Goal: Download file/media

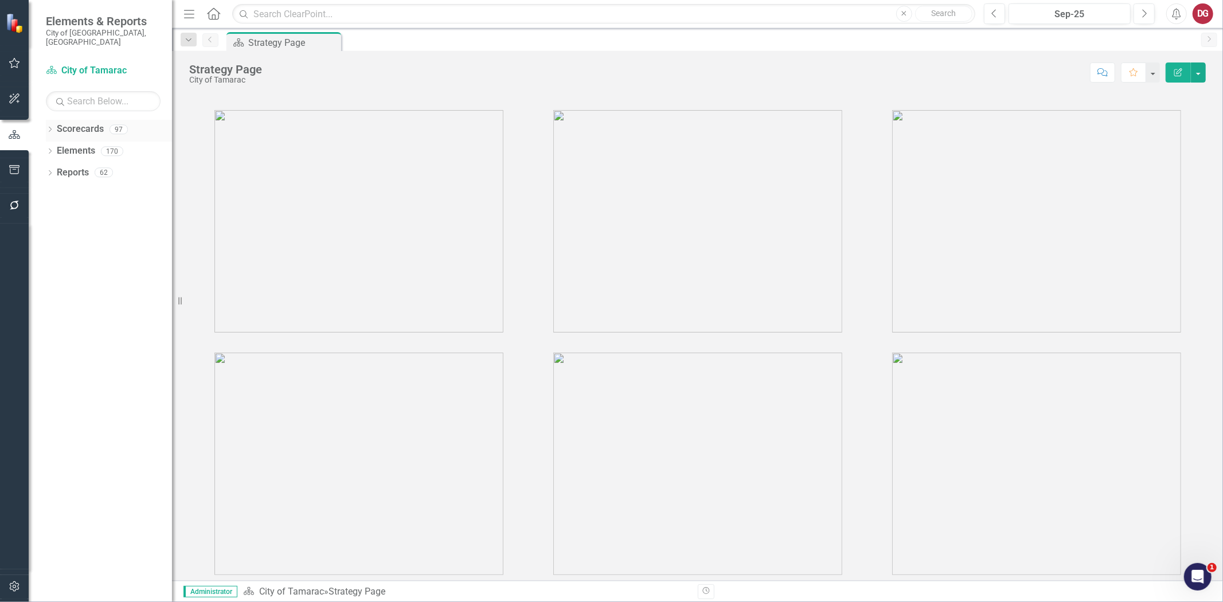
click at [50, 127] on icon "Dropdown" at bounding box center [50, 130] width 8 height 6
click at [50, 142] on div "Dropdown Scorecards 97 Dropdown City of Tamarac Dropdown Building Certificate o…" at bounding box center [109, 174] width 126 height 108
click at [54, 147] on icon "Dropdown" at bounding box center [56, 150] width 9 height 7
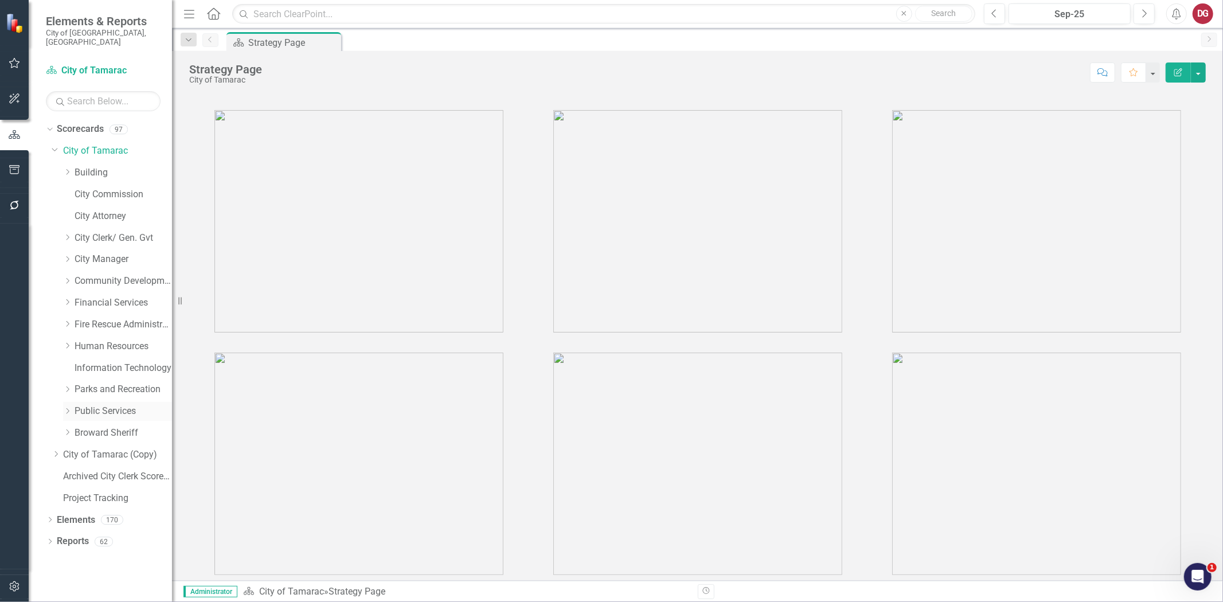
click at [71, 408] on icon "Dropdown" at bounding box center [67, 411] width 9 height 7
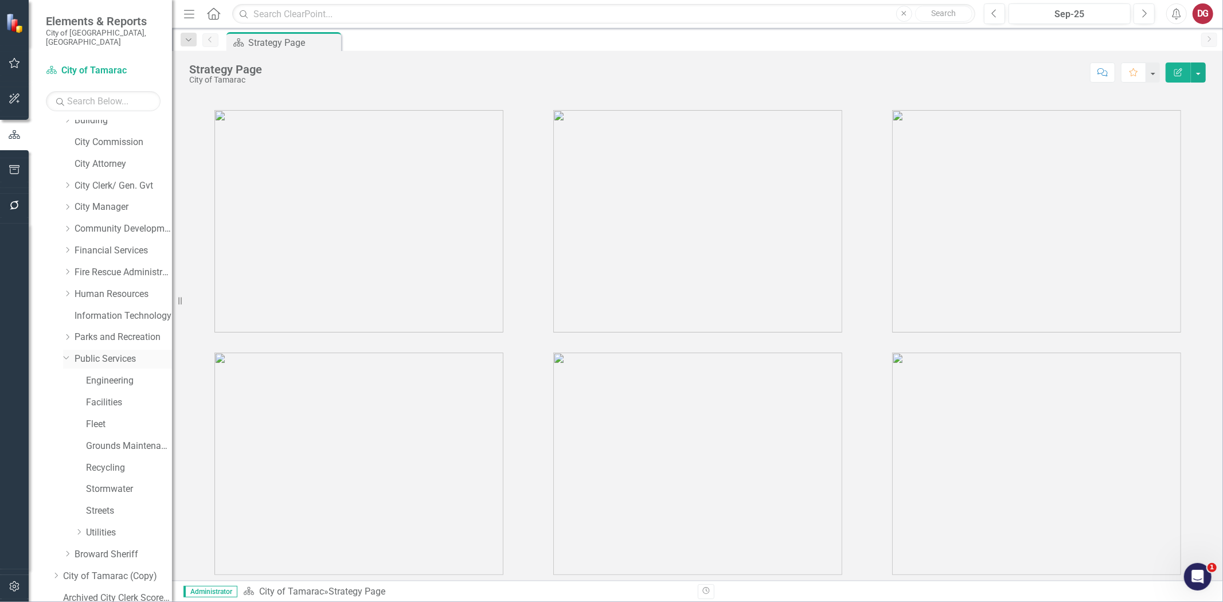
scroll to position [116, 0]
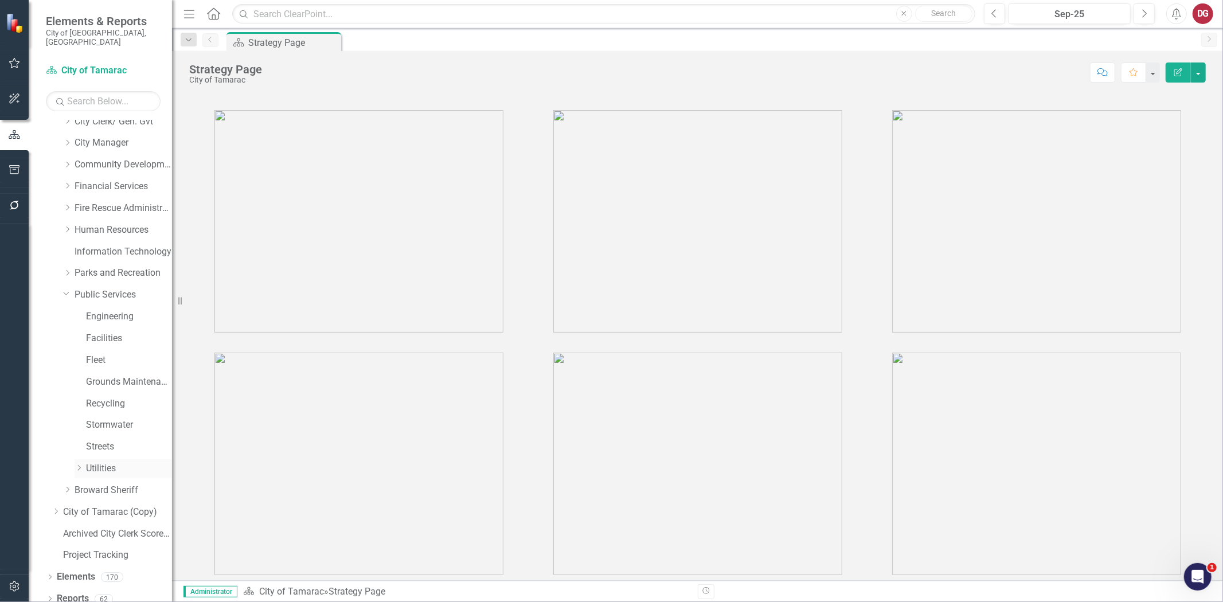
click at [82, 465] on icon "Dropdown" at bounding box center [79, 468] width 9 height 7
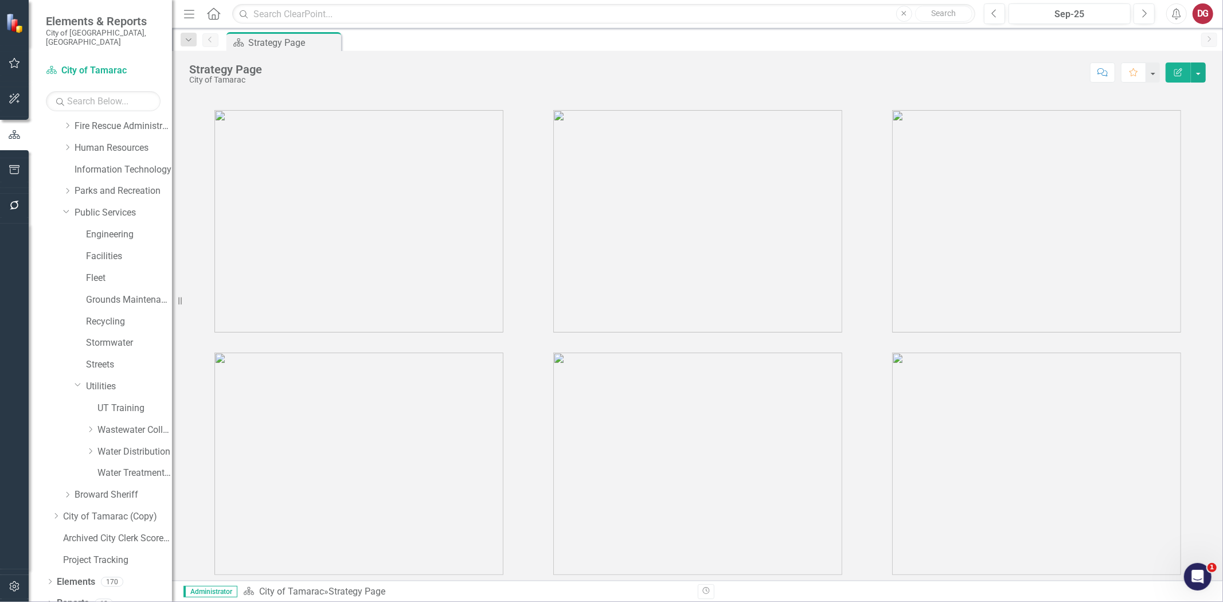
scroll to position [203, 0]
click at [91, 443] on icon "Dropdown" at bounding box center [90, 446] width 9 height 7
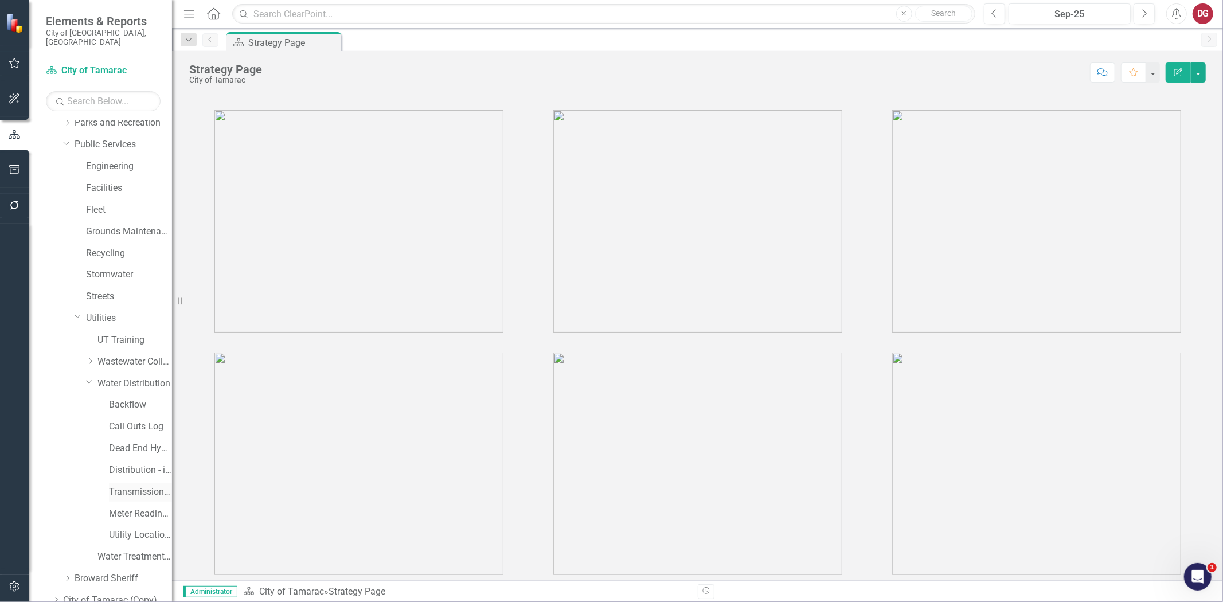
click at [119, 486] on link "Transmission and Distribution" at bounding box center [140, 492] width 63 height 13
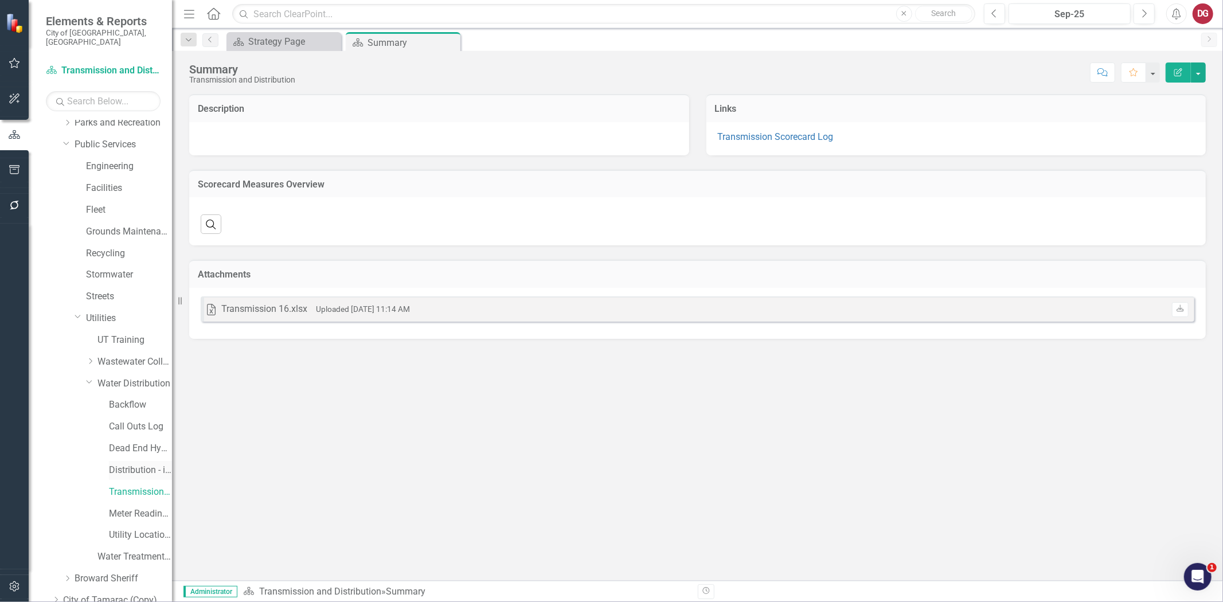
click at [131, 466] on link "Distribution - inactive scorecard (combined with transmission in [DATE])" at bounding box center [140, 470] width 63 height 13
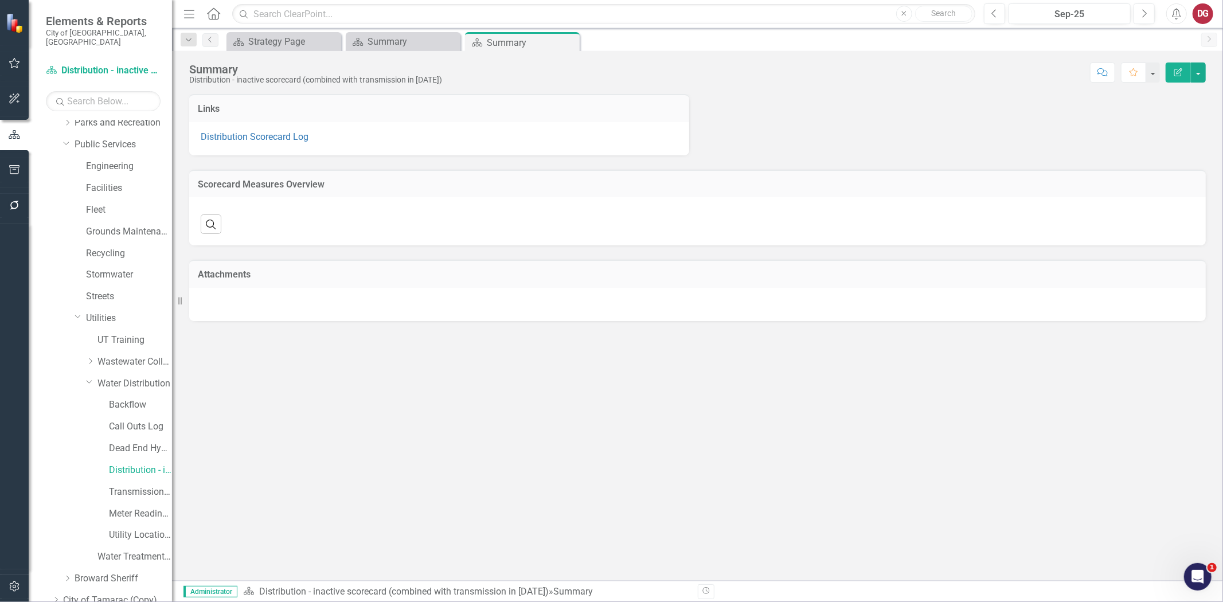
click at [127, 494] on div "Transmission and Distribution" at bounding box center [117, 494] width 109 height 22
click at [127, 486] on link "Transmission and Distribution" at bounding box center [140, 492] width 63 height 13
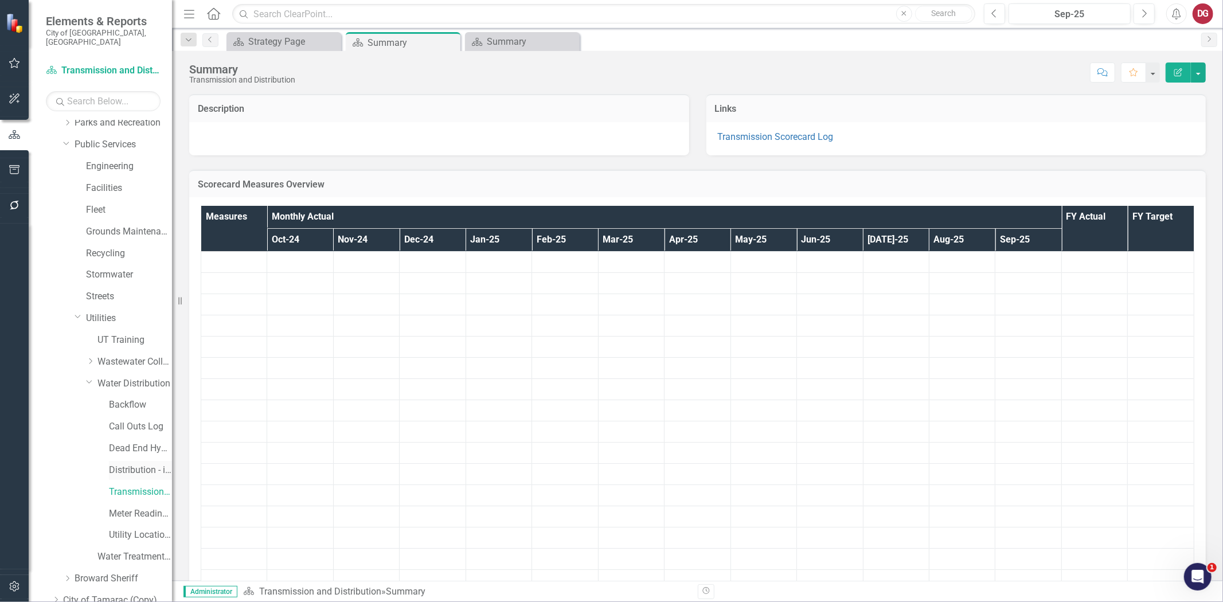
click at [139, 464] on link "Distribution - inactive scorecard (combined with transmission in [DATE])" at bounding box center [140, 470] width 63 height 13
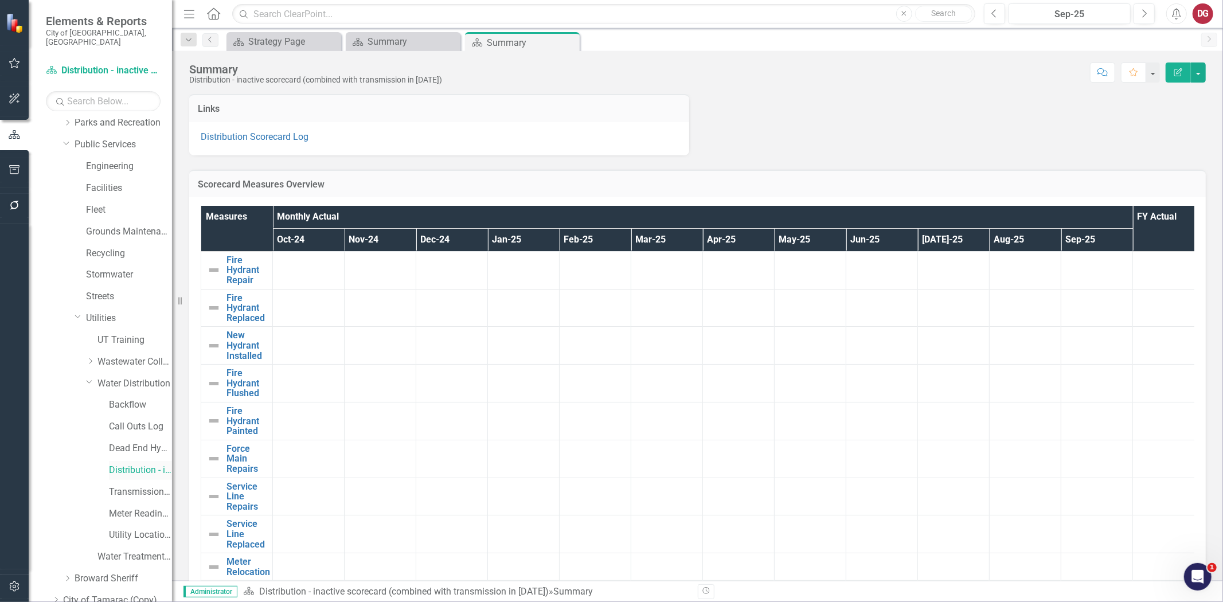
click at [116, 464] on link "Distribution - inactive scorecard (combined with transmission in [DATE])" at bounding box center [140, 470] width 63 height 13
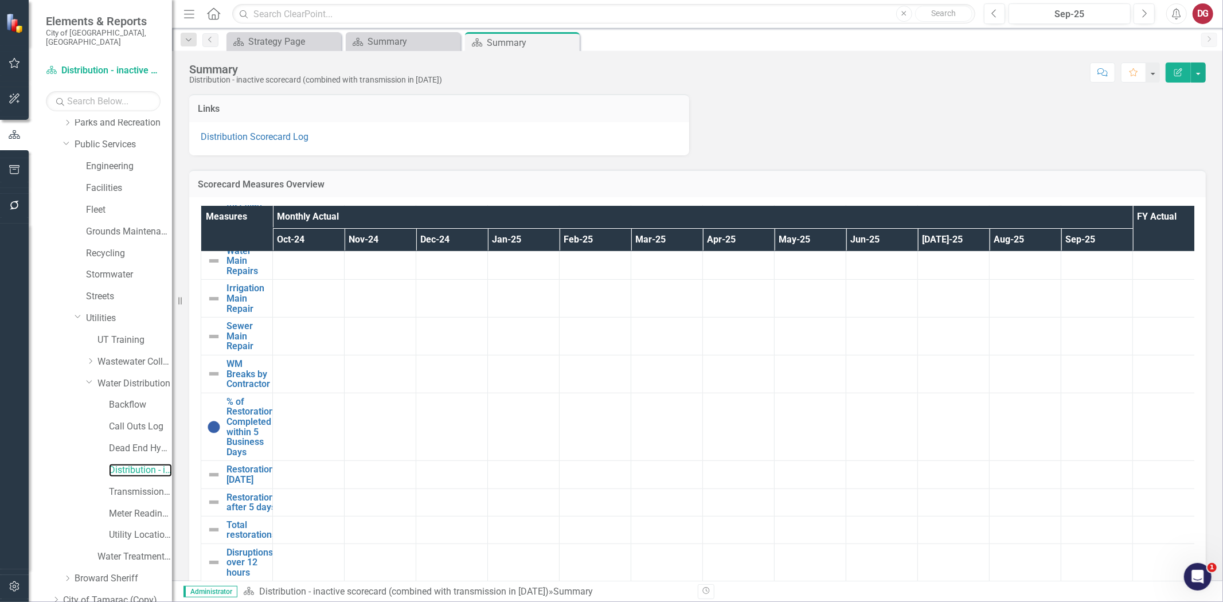
scroll to position [585, 0]
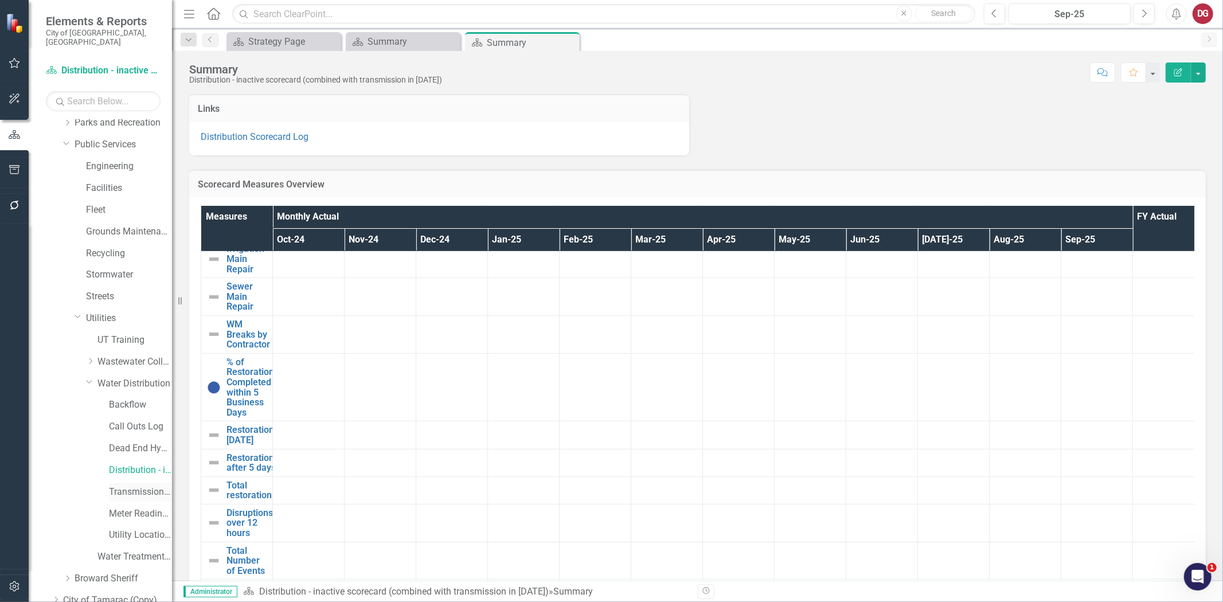
click at [134, 486] on link "Transmission and Distribution" at bounding box center [140, 492] width 63 height 13
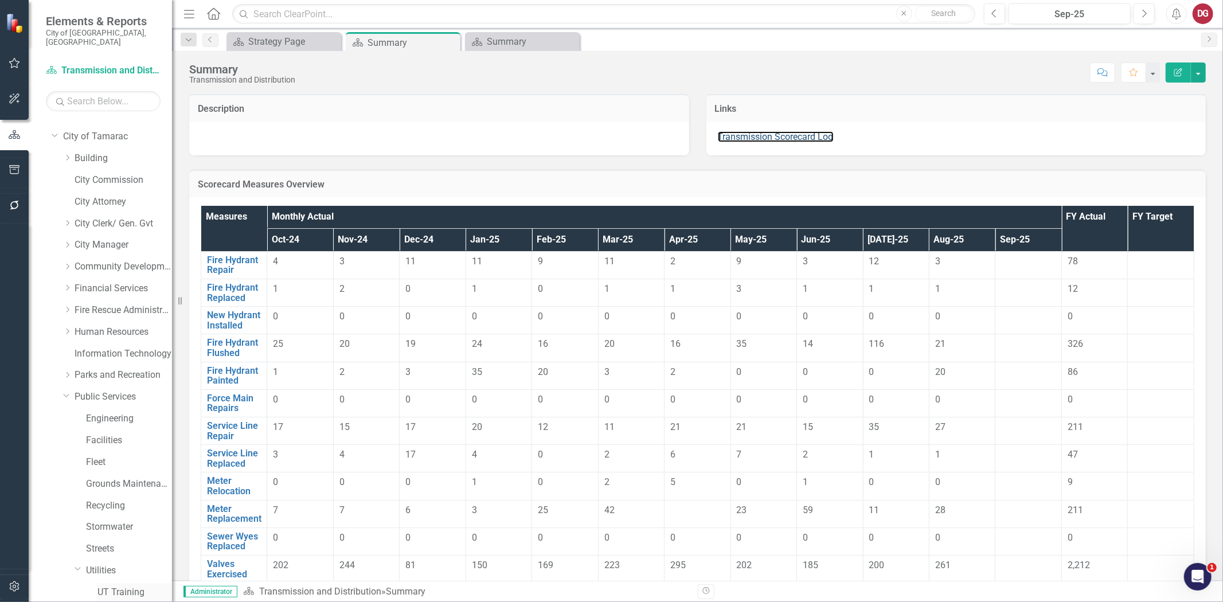
scroll to position [12, 0]
drag, startPoint x: 91, startPoint y: 233, endPoint x: 85, endPoint y: 232, distance: 5.8
click at [91, 241] on link "City Manager" at bounding box center [124, 247] width 98 height 13
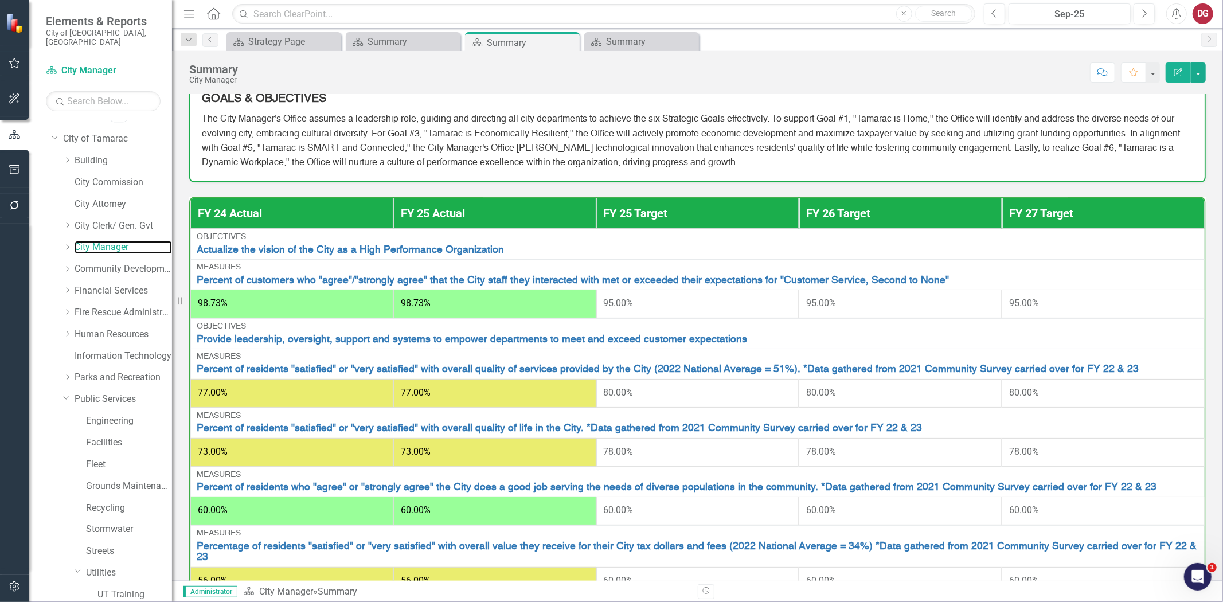
scroll to position [191, 0]
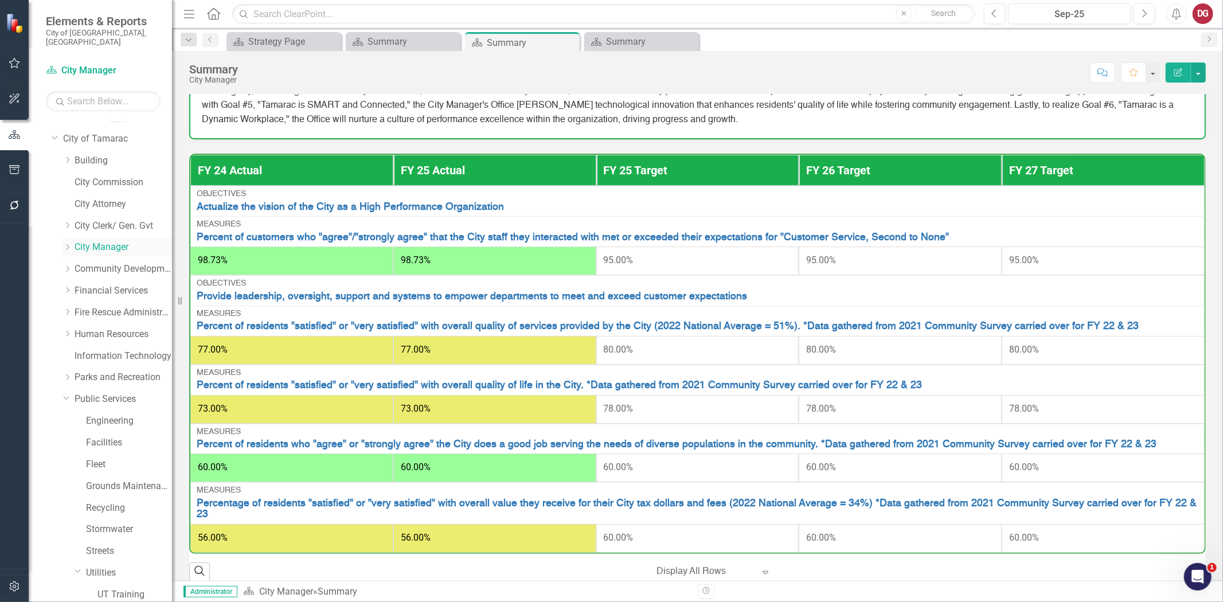
click at [69, 244] on icon "Dropdown" at bounding box center [67, 247] width 9 height 7
click at [115, 263] on link "Public Information Office" at bounding box center [129, 269] width 86 height 13
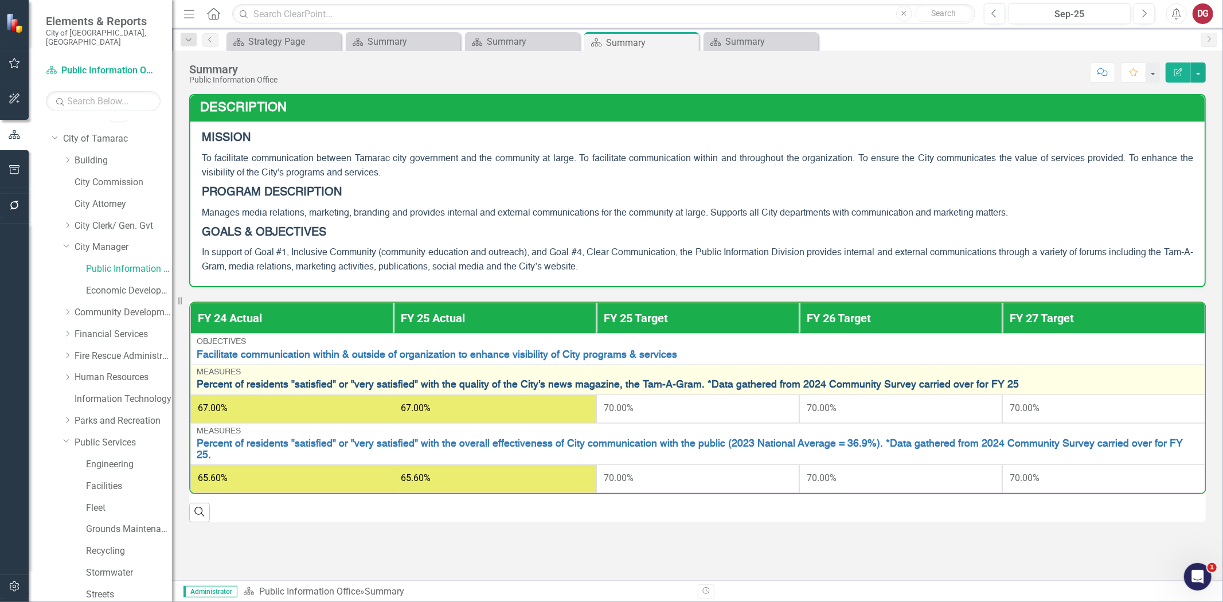
click at [795, 380] on link "Percent of residents "satisfied" or "very satisfied" with the quality of the Ci…" at bounding box center [698, 385] width 1003 height 11
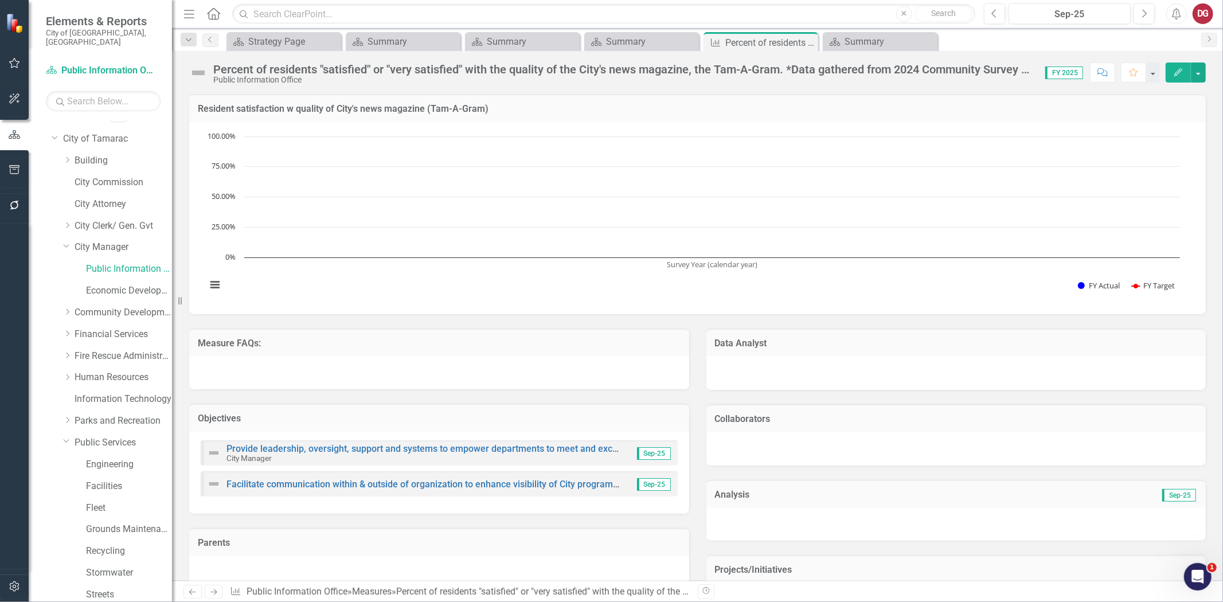
click at [785, 77] on div "Public Information Office" at bounding box center [623, 80] width 821 height 9
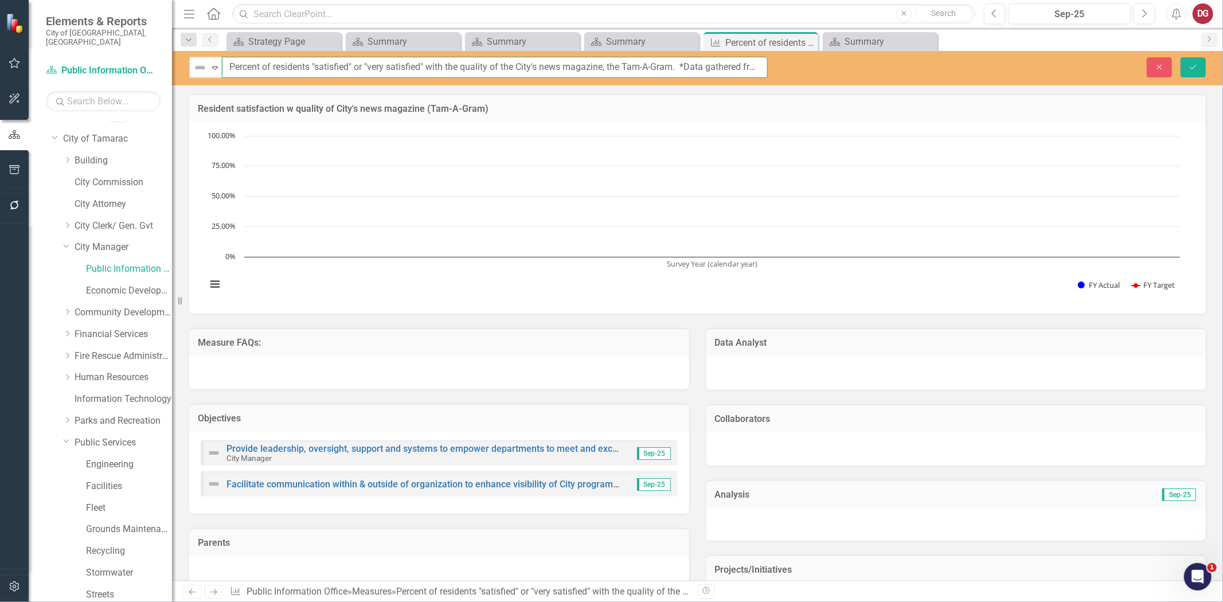
click at [739, 70] on input "Percent of residents "satisfied" or "very satisfied" with the quality of the Ci…" at bounding box center [495, 67] width 546 height 21
type input "Percent of residents "satisfied" or "very satisfied" with the quality of the Ci…"
click at [1203, 65] on button "Save" at bounding box center [1193, 67] width 25 height 20
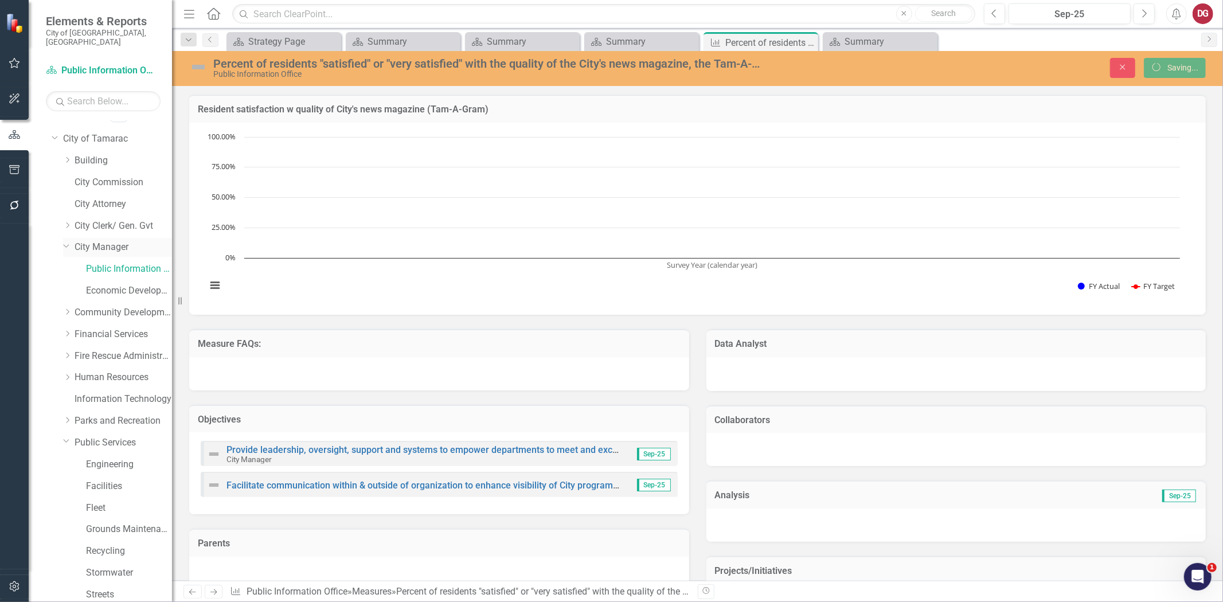
click at [110, 241] on link "City Manager" at bounding box center [124, 247] width 98 height 13
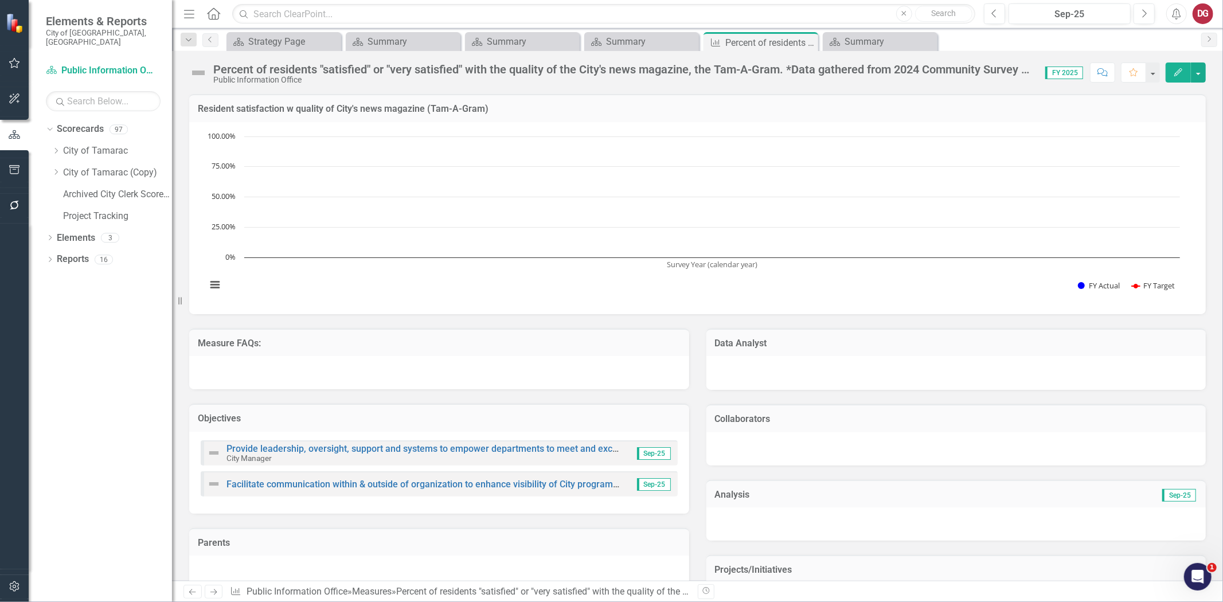
click at [49, 141] on div "Dropdown Scorecards 97 Dropdown City of Tamarac Dropdown Building Certificate o…" at bounding box center [109, 174] width 126 height 108
click at [54, 147] on icon "Dropdown" at bounding box center [56, 150] width 9 height 7
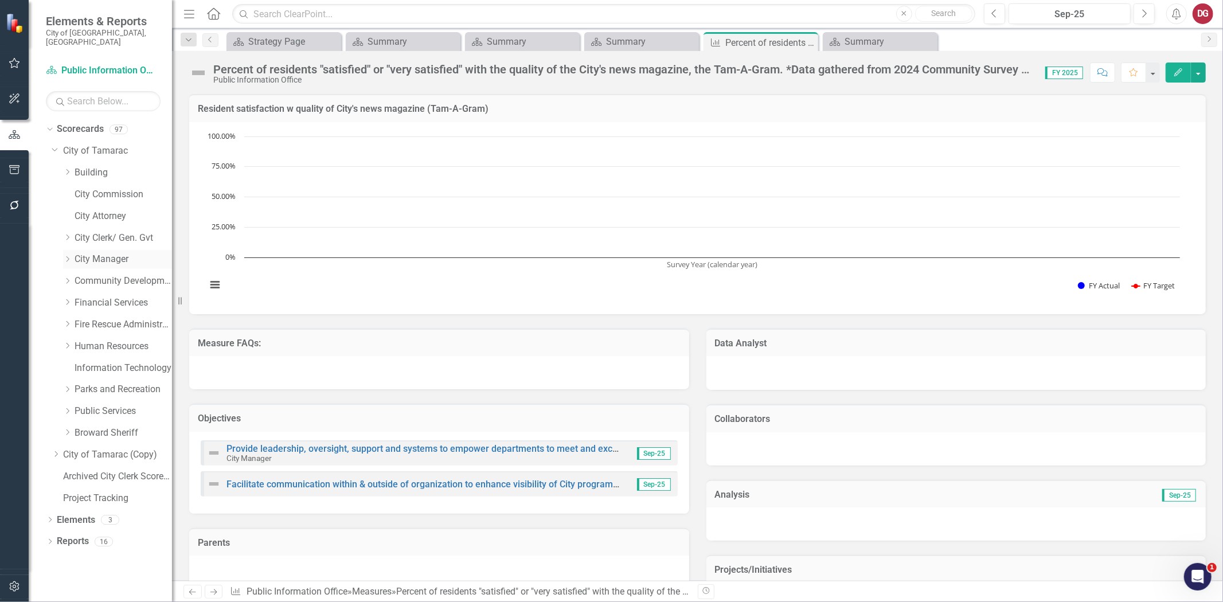
click at [69, 256] on icon "Dropdown" at bounding box center [67, 259] width 9 height 7
click at [89, 253] on link "City Manager" at bounding box center [124, 259] width 98 height 13
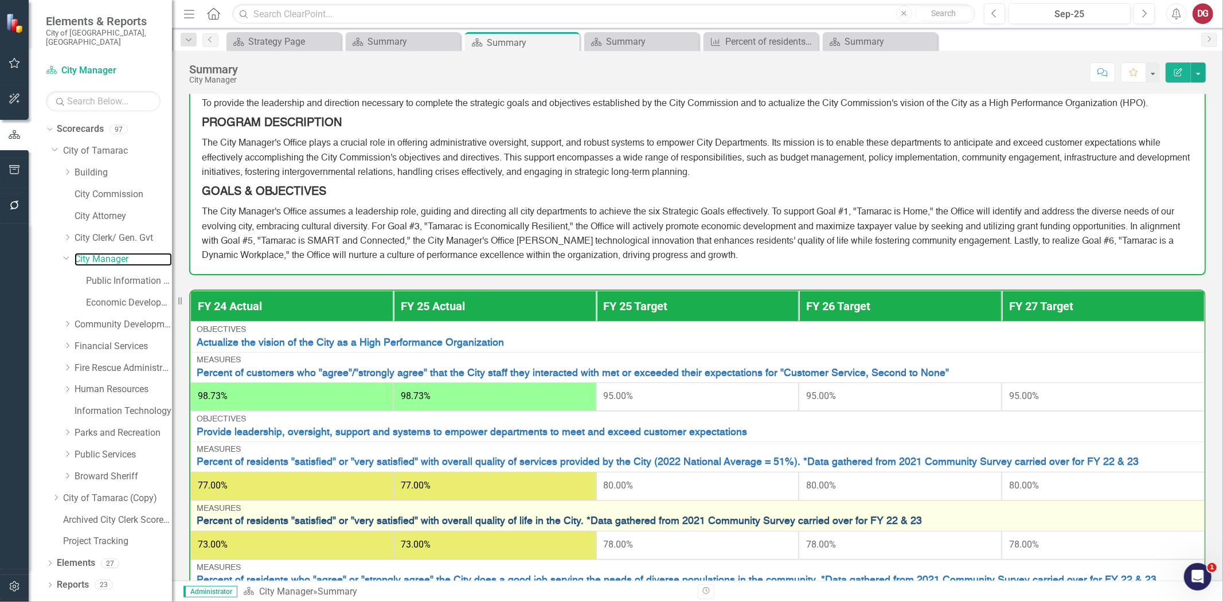
scroll to position [127, 0]
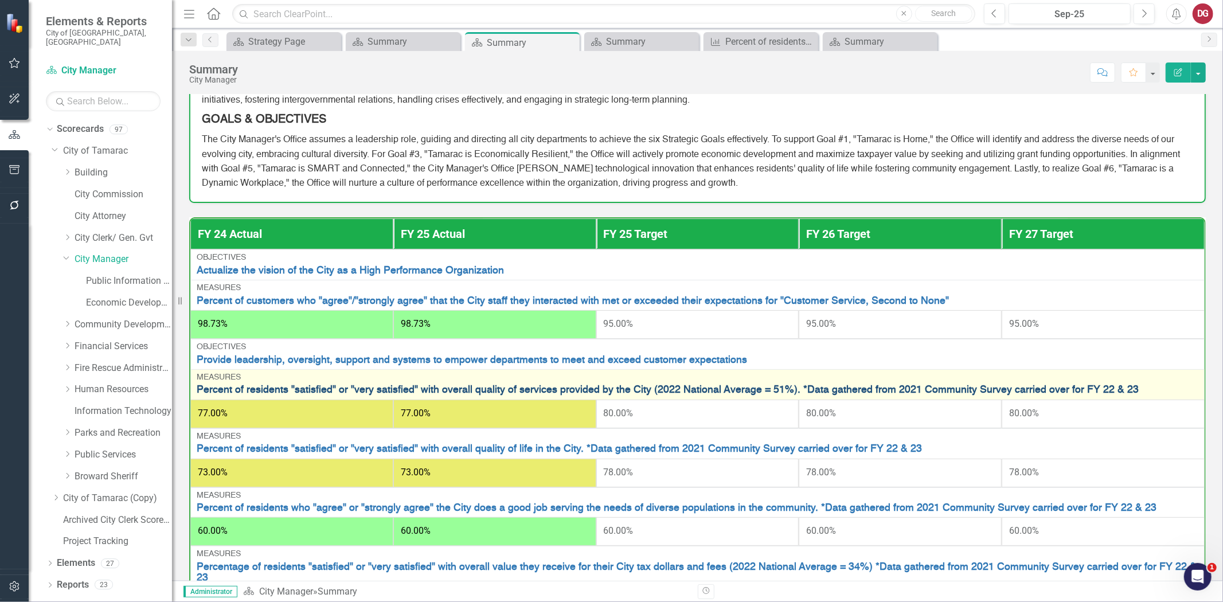
click at [761, 390] on link "Percent of residents "satisfied" or "very satisfied" with overall quality of se…" at bounding box center [698, 390] width 1002 height 11
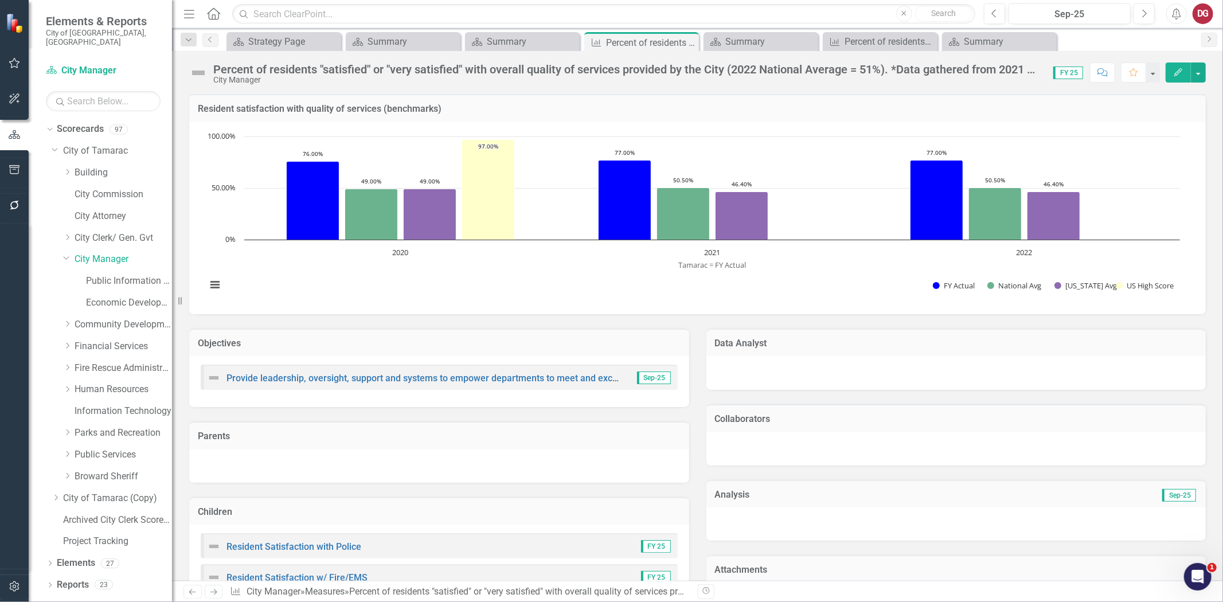
click at [892, 70] on div "Percent of residents "satisfied" or "very satisfied" with overall quality of se…" at bounding box center [627, 69] width 829 height 13
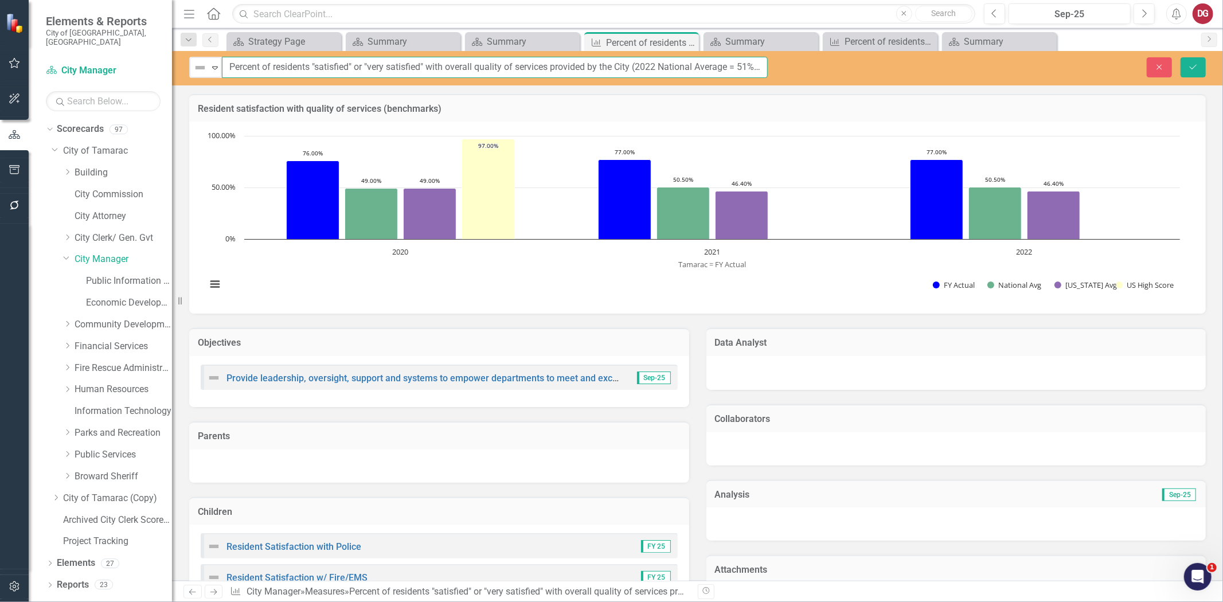
click at [498, 64] on input "Percent of residents "satisfied" or "very satisfied" with overall quality of se…" at bounding box center [495, 67] width 546 height 21
click at [651, 67] on input "Percent of residents "satisfied" or "very satisfied" with overall quality of se…" at bounding box center [495, 67] width 546 height 21
click at [635, 64] on input "Percent of residents "satisfied" or "very satisfied" with overall quality of se…" at bounding box center [495, 67] width 546 height 21
click at [699, 65] on input "Percent of residents "satisfied" or "very satisfied" with overall quality of se…" at bounding box center [495, 67] width 546 height 21
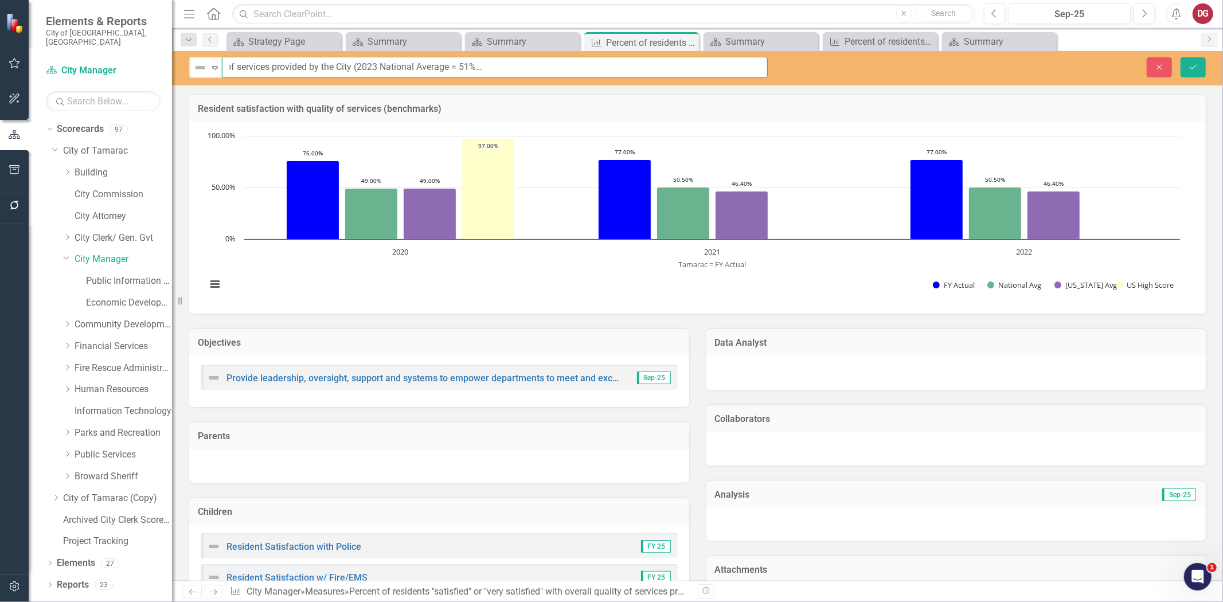
scroll to position [0, 282]
type input "Percent of residents "satisfied" or "very satisfied" with overall quality of se…"
click at [1196, 59] on button "Save" at bounding box center [1193, 67] width 25 height 20
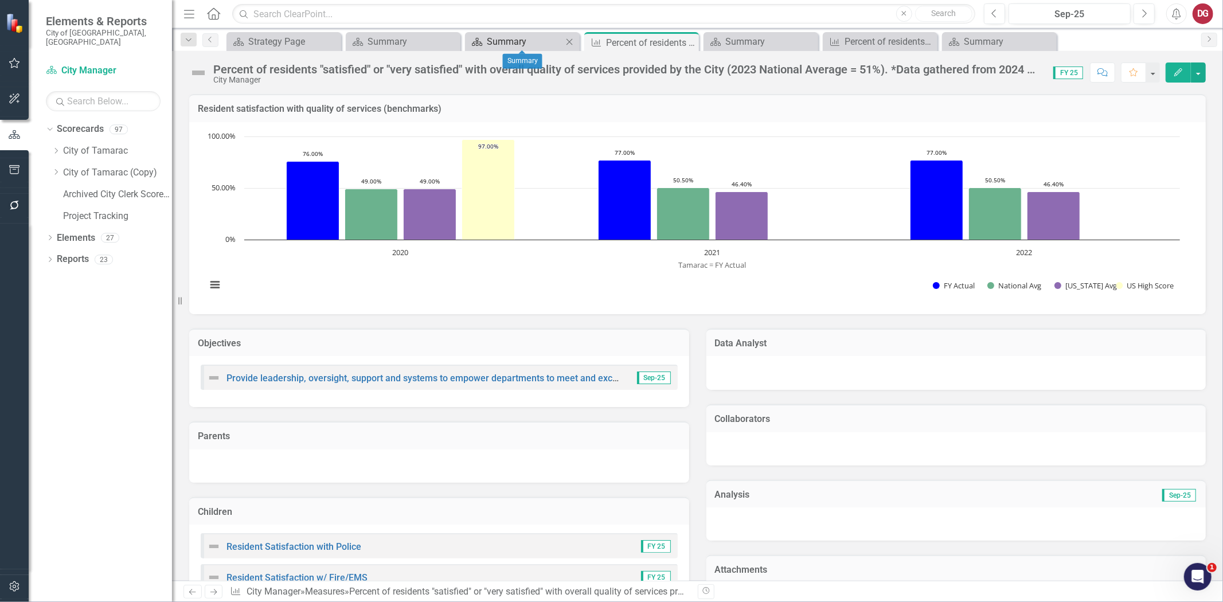
click at [499, 40] on div "Summary" at bounding box center [525, 41] width 76 height 14
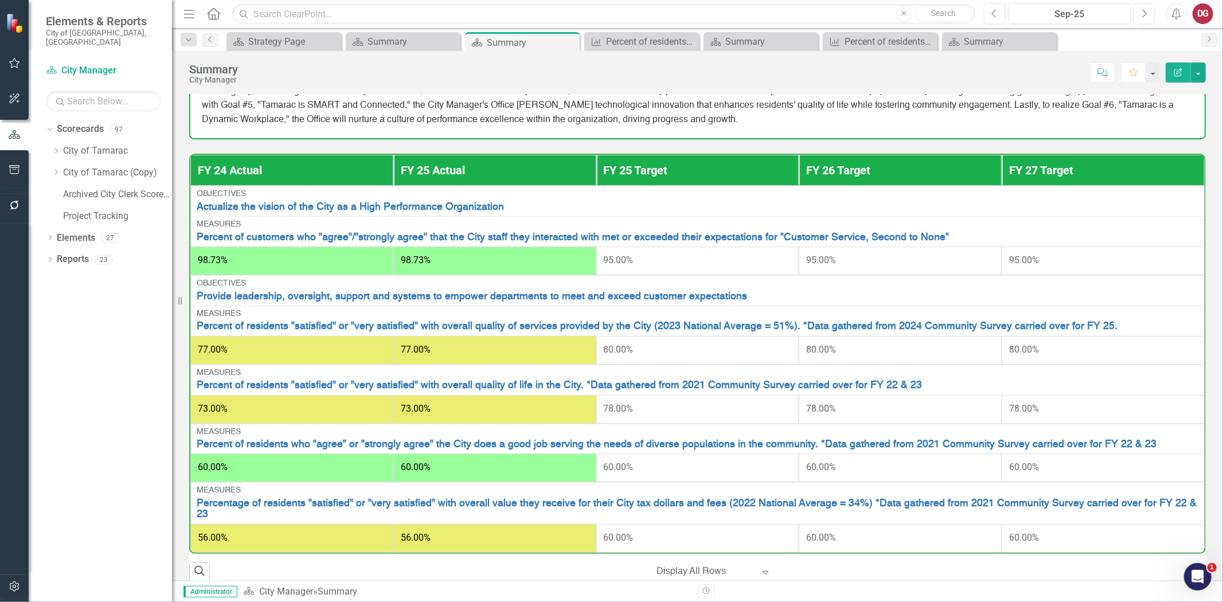
scroll to position [192, 0]
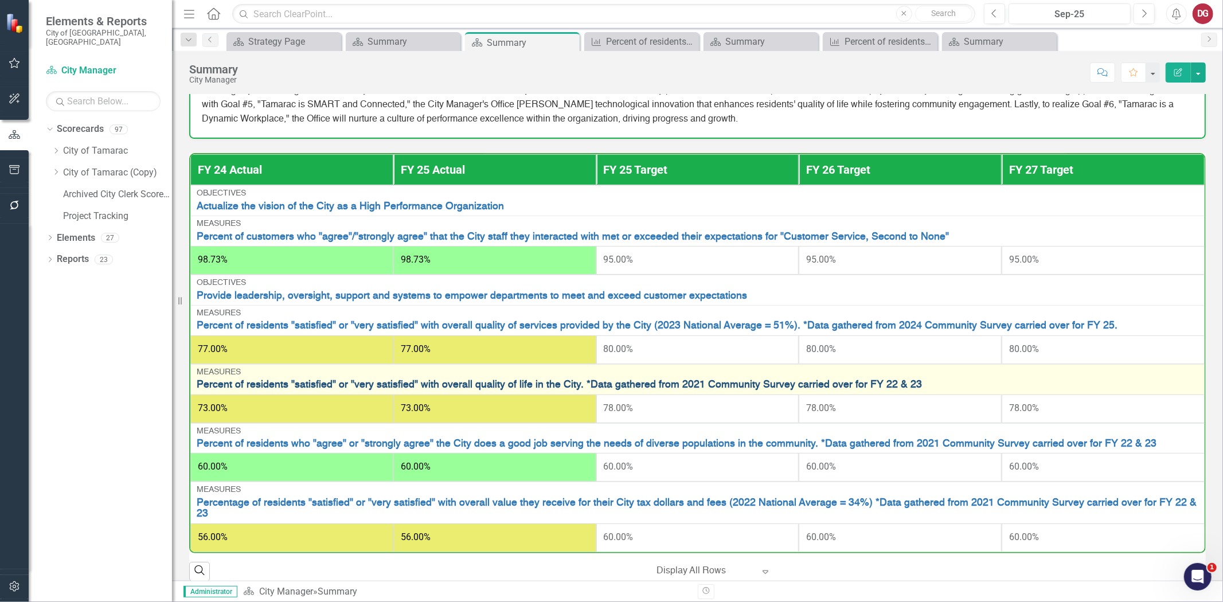
click at [589, 385] on link "Percent of residents "satisfied" or "very satisfied" with overall quality of li…" at bounding box center [698, 385] width 1002 height 11
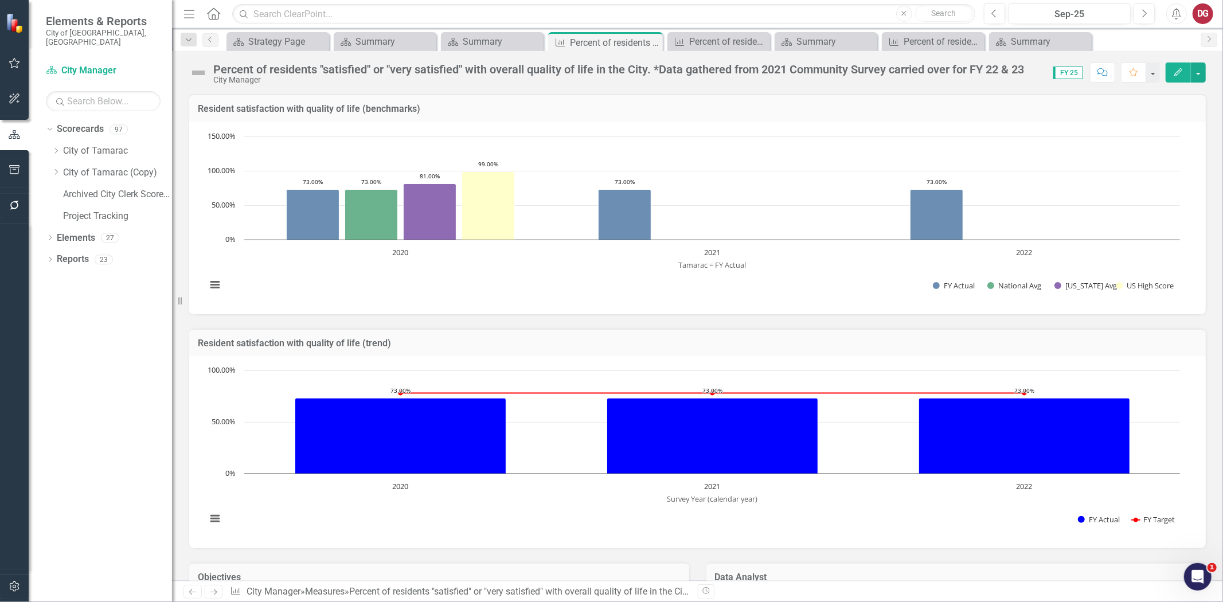
click at [988, 67] on div "Percent of residents "satisfied" or "very satisfied" with overall quality of li…" at bounding box center [618, 69] width 811 height 13
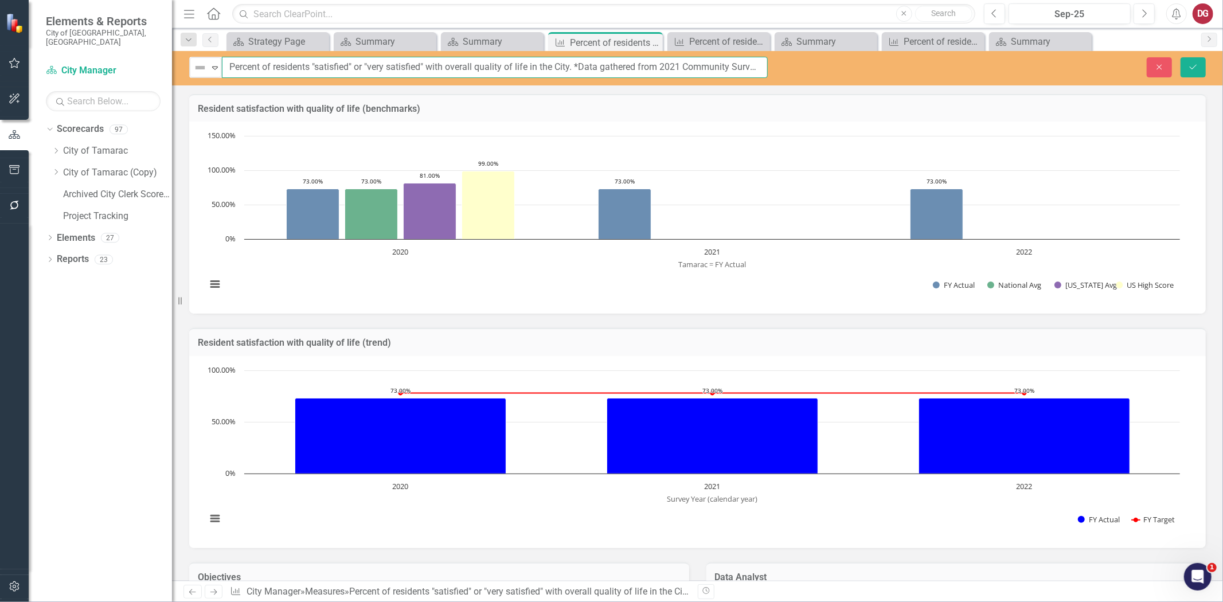
click at [678, 64] on input "Percent of residents "satisfied" or "very satisfied" with overall quality of li…" at bounding box center [495, 67] width 546 height 21
click at [703, 65] on input "Percent of residents "satisfied" or "very satisfied" with overall quality of li…" at bounding box center [495, 67] width 546 height 21
click at [574, 65] on input "Percent of residents "satisfied" or "very satisfied" with overall quality of li…" at bounding box center [495, 67] width 546 height 21
click at [680, 66] on input "Percent of residents "satisfied" or "very satisfied" with overall quality of li…" at bounding box center [495, 67] width 546 height 21
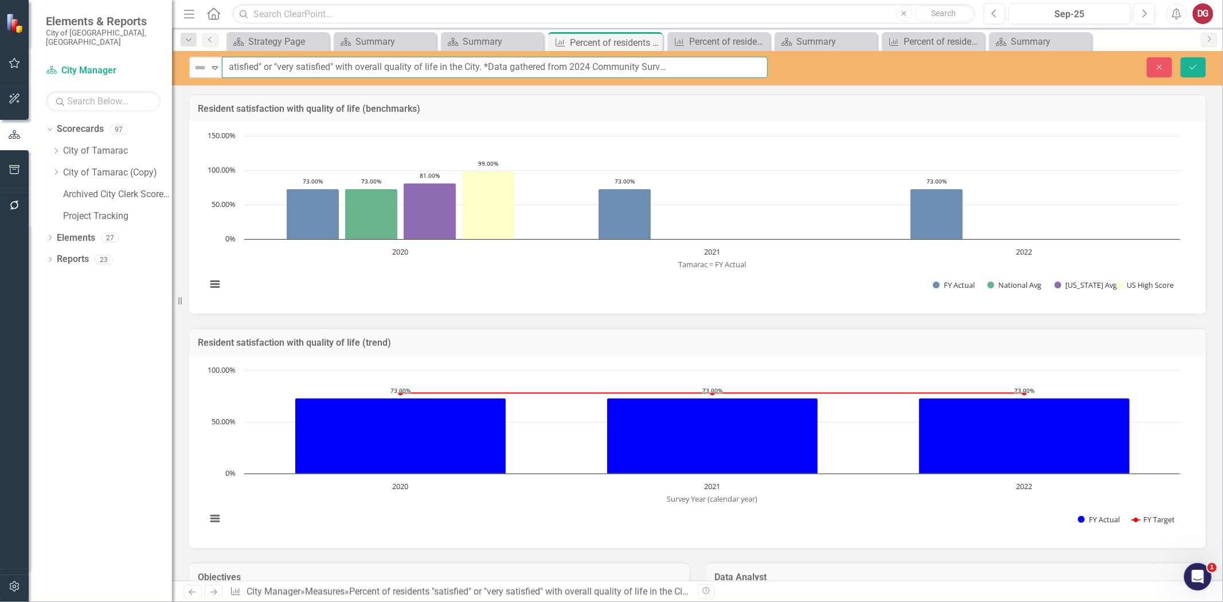
scroll to position [0, 93]
type input "Percent of residents "satisfied" or "very satisfied" with overall quality of li…"
click at [1199, 61] on button "Save" at bounding box center [1193, 67] width 25 height 20
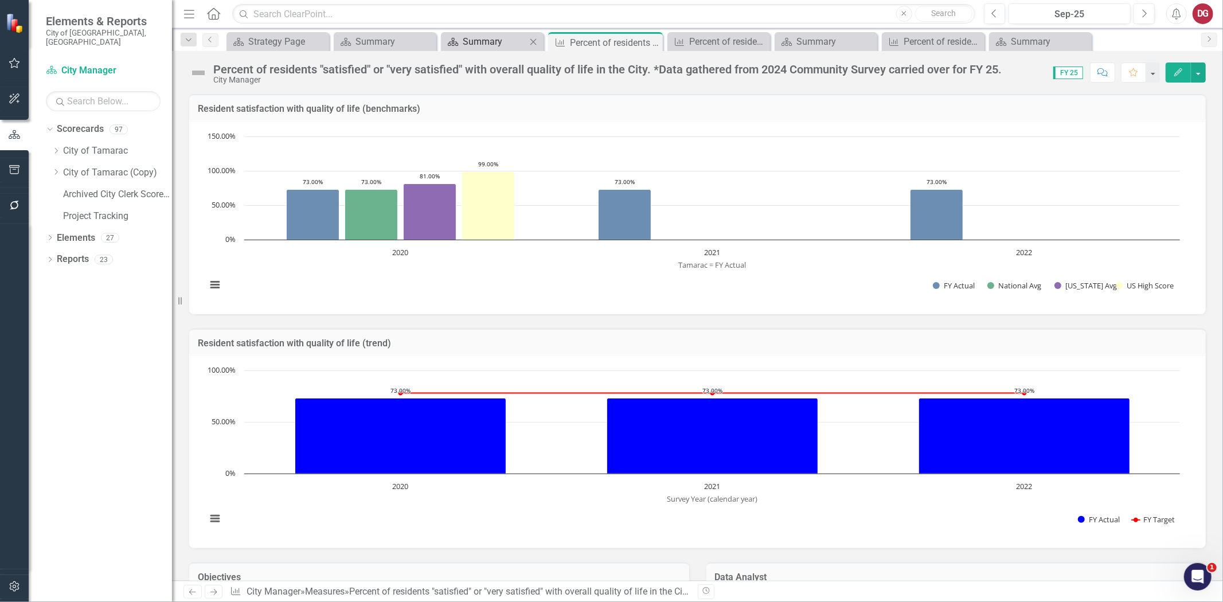
click at [495, 43] on div "Summary" at bounding box center [495, 41] width 64 height 14
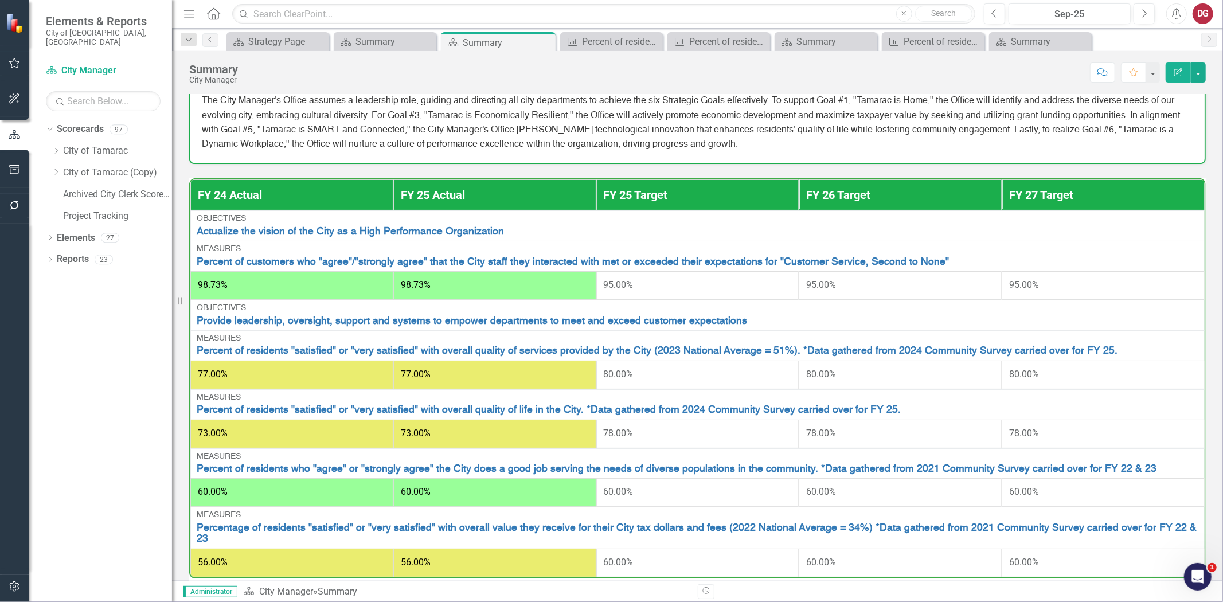
scroll to position [192, 0]
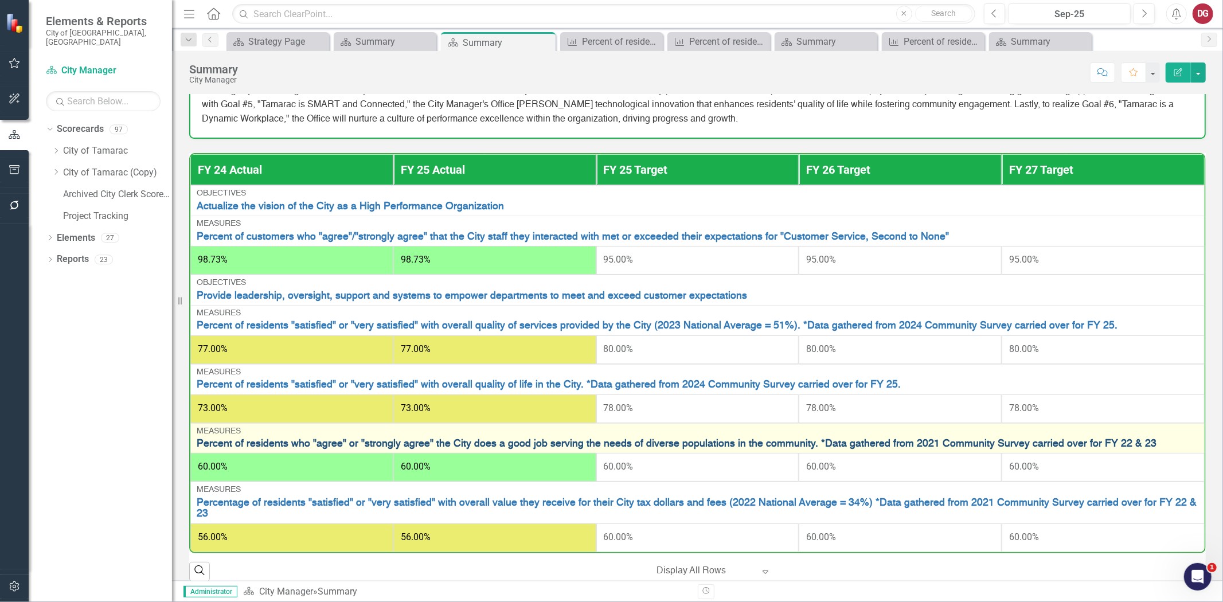
click at [701, 443] on link "Percent of residents who "agree" or "strongly agree" the City does a good job s…" at bounding box center [698, 444] width 1002 height 11
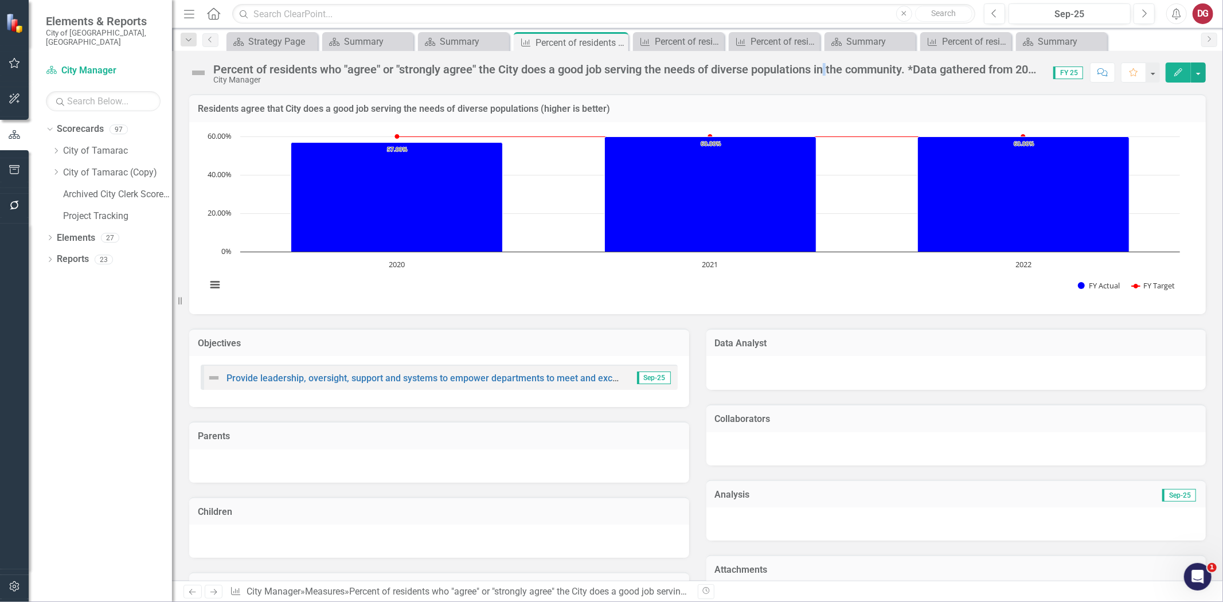
click at [828, 69] on div "Percent of residents who "agree" or "strongly agree" the City does a good job s…" at bounding box center [627, 69] width 829 height 13
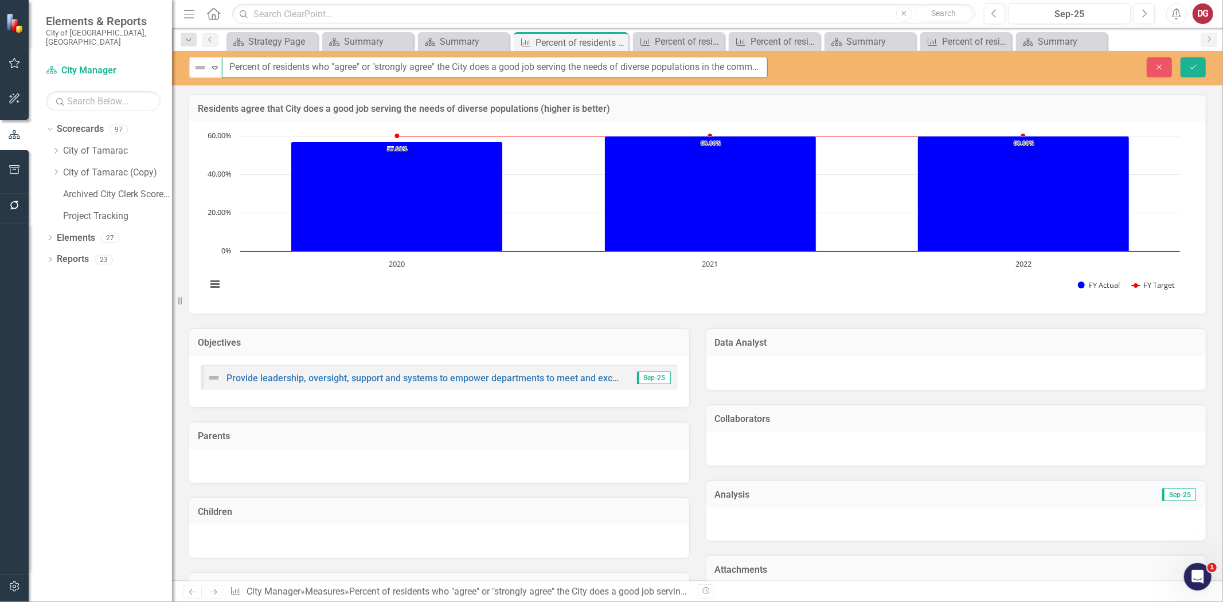
click at [687, 72] on input "Percent of residents who "agree" or "strongly agree" the City does a good job s…" at bounding box center [495, 67] width 546 height 21
click at [692, 69] on input "Percent of residents who "agree" or "strongly agree" the City does a good job s…" at bounding box center [495, 67] width 546 height 21
click at [710, 72] on input "Percent of residents who "agree" or "strongly agree" the City does a good job s…" at bounding box center [495, 67] width 546 height 21
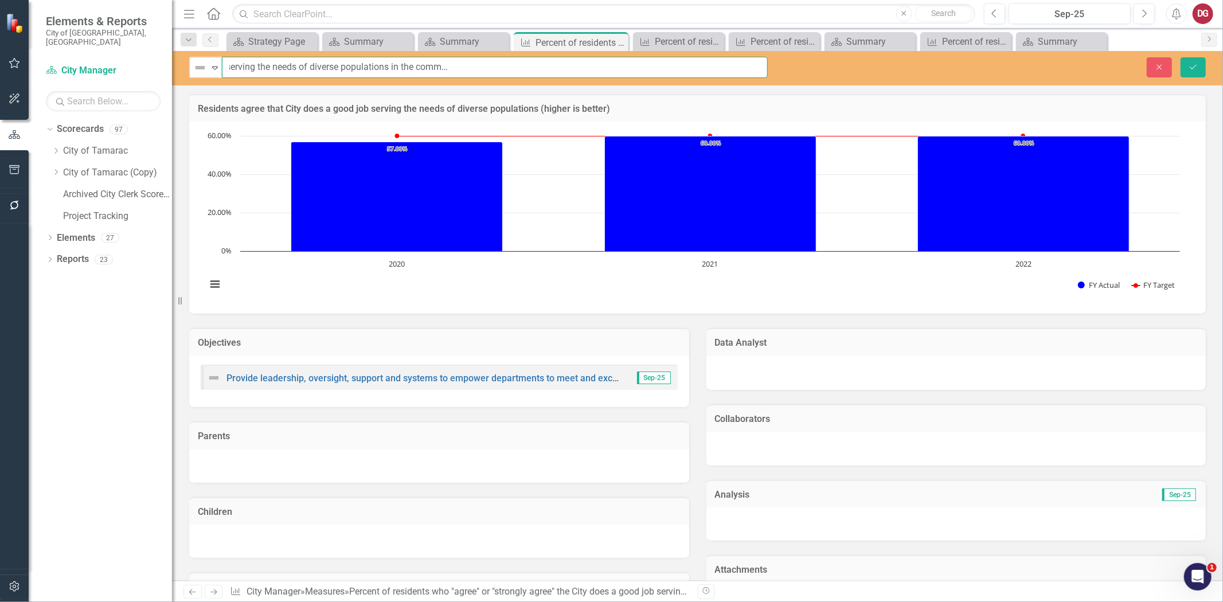
drag, startPoint x: 730, startPoint y: 67, endPoint x: 766, endPoint y: 65, distance: 36.2
click at [766, 65] on input "Percent of residents who "agree" or "strongly agree" the City does a good job s…" at bounding box center [495, 67] width 546 height 21
type input "Percent of residents who "agree" or "strongly agree" the City does a good job s…"
click at [1199, 64] on button "Save" at bounding box center [1193, 67] width 25 height 20
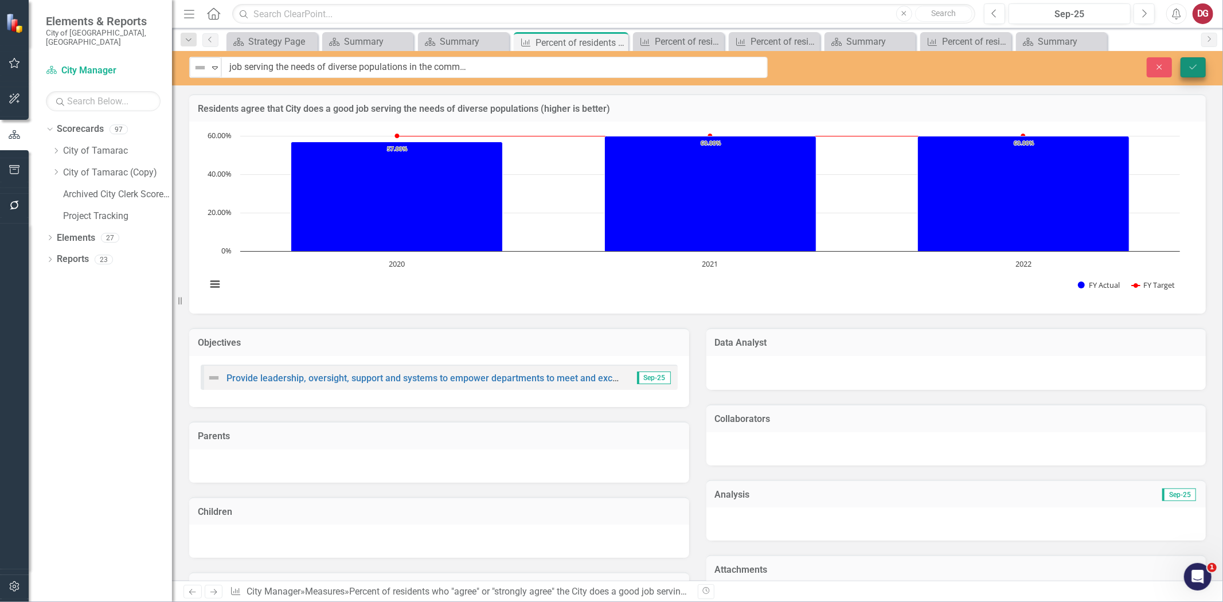
scroll to position [0, 0]
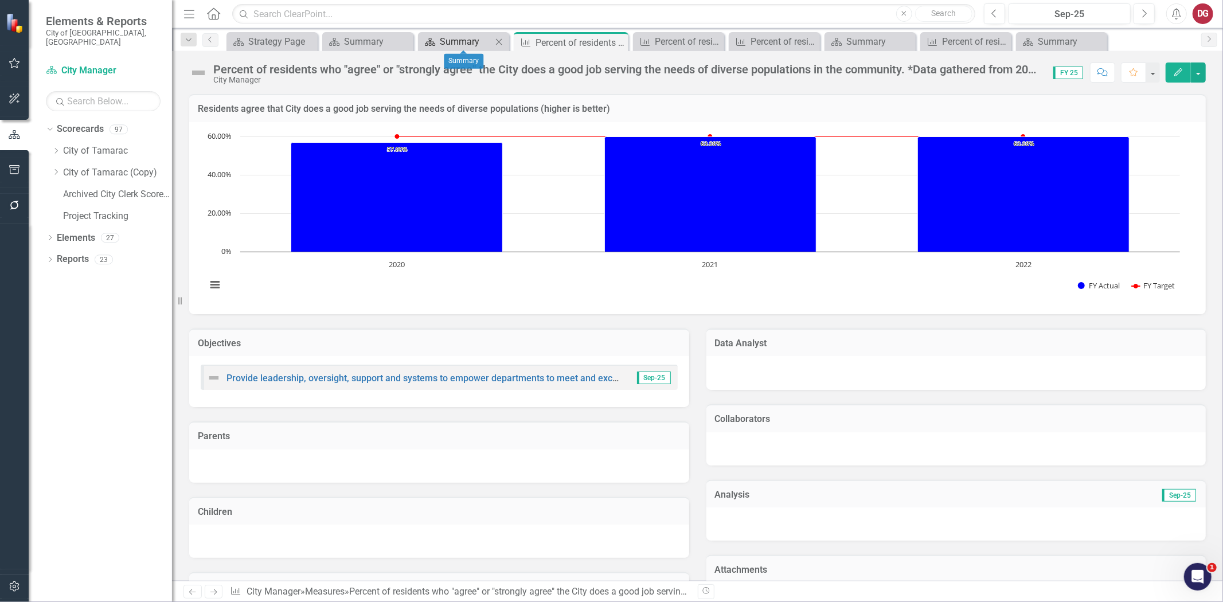
click at [458, 44] on div "Summary" at bounding box center [466, 41] width 52 height 14
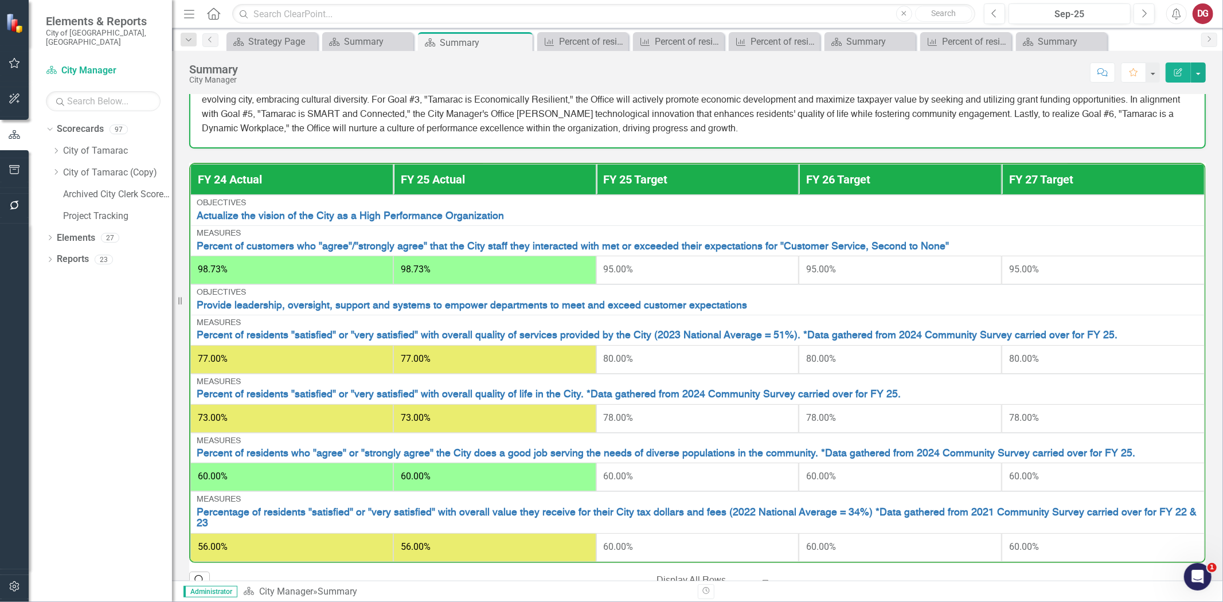
scroll to position [192, 0]
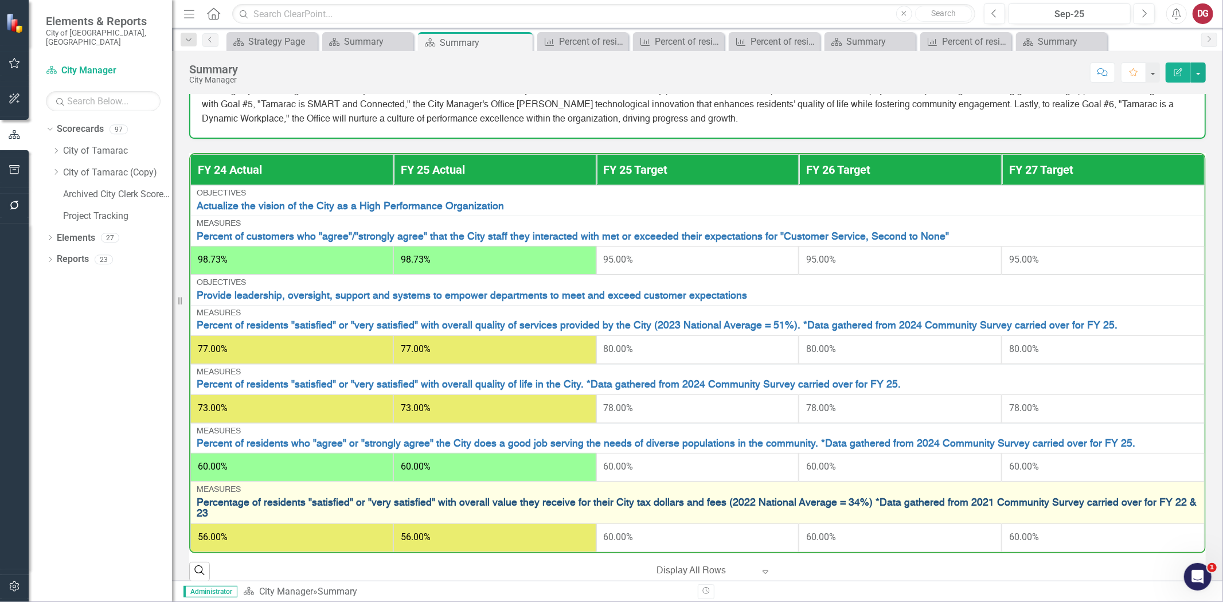
click at [884, 500] on link "Percentage of residents "satisfied" or "very satisfied" with overall value they…" at bounding box center [698, 509] width 1002 height 22
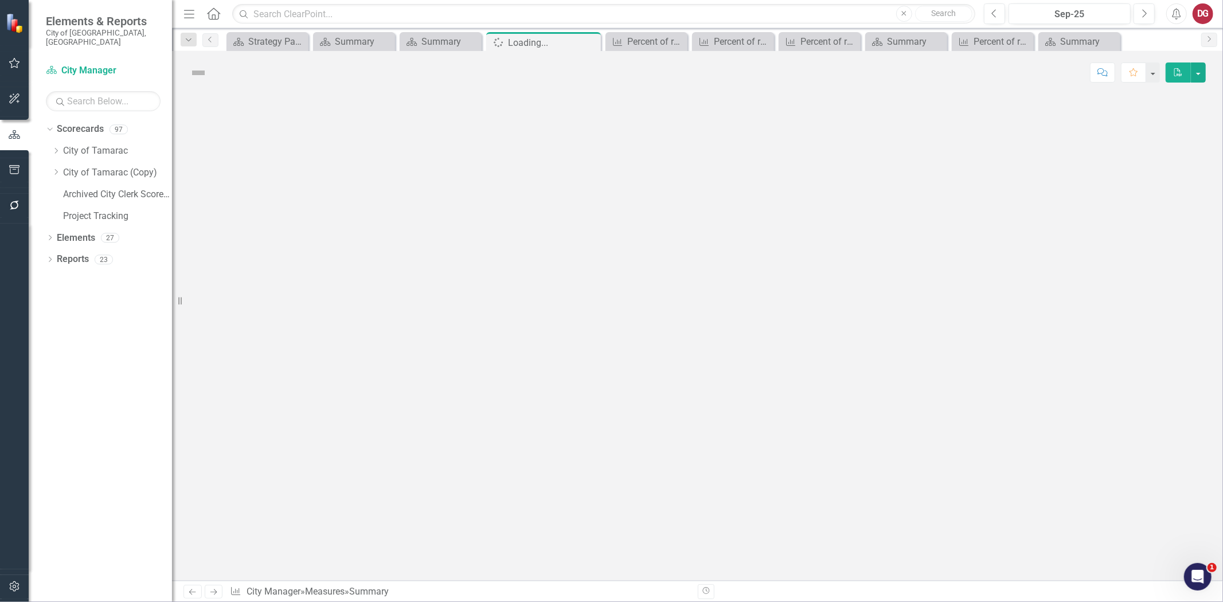
click at [884, 500] on div at bounding box center [697, 337] width 1051 height 487
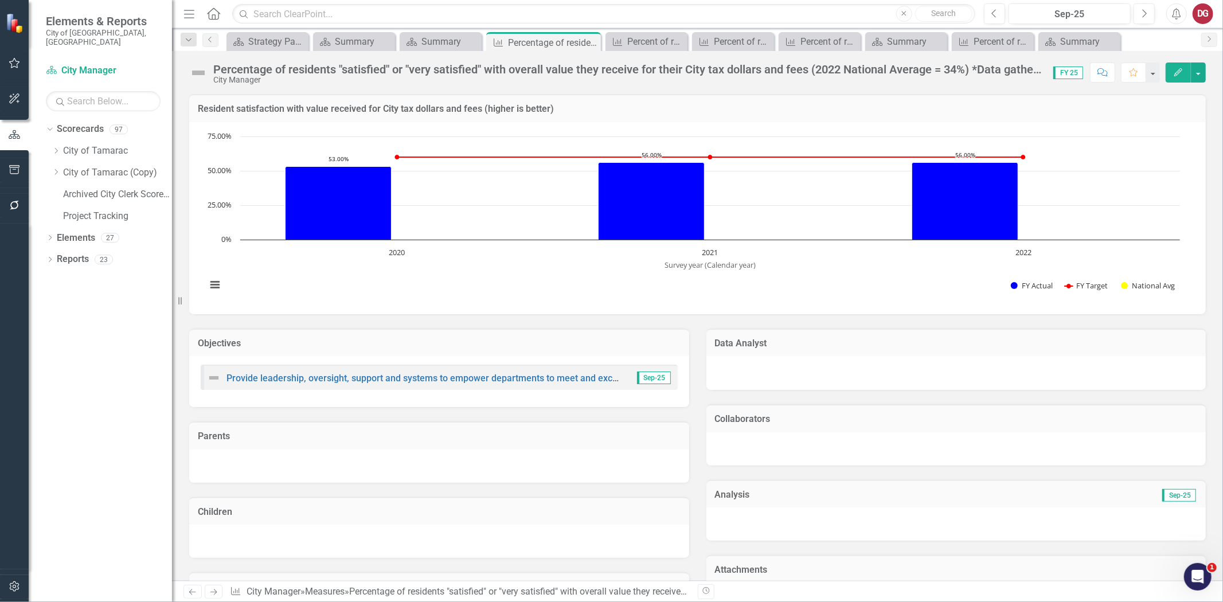
click at [898, 67] on div "Percentage of residents "satisfied" or "very satisfied" with overall value they…" at bounding box center [627, 69] width 829 height 13
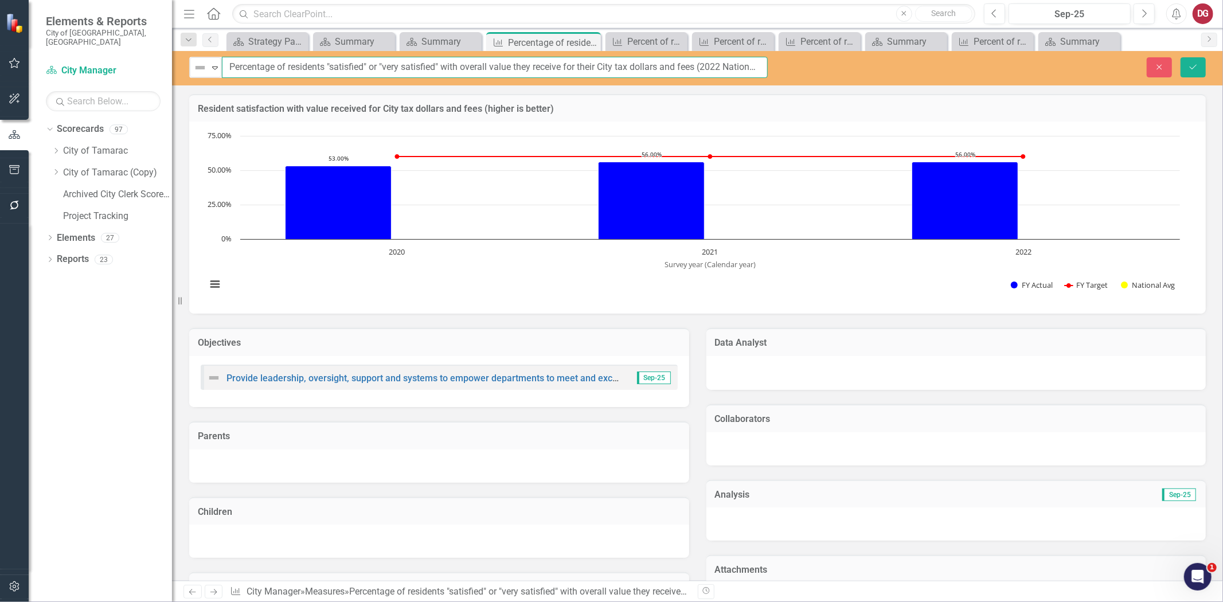
click at [636, 69] on input "Percentage of residents "satisfied" or "very satisfied" with overall value they…" at bounding box center [495, 67] width 546 height 21
click at [719, 67] on input "Percentage of residents "satisfied" or "very satisfied" with overall value they…" at bounding box center [495, 67] width 546 height 21
click at [597, 69] on input "Percentage of residents "satisfied" or "very satisfied" with overall value they…" at bounding box center [495, 67] width 546 height 21
click at [718, 65] on input "Percentage of residents "satisfied" or "very satisfied" with overall value they…" at bounding box center [495, 67] width 546 height 21
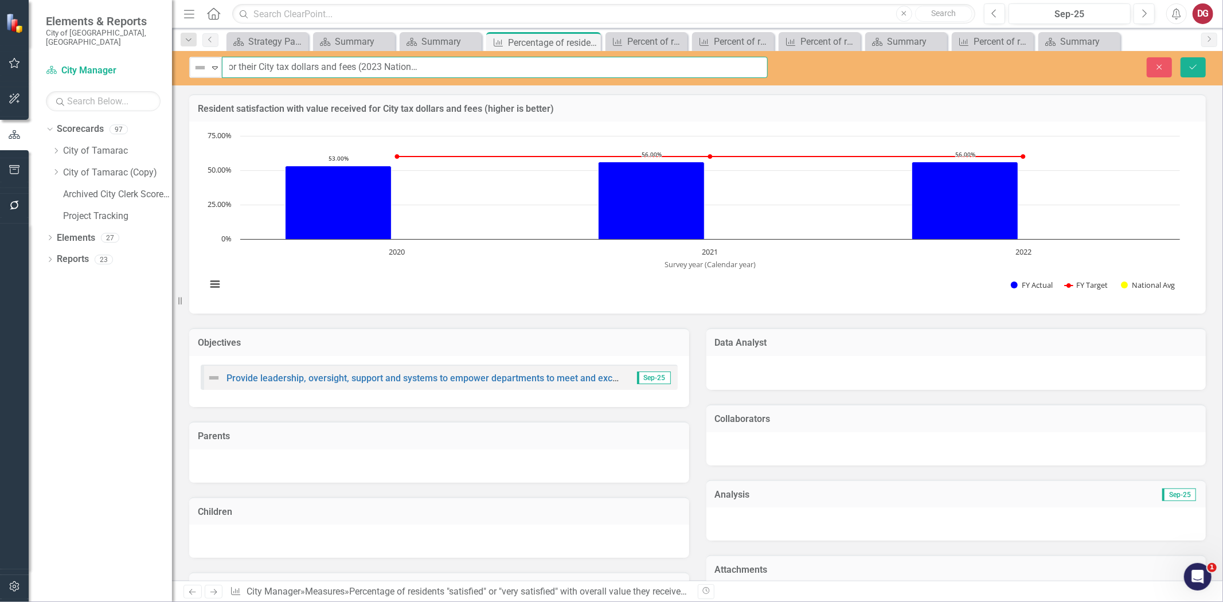
type input "Percentage of residents "satisfied" or "very satisfied" with overall value they…"
click at [1190, 61] on button "Save" at bounding box center [1193, 67] width 25 height 20
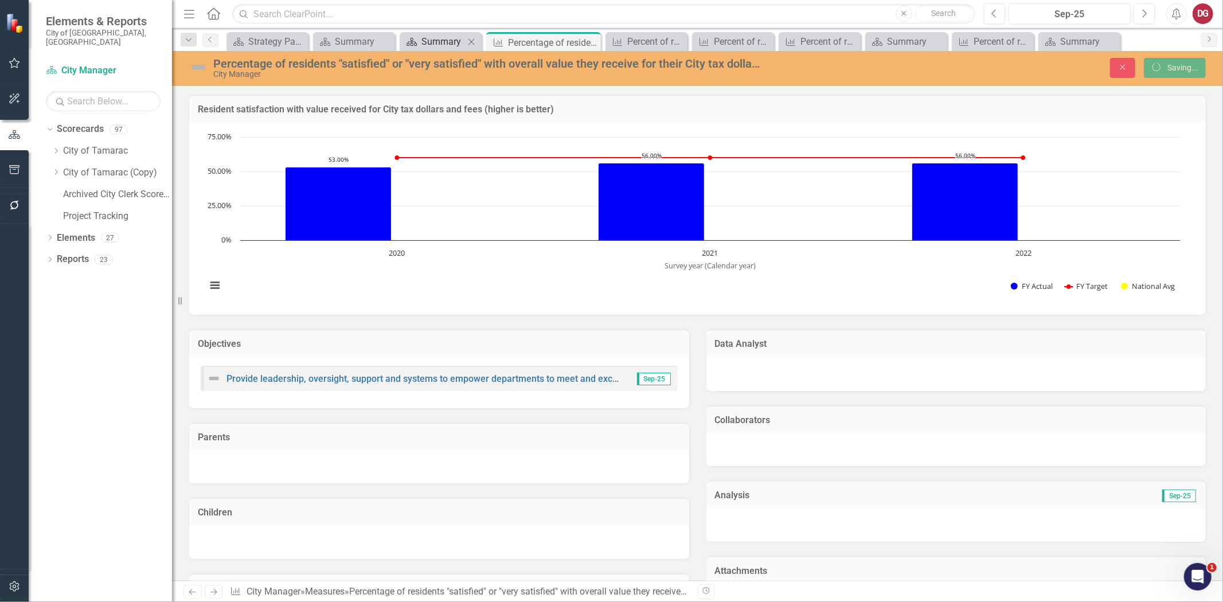
click at [434, 41] on div "Summary" at bounding box center [443, 41] width 43 height 14
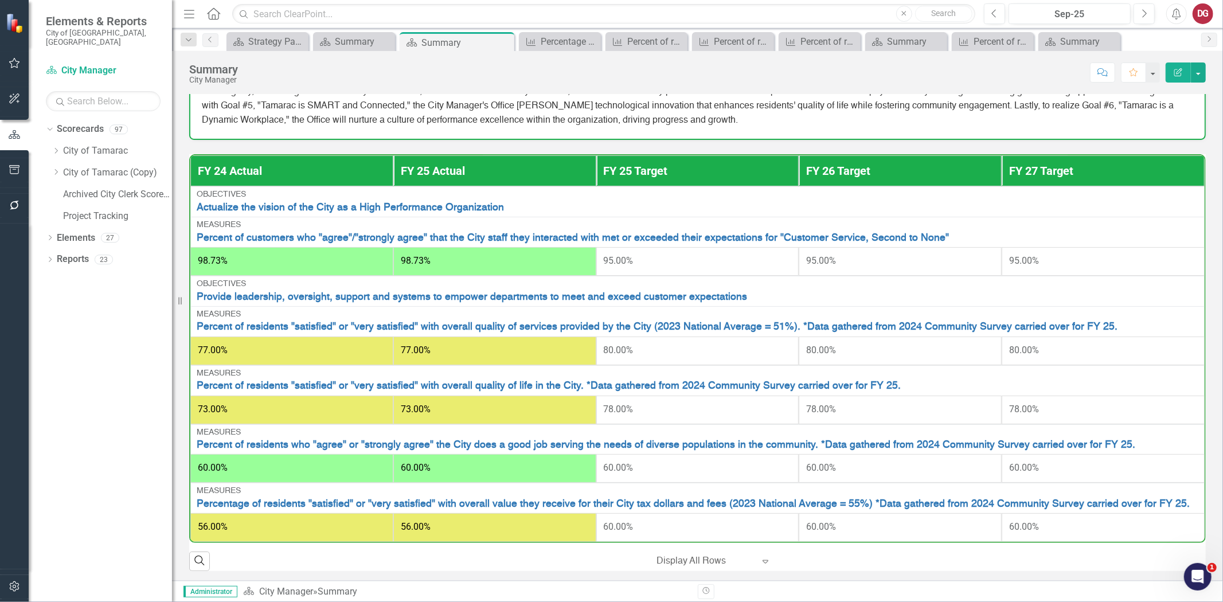
scroll to position [192, 0]
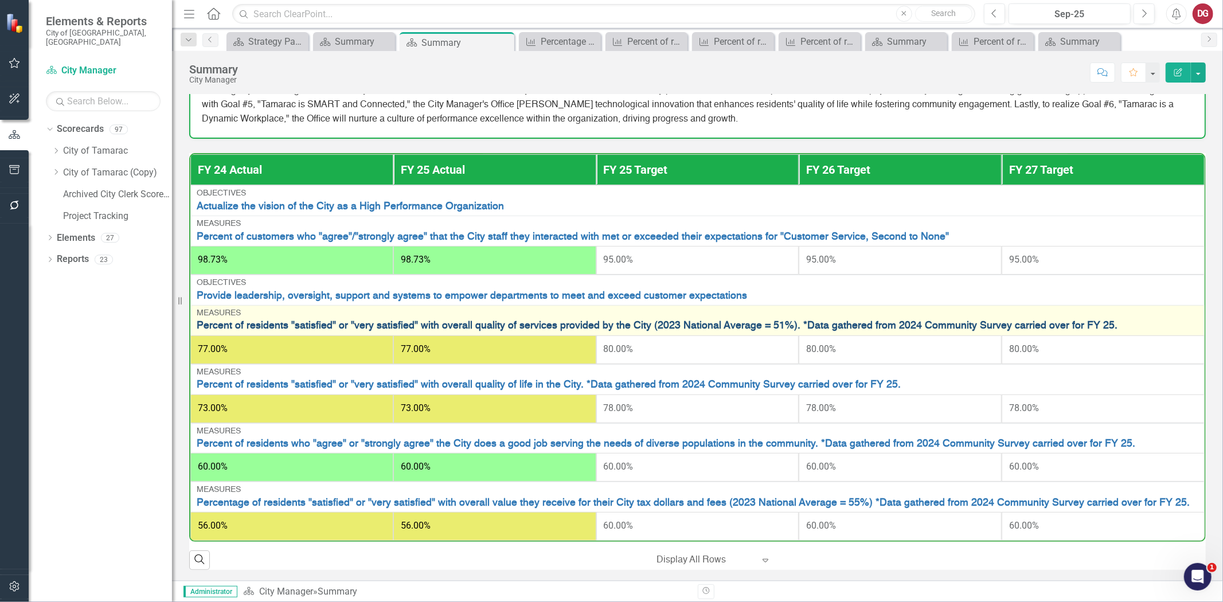
click at [707, 325] on link "Percent of residents "satisfied" or "very satisfied" with overall quality of se…" at bounding box center [698, 326] width 1002 height 11
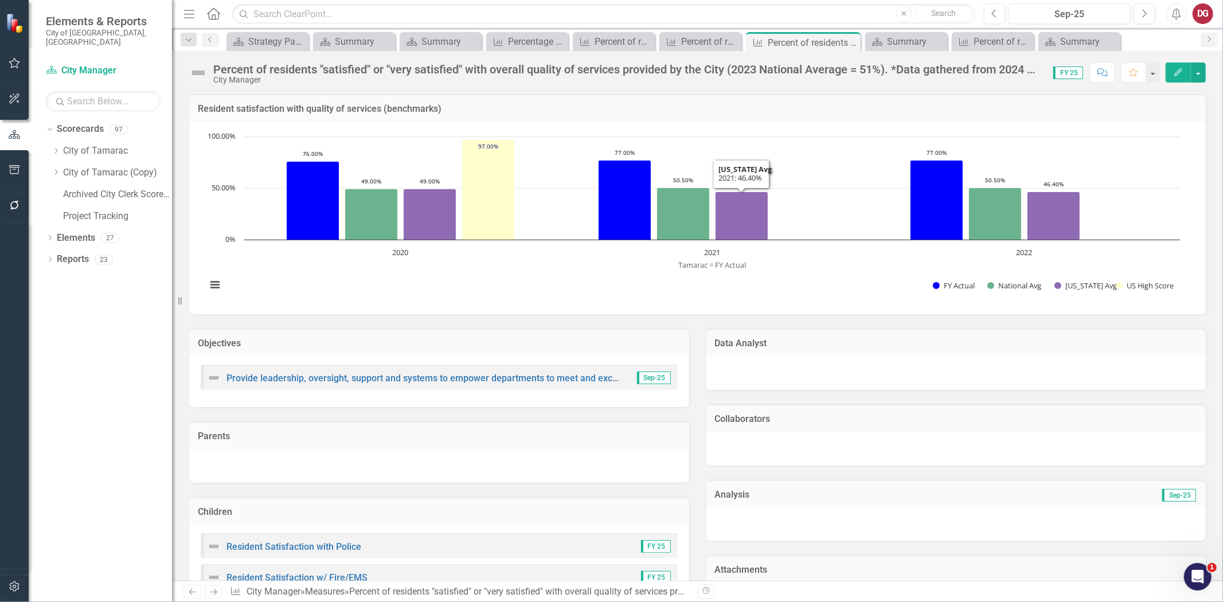
click at [721, 64] on div "Percent of residents "satisfied" or "very satisfied" with overall quality of se…" at bounding box center [627, 69] width 829 height 13
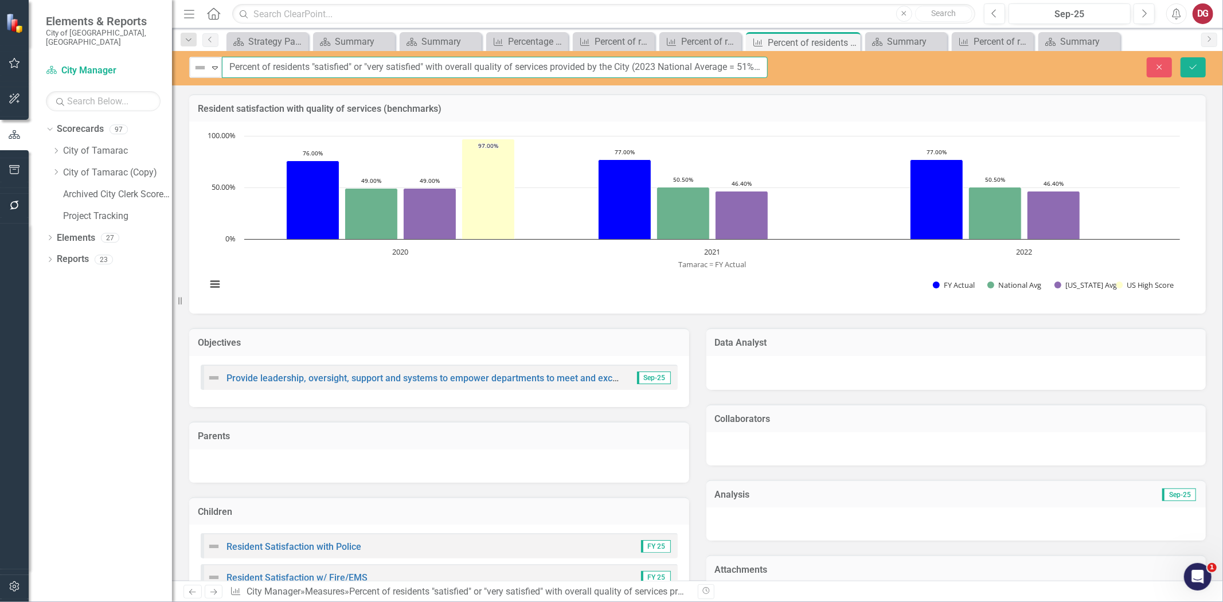
click at [704, 68] on input "Percent of residents "satisfied" or "very satisfied" with overall quality of se…" at bounding box center [495, 67] width 546 height 21
click at [747, 67] on input "Percent of residents "satisfied" or "very satisfied" with overall quality of se…" at bounding box center [495, 67] width 546 height 21
type input "Percent of residents "satisfied" or "very satisfied" with overall quality of se…"
click at [1196, 63] on icon "Save" at bounding box center [1193, 67] width 10 height 8
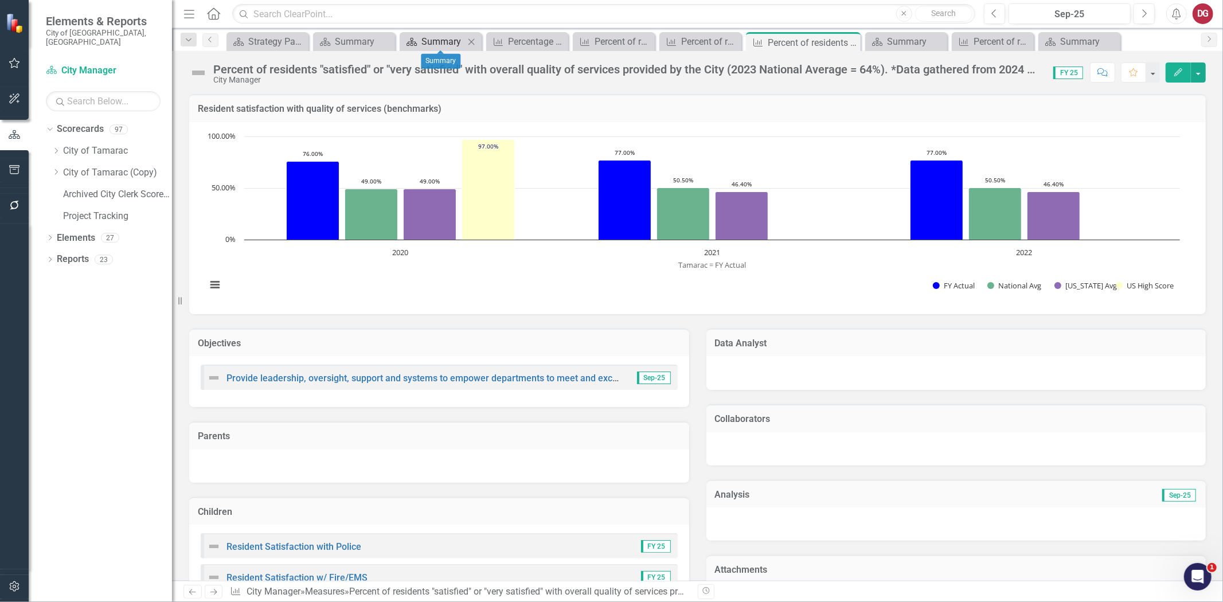
click at [452, 41] on div "Summary" at bounding box center [443, 41] width 43 height 14
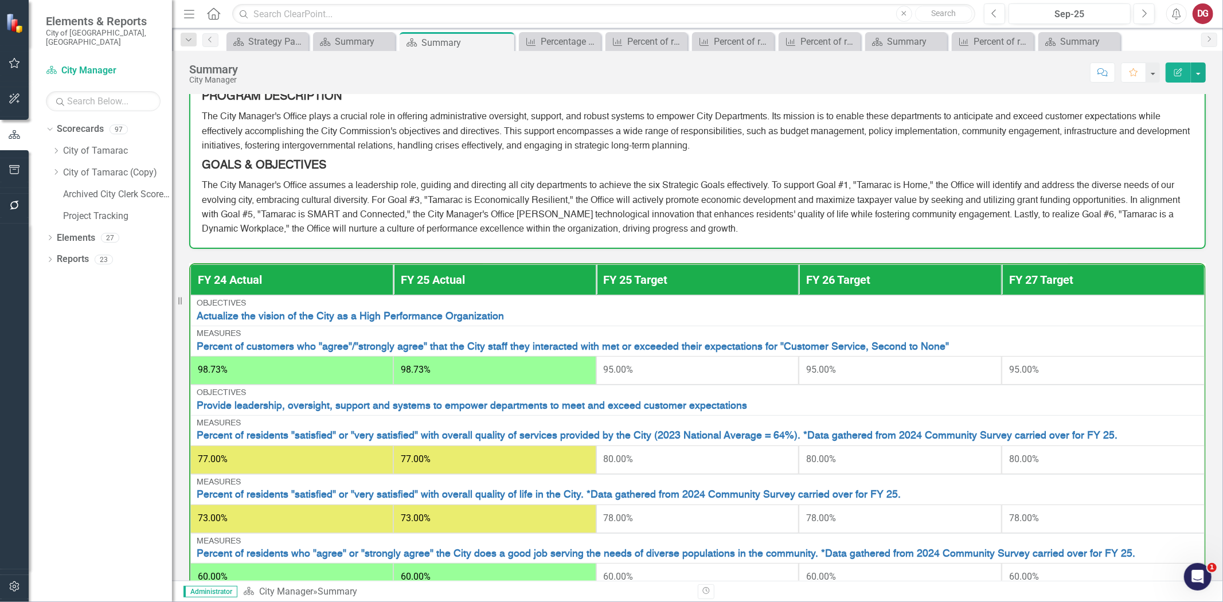
scroll to position [192, 0]
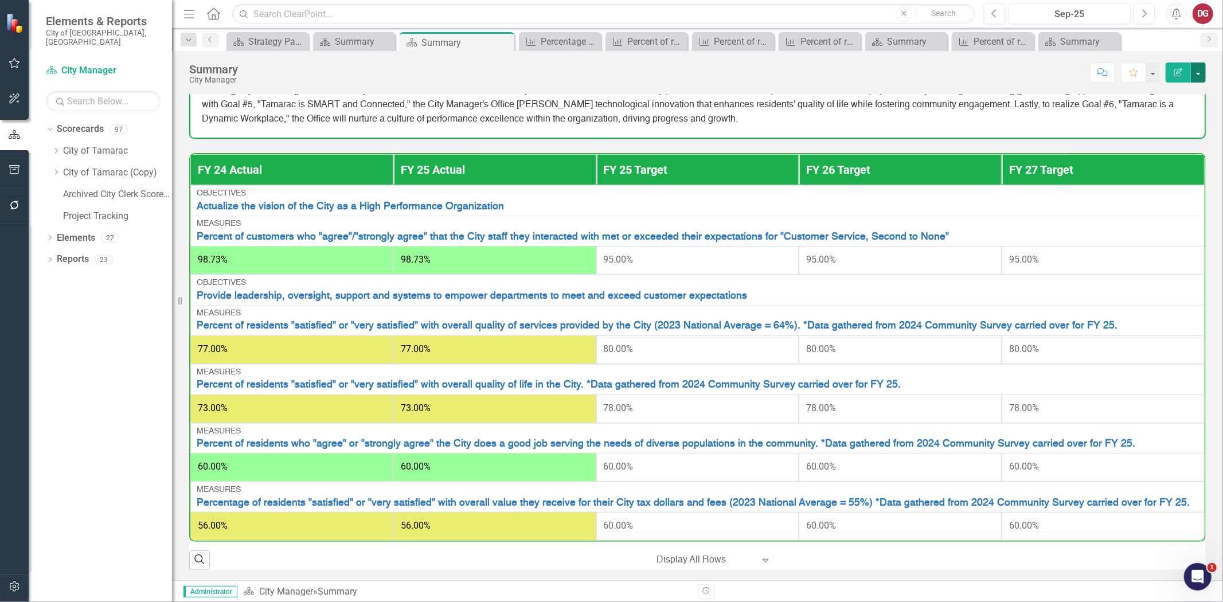
click at [1196, 73] on button "button" at bounding box center [1198, 73] width 15 height 20
click at [1154, 162] on link "PDF Export to PDF" at bounding box center [1159, 160] width 93 height 21
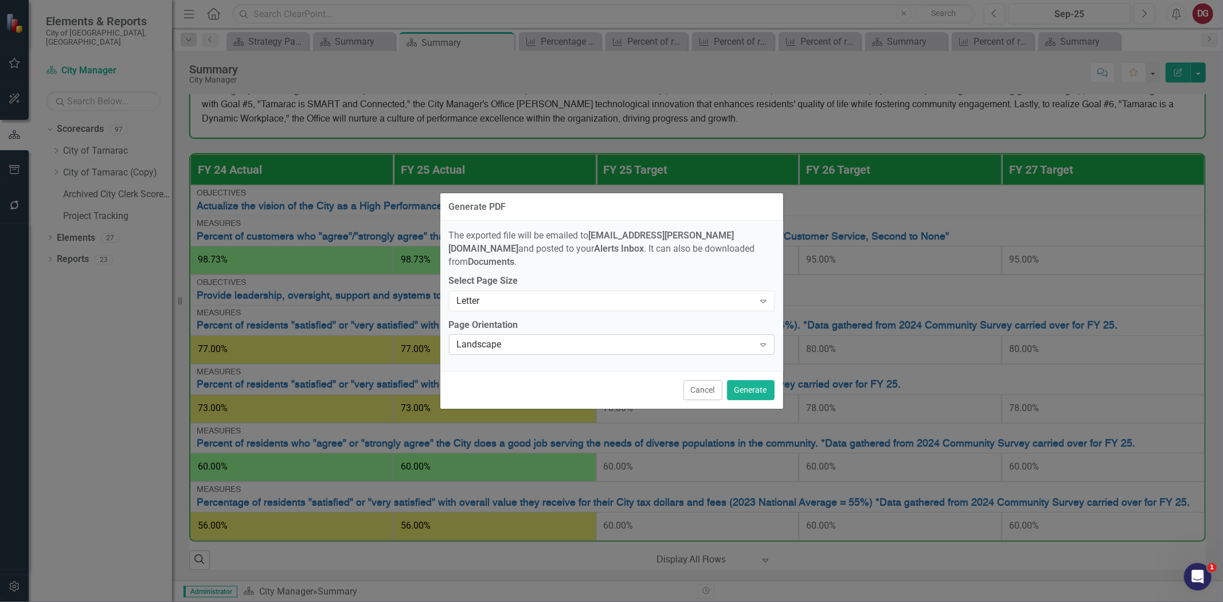
click at [544, 338] on div "Landscape" at bounding box center [606, 344] width 298 height 13
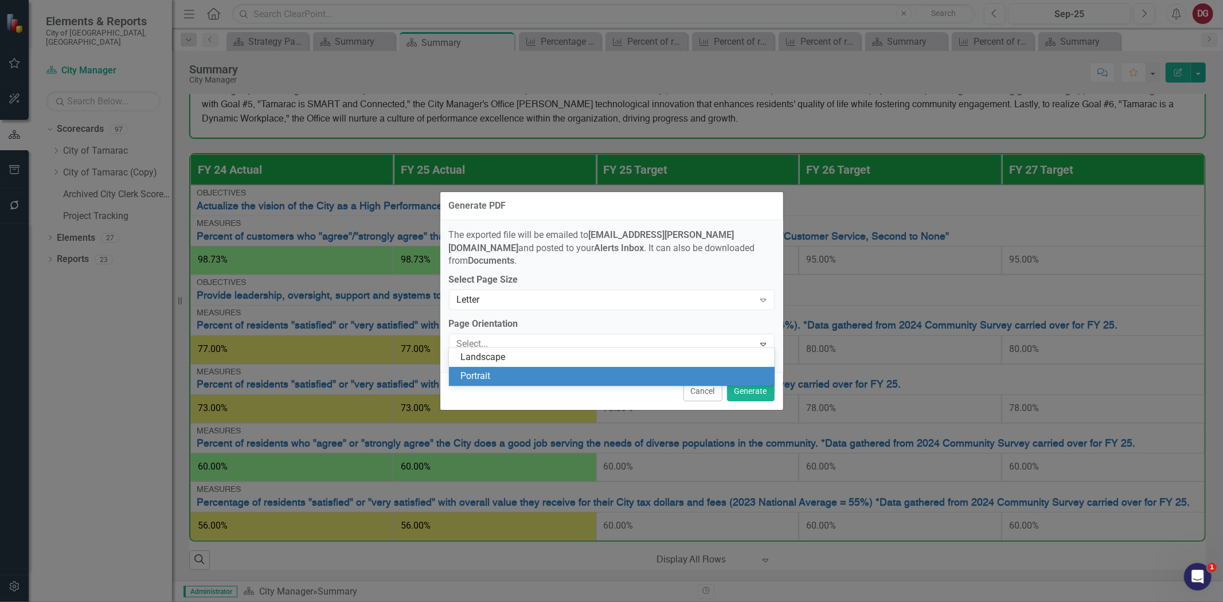
drag, startPoint x: 478, startPoint y: 372, endPoint x: 494, endPoint y: 371, distance: 16.1
click at [478, 373] on div "Portrait" at bounding box center [614, 376] width 307 height 13
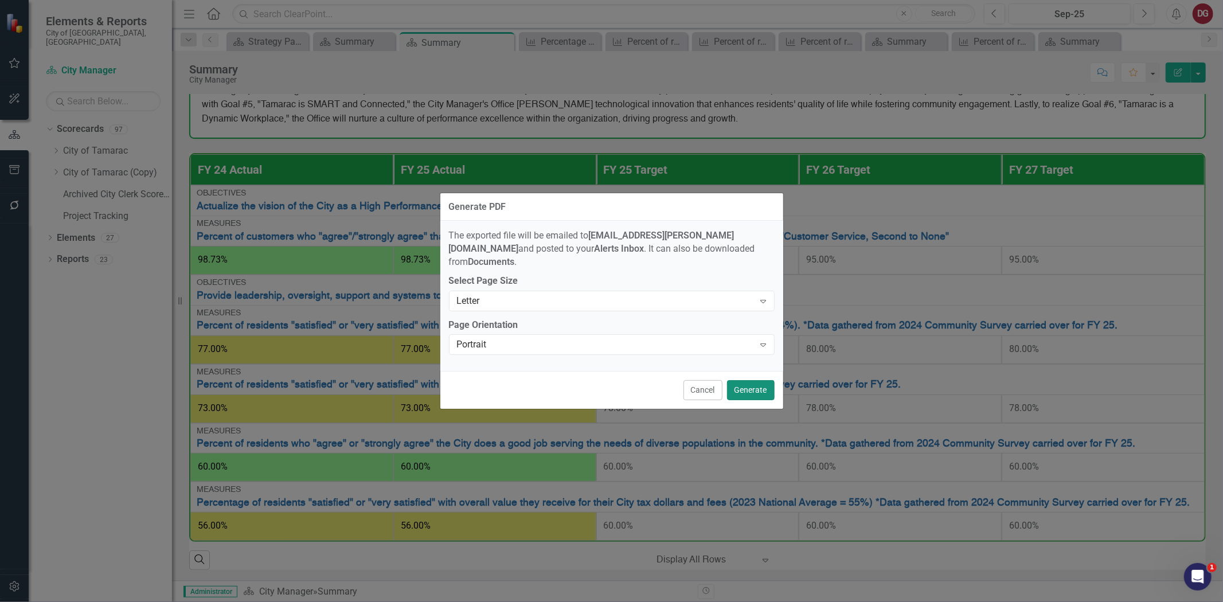
click at [742, 380] on button "Generate" at bounding box center [751, 390] width 48 height 20
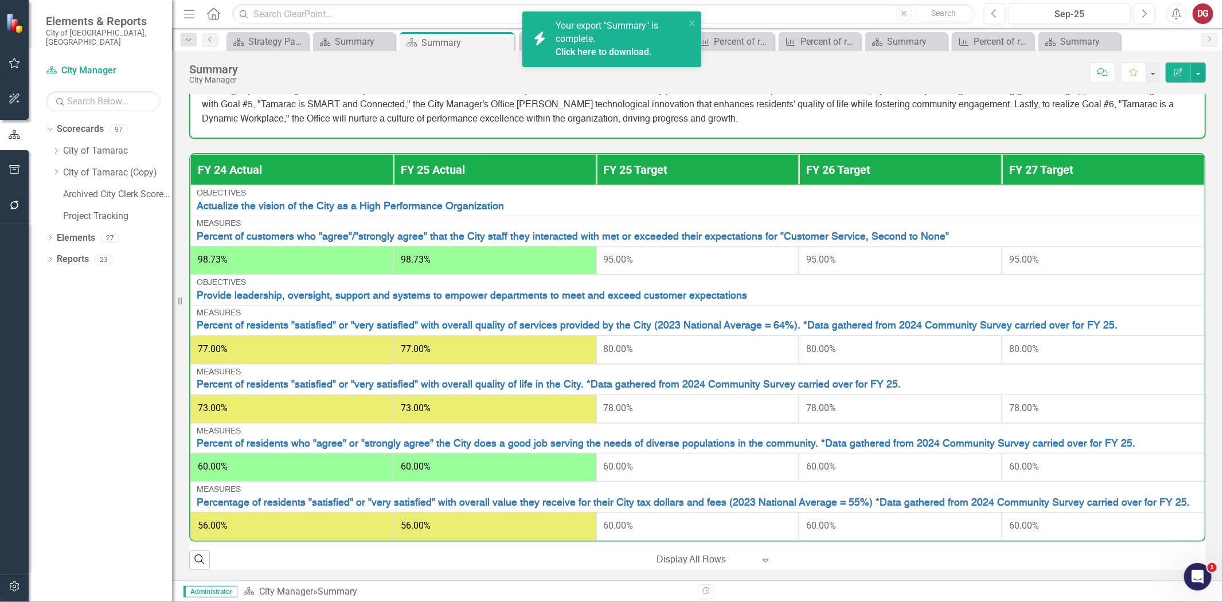
click at [618, 47] on link "Click here to download." at bounding box center [604, 51] width 96 height 11
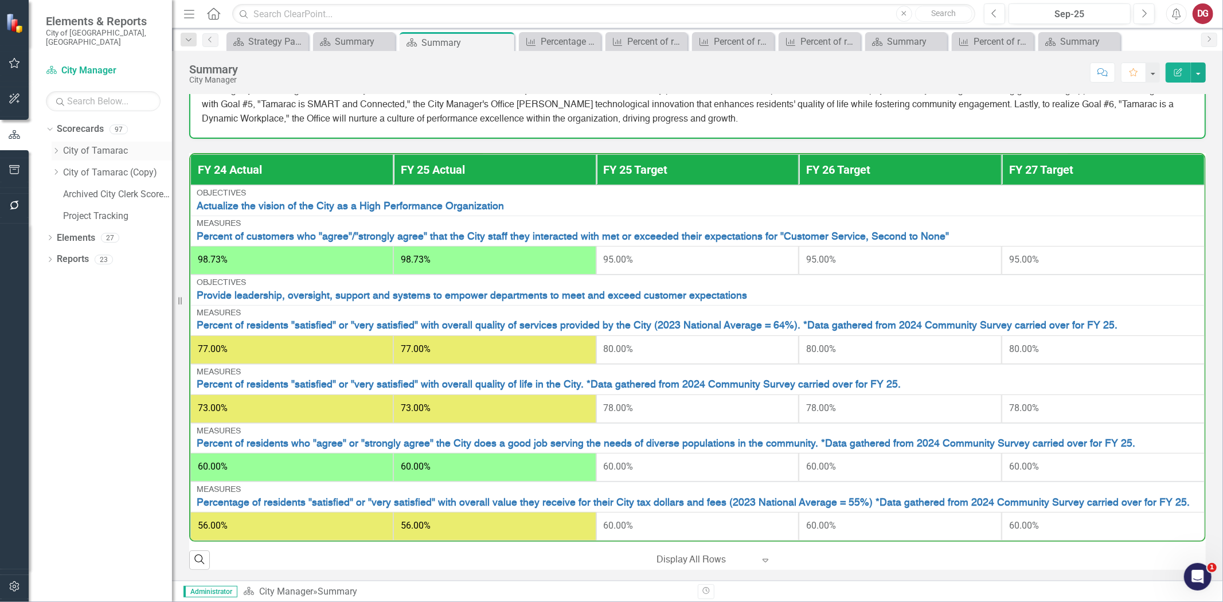
click at [55, 147] on icon "Dropdown" at bounding box center [56, 150] width 9 height 7
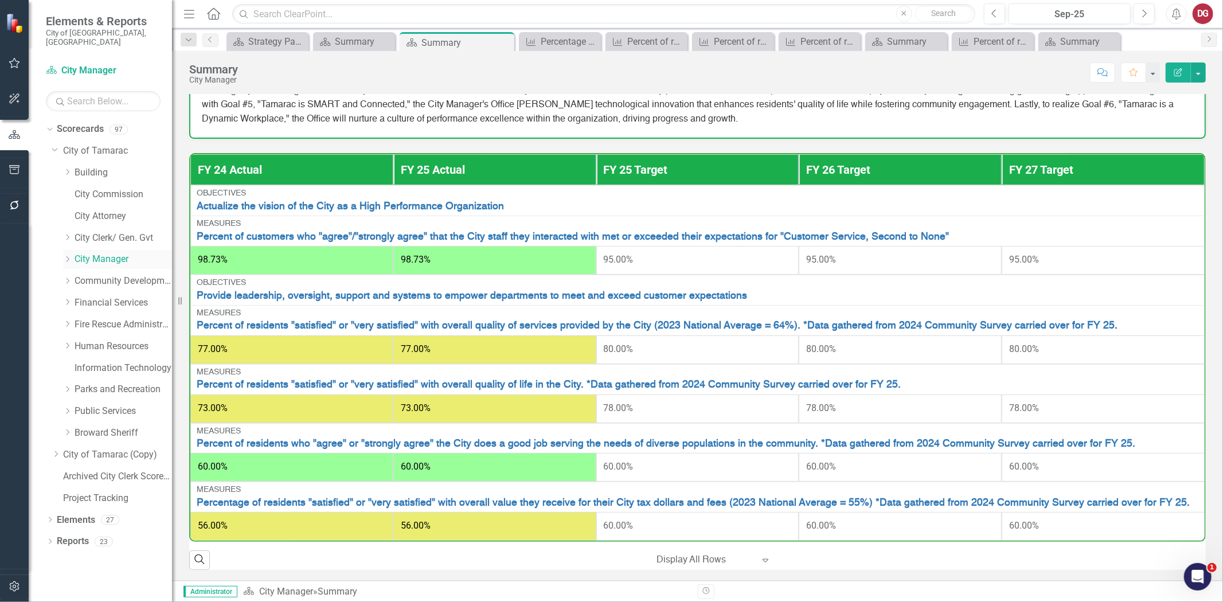
click at [65, 256] on icon "Dropdown" at bounding box center [67, 259] width 9 height 7
click at [87, 275] on link "Public Information Office" at bounding box center [129, 281] width 86 height 13
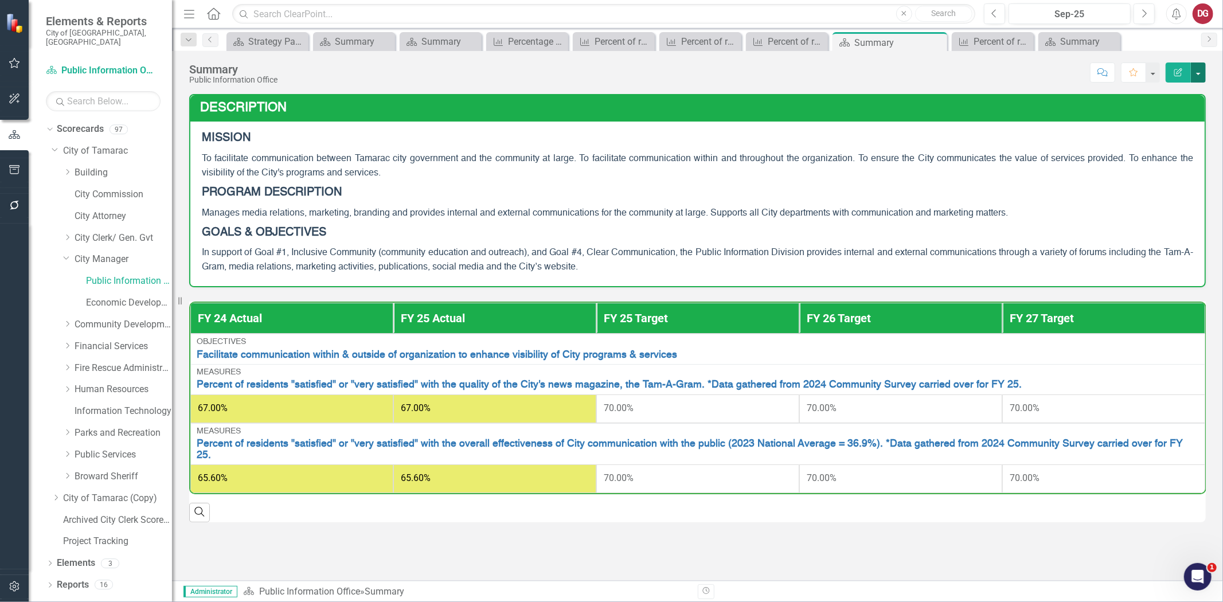
click at [1197, 65] on button "button" at bounding box center [1198, 73] width 15 height 20
click at [1144, 158] on link "PDF Export to PDF" at bounding box center [1159, 160] width 93 height 21
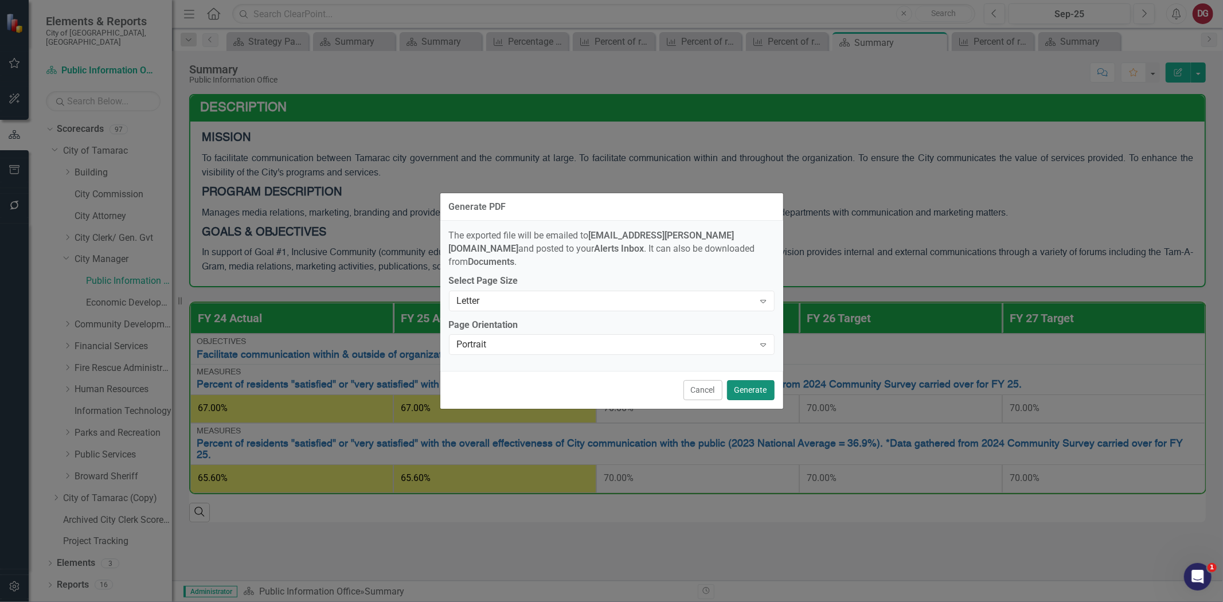
click at [753, 385] on button "Generate" at bounding box center [751, 390] width 48 height 20
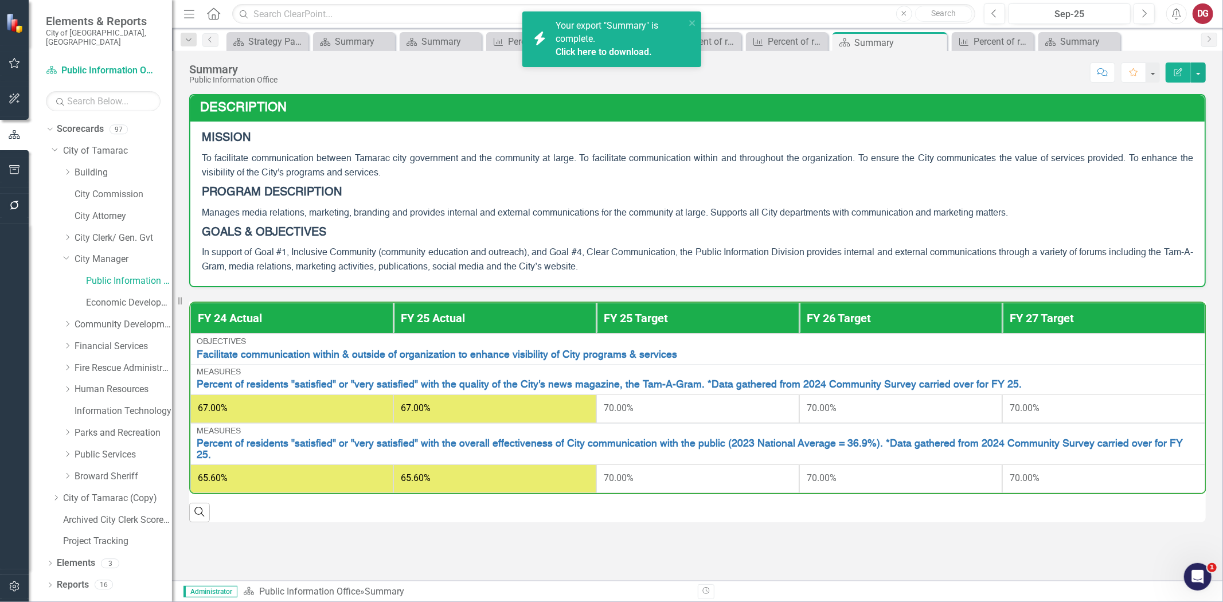
click at [599, 52] on link "Click here to download." at bounding box center [604, 51] width 96 height 11
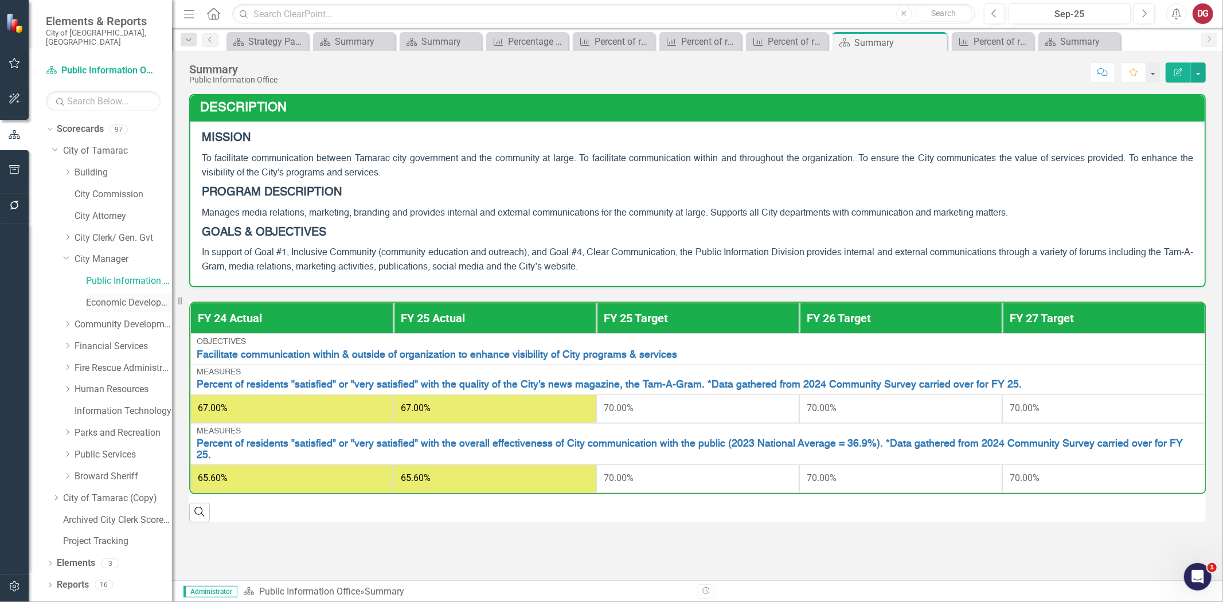
click at [136, 297] on link "Economic Development" at bounding box center [129, 303] width 86 height 13
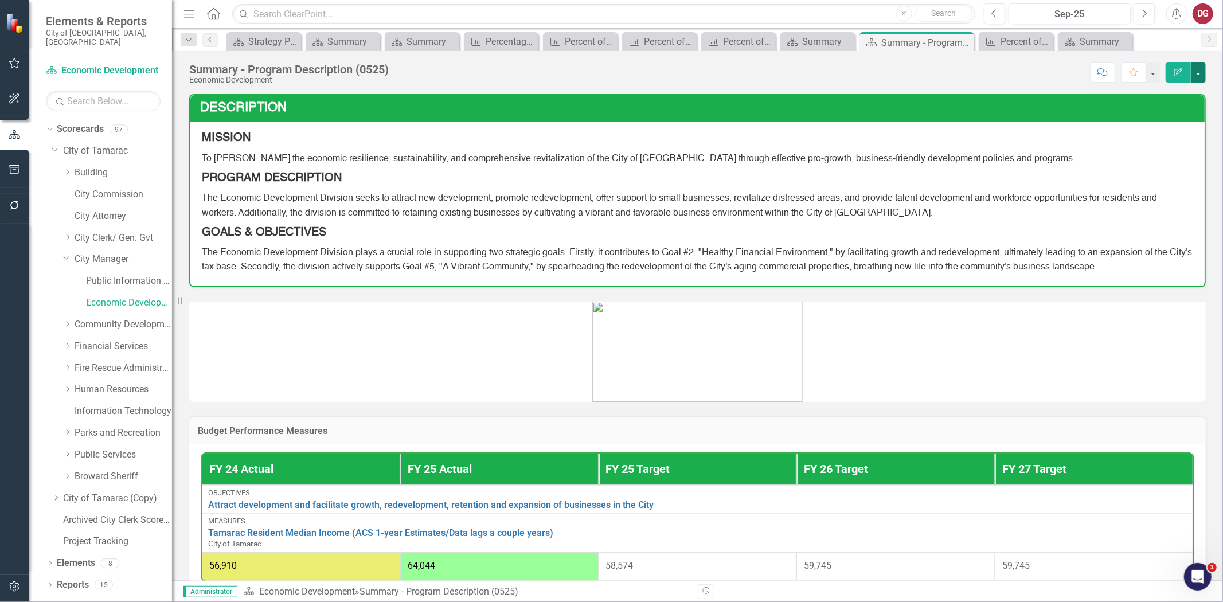
click at [1202, 75] on button "button" at bounding box center [1198, 73] width 15 height 20
click at [1155, 158] on link "PDF Export to PDF" at bounding box center [1159, 160] width 93 height 21
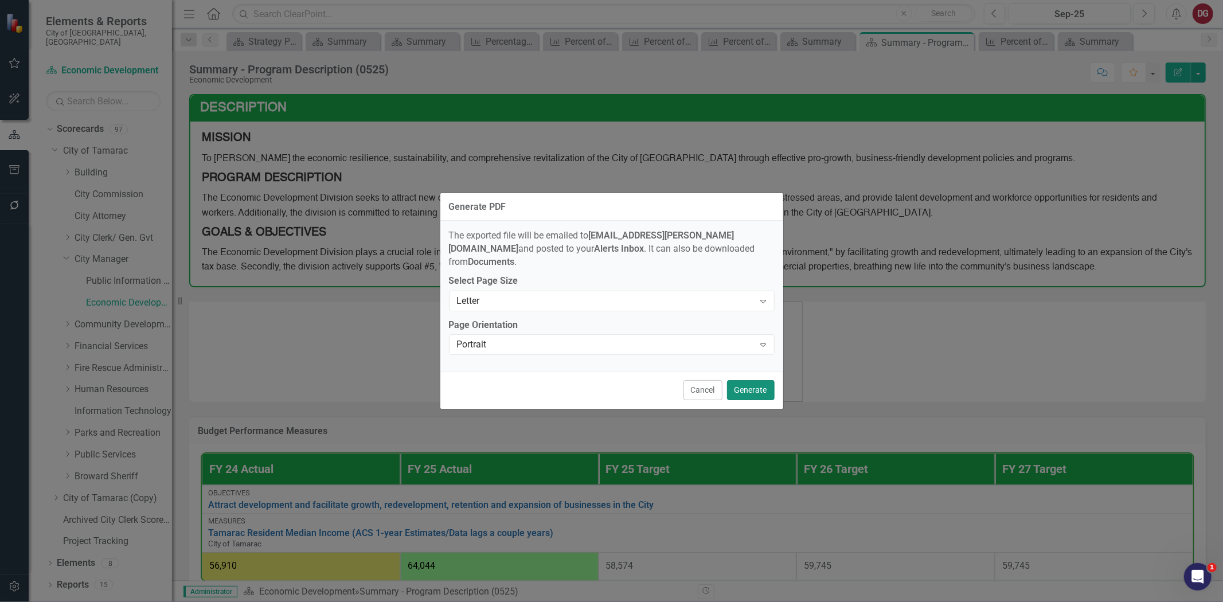
click at [747, 380] on button "Generate" at bounding box center [751, 390] width 48 height 20
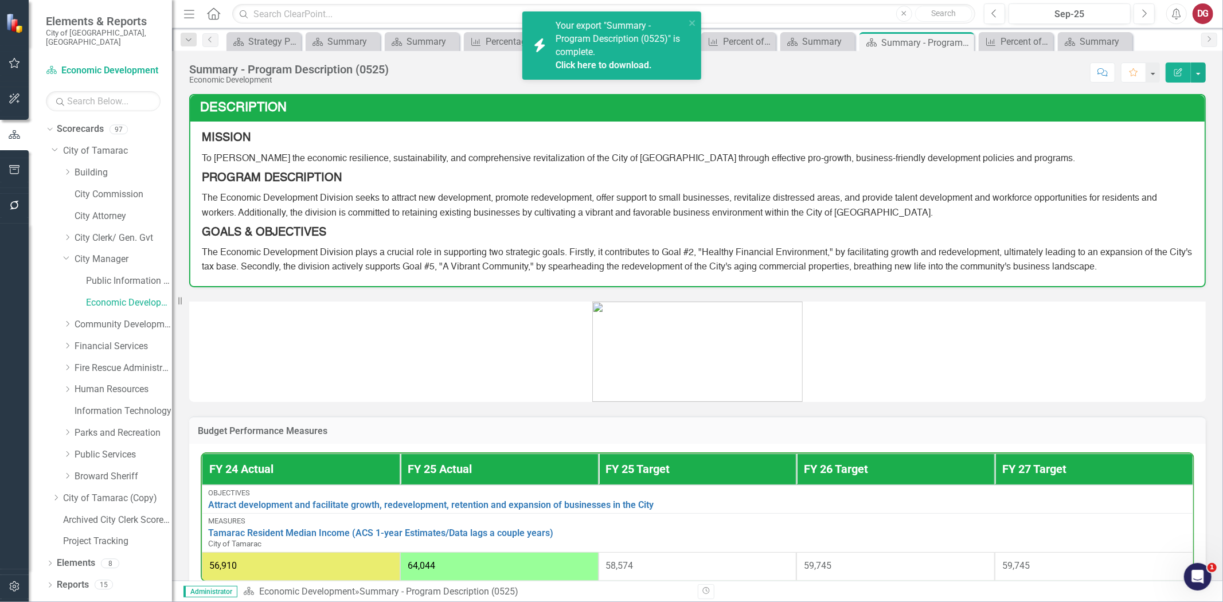
scroll to position [50, 0]
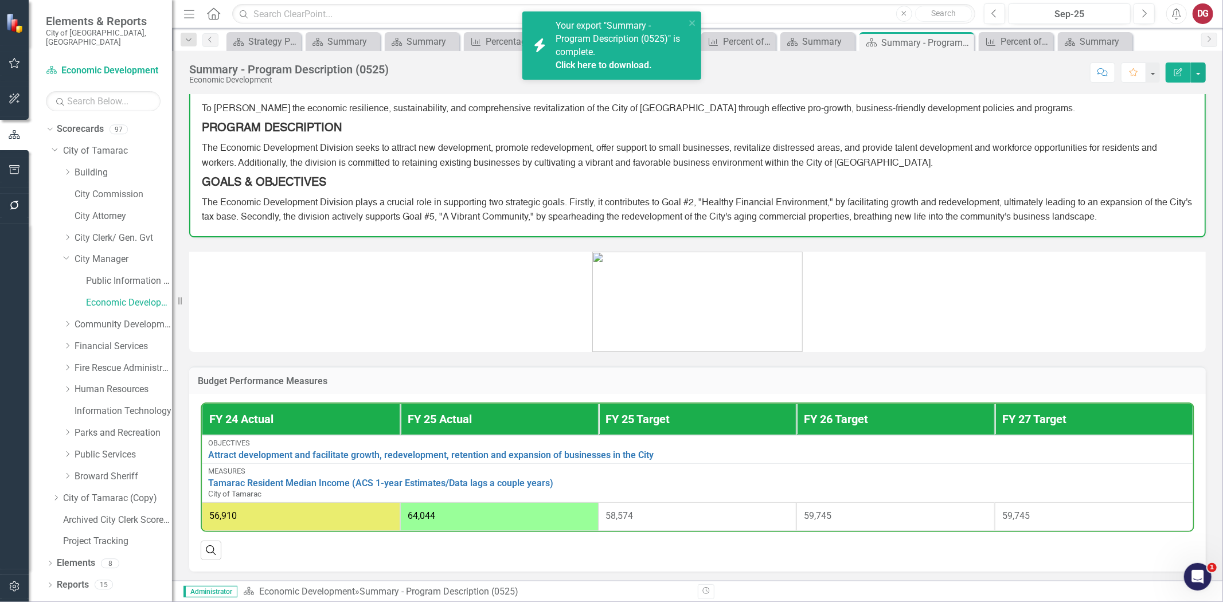
click at [615, 63] on link "Click here to download." at bounding box center [604, 65] width 96 height 11
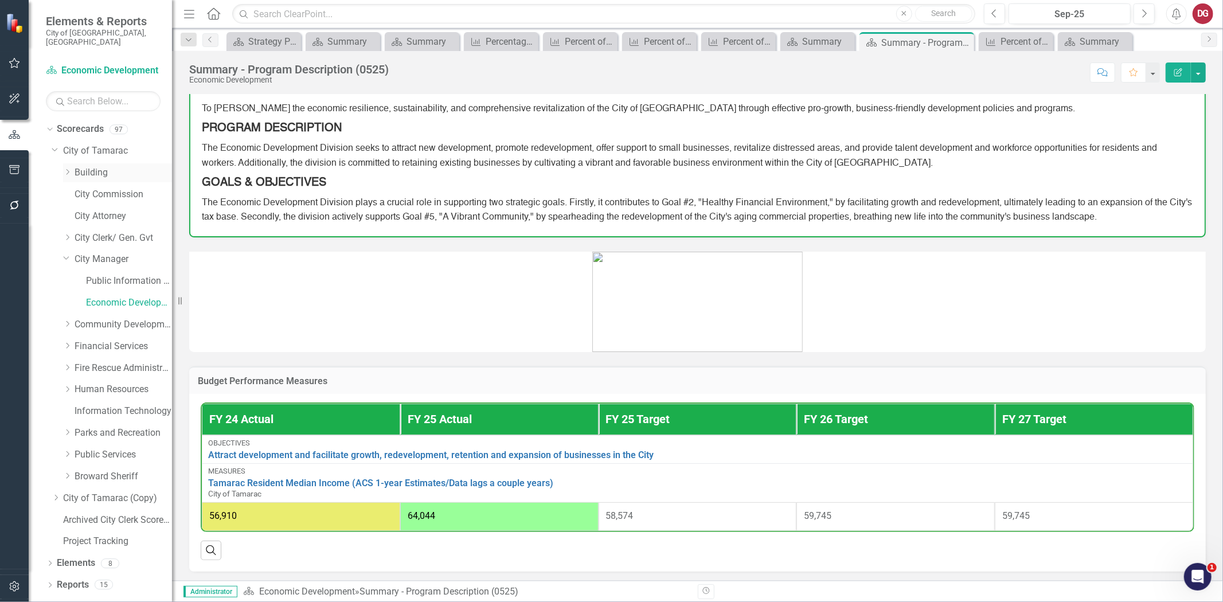
click at [86, 166] on link "Building" at bounding box center [124, 172] width 98 height 13
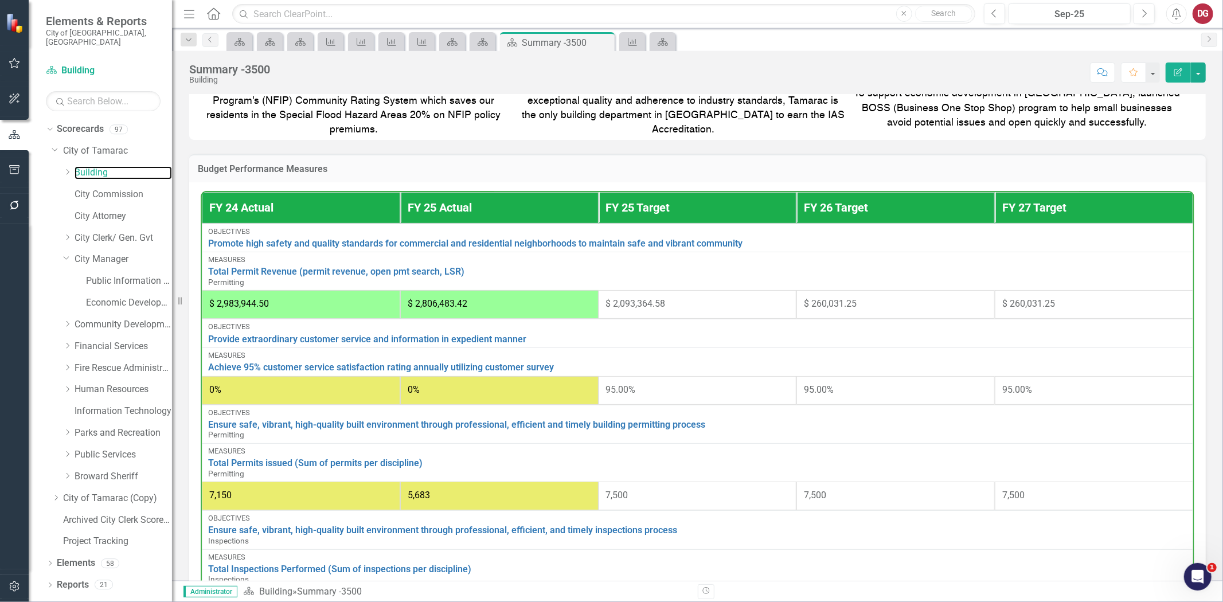
scroll to position [436, 0]
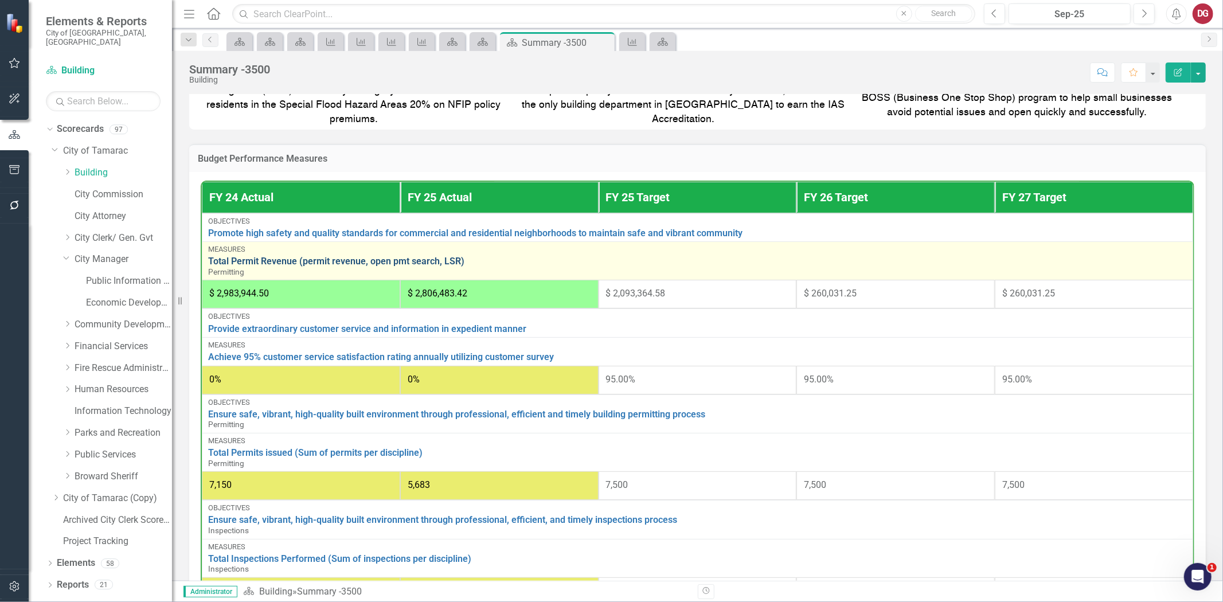
click at [350, 259] on link "Total Permit Revenue (permit revenue, open pmt search, LSR)" at bounding box center [697, 261] width 979 height 10
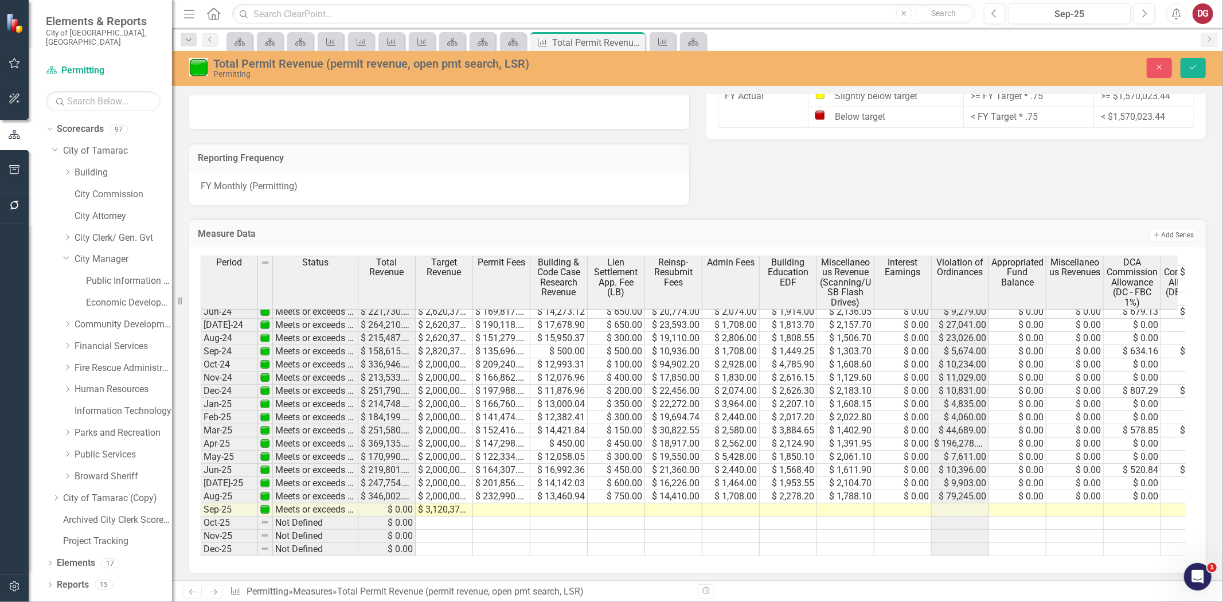
scroll to position [490, 0]
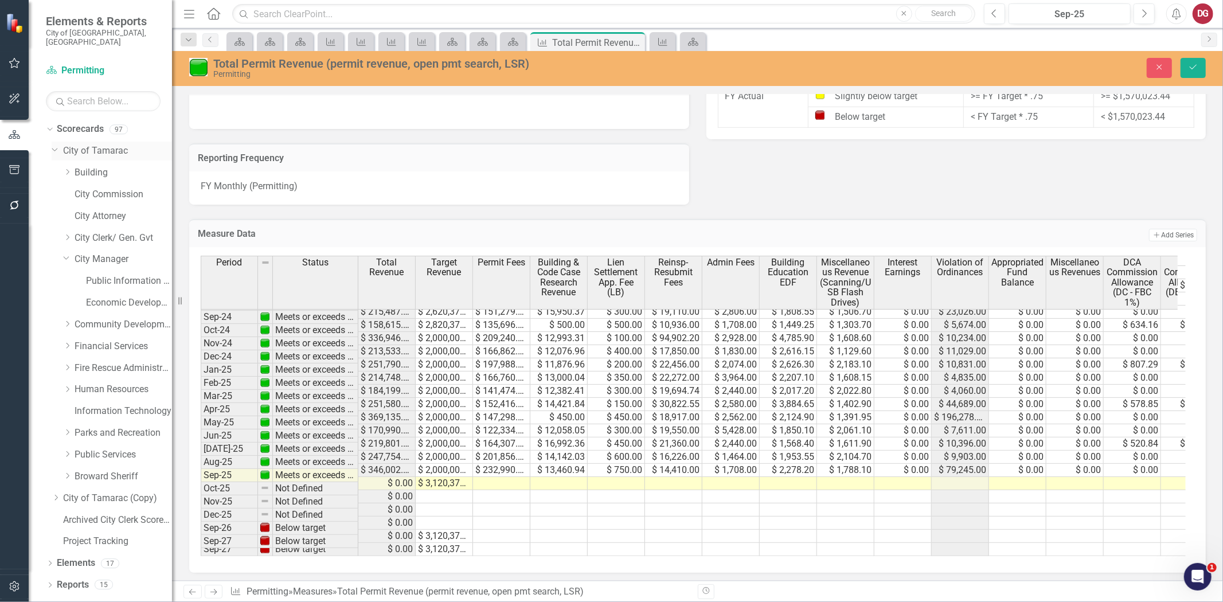
click at [100, 145] on link "City of Tamarac" at bounding box center [117, 151] width 109 height 13
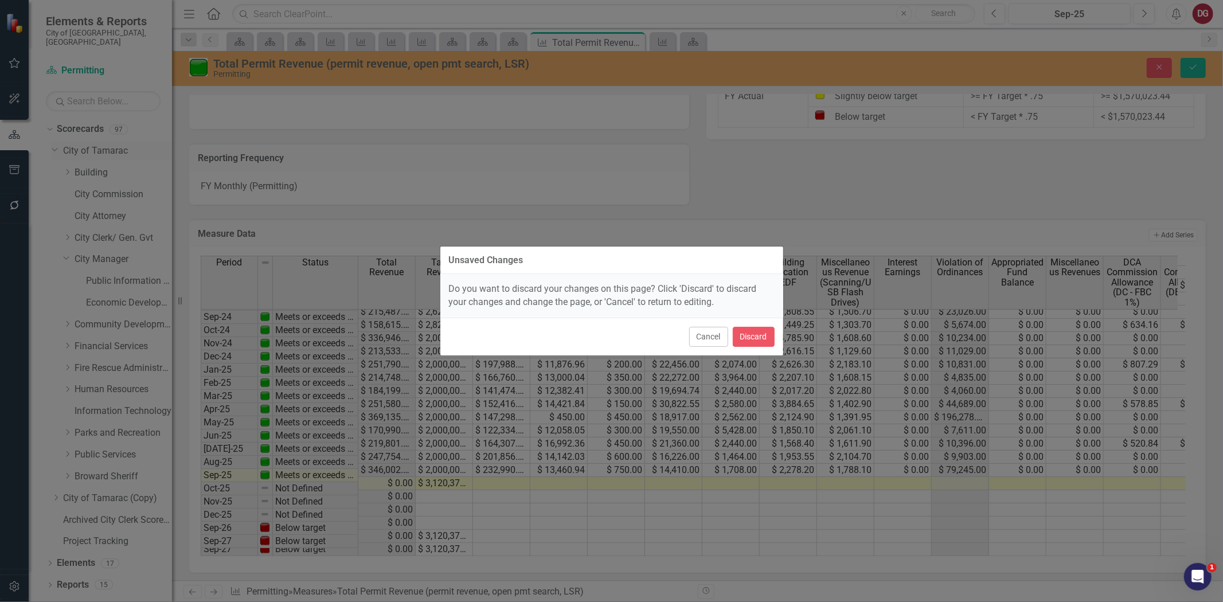
scroll to position [489, 0]
click at [719, 337] on button "Cancel" at bounding box center [708, 337] width 39 height 20
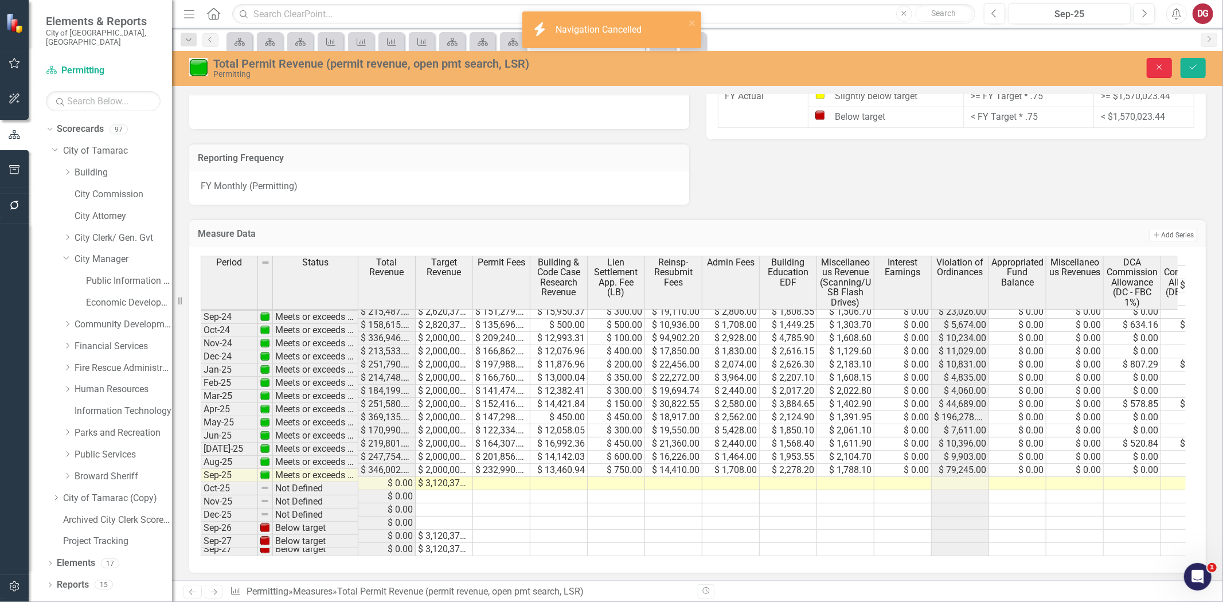
click at [1156, 69] on icon "Close" at bounding box center [1160, 67] width 10 height 8
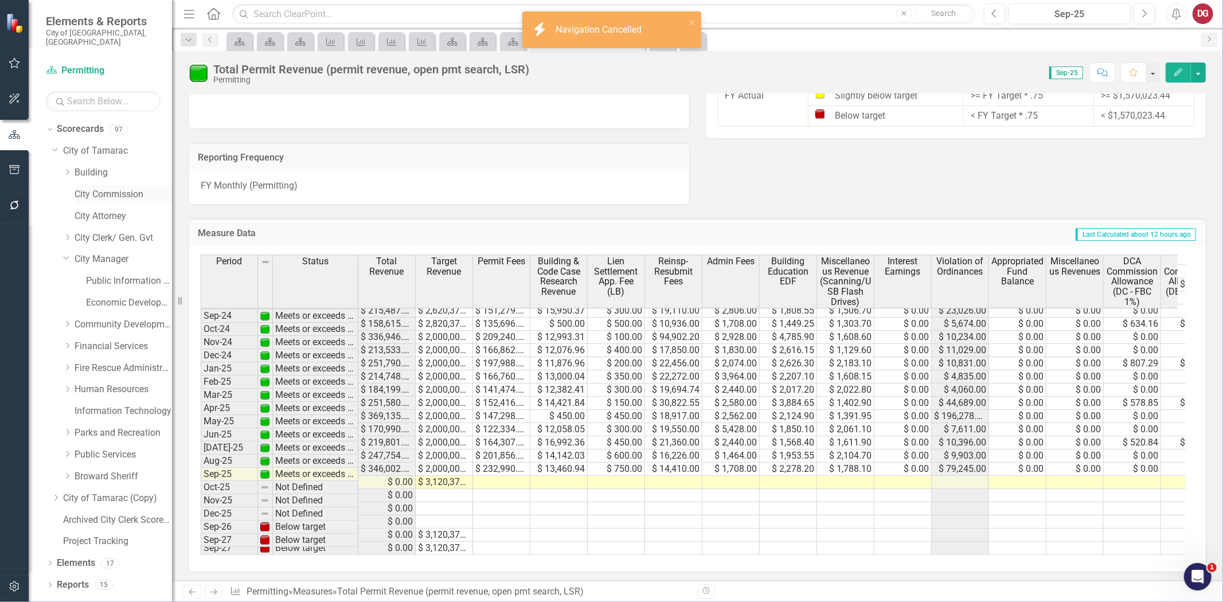
scroll to position [488, 0]
click at [89, 145] on link "City of Tamarac" at bounding box center [117, 151] width 109 height 13
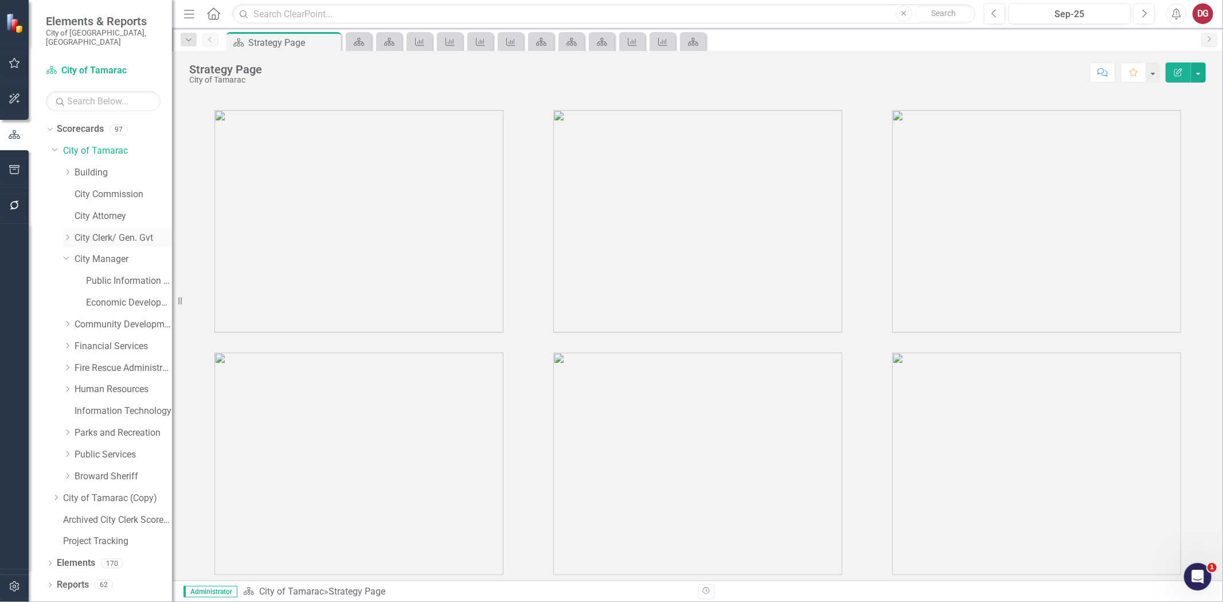
click at [89, 232] on link "City Clerk/ Gen. Gvt" at bounding box center [124, 238] width 98 height 13
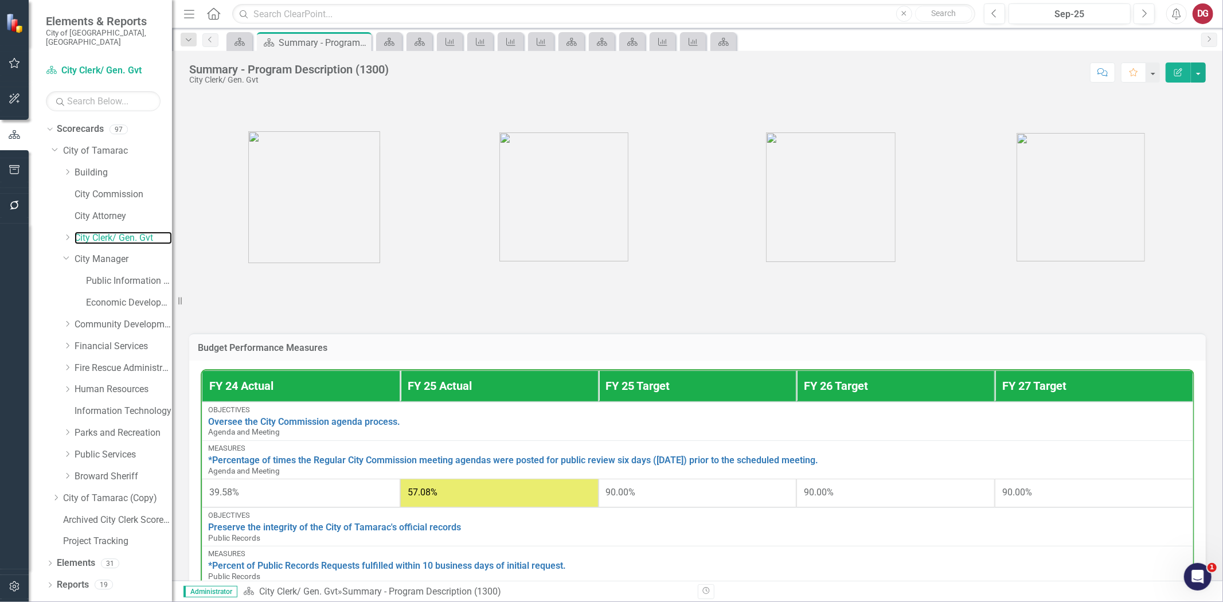
scroll to position [576, 0]
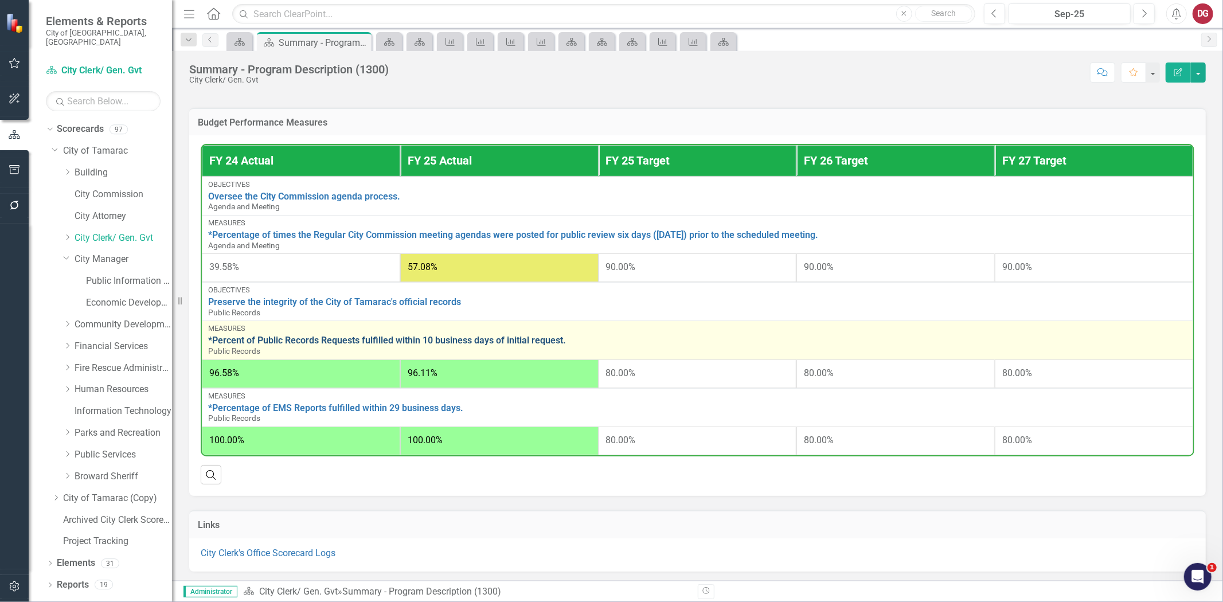
click at [446, 337] on link "*Percent of Public Records Requests fulfilled within 10 business days of initia…" at bounding box center [697, 341] width 979 height 10
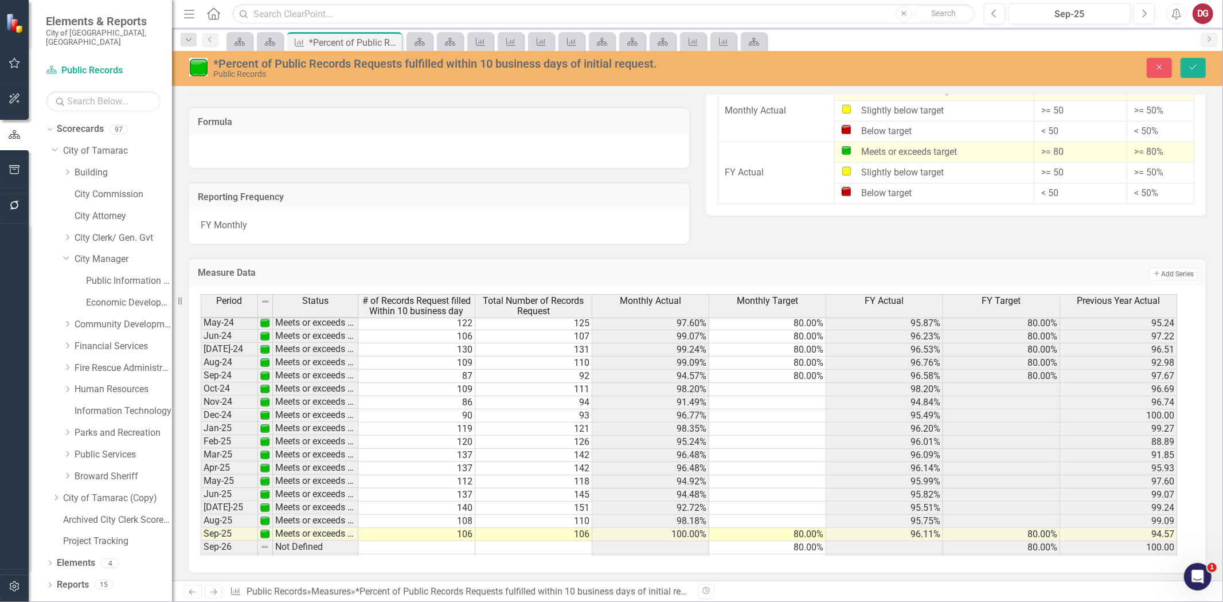
scroll to position [423, 0]
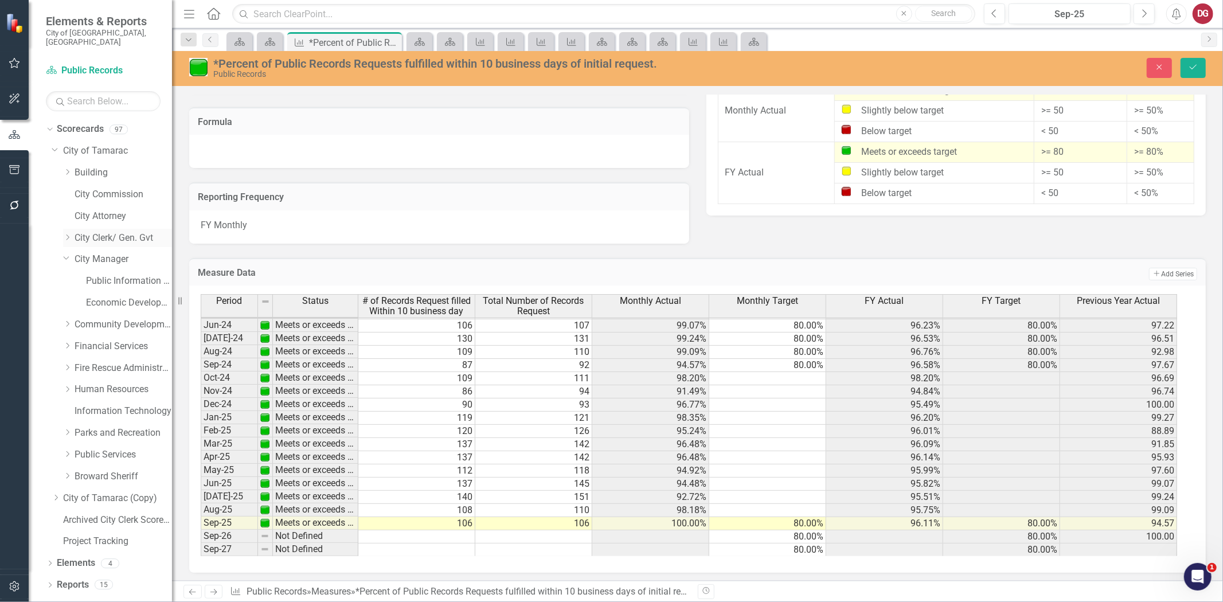
click at [84, 232] on link "City Clerk/ Gen. Gvt" at bounding box center [124, 238] width 98 height 13
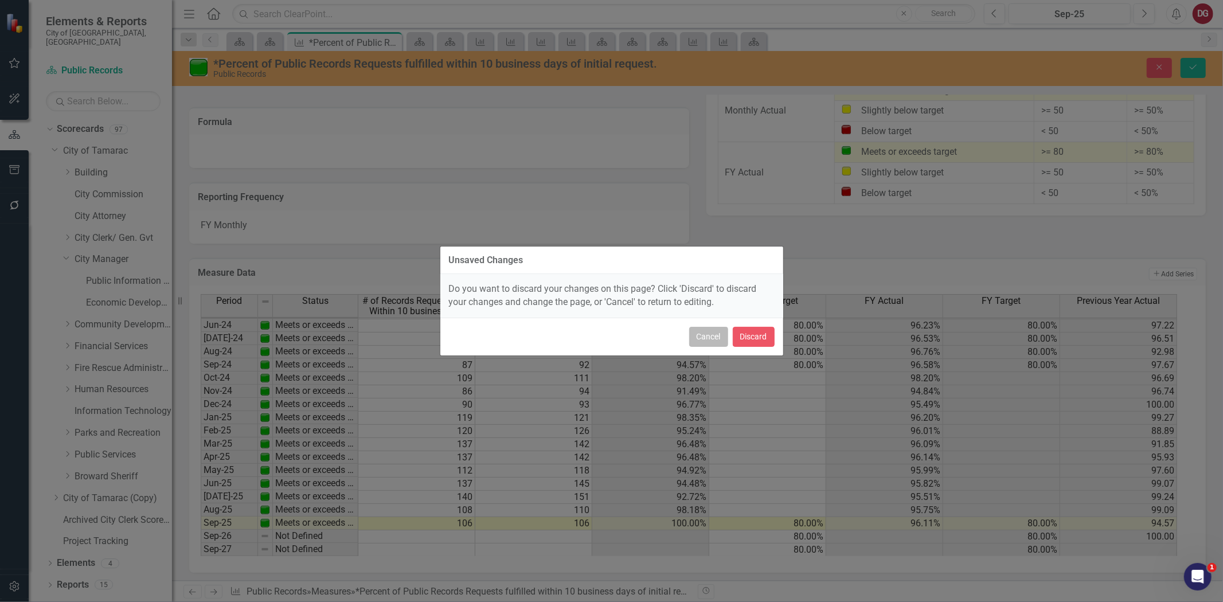
click at [710, 335] on button "Cancel" at bounding box center [708, 337] width 39 height 20
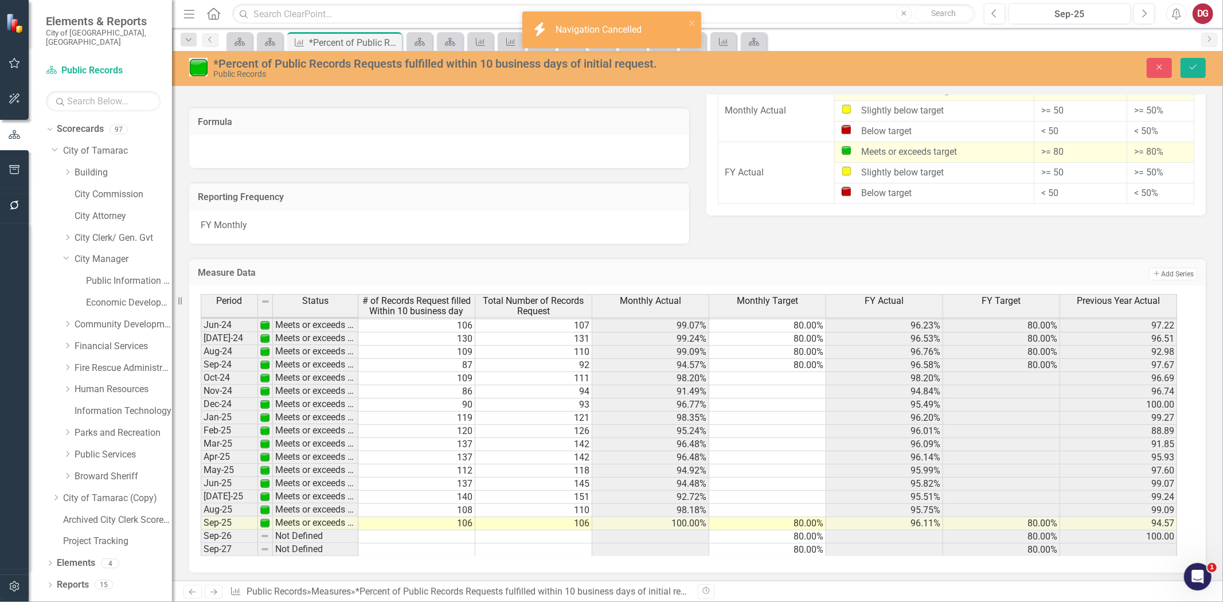
click at [1145, 65] on div "Close Save" at bounding box center [1004, 68] width 421 height 20
click at [1148, 65] on button "Close" at bounding box center [1159, 68] width 25 height 20
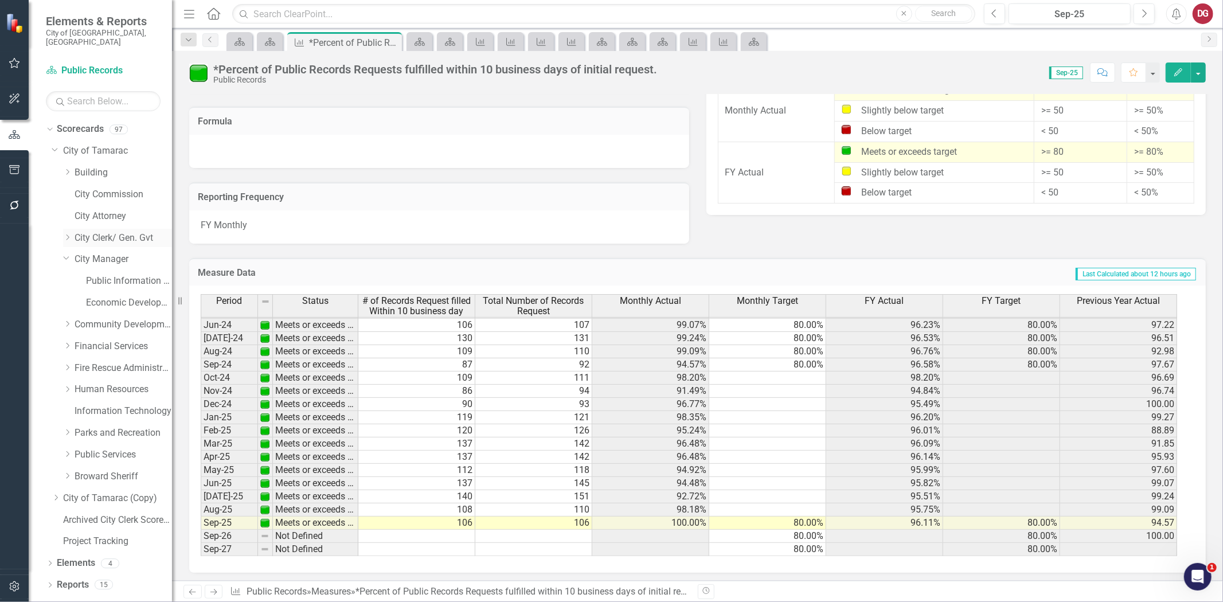
click at [94, 232] on link "City Clerk/ Gen. Gvt" at bounding box center [124, 238] width 98 height 13
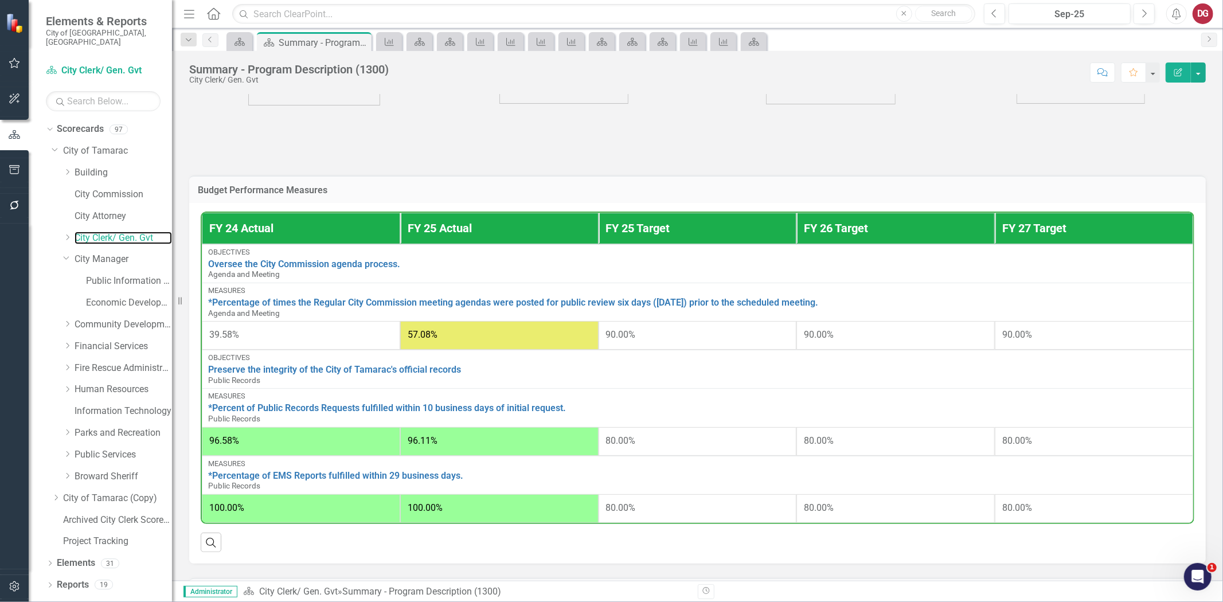
scroll to position [509, 0]
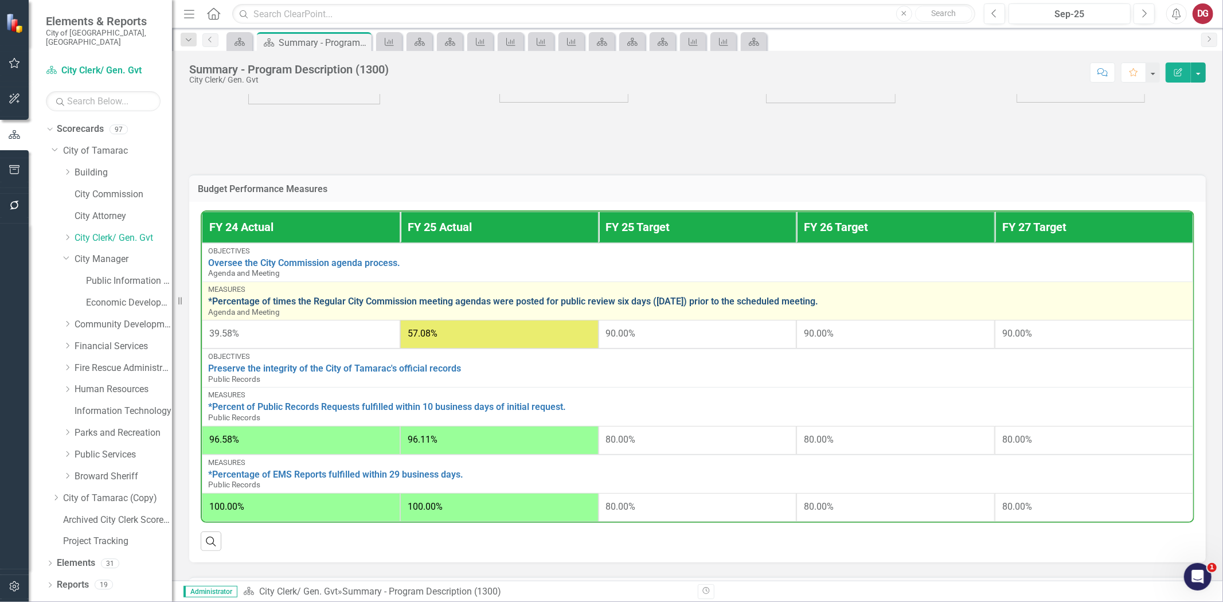
click at [609, 297] on link "*Percentage of times the Regular City Commission meeting agendas were posted fo…" at bounding box center [697, 302] width 979 height 10
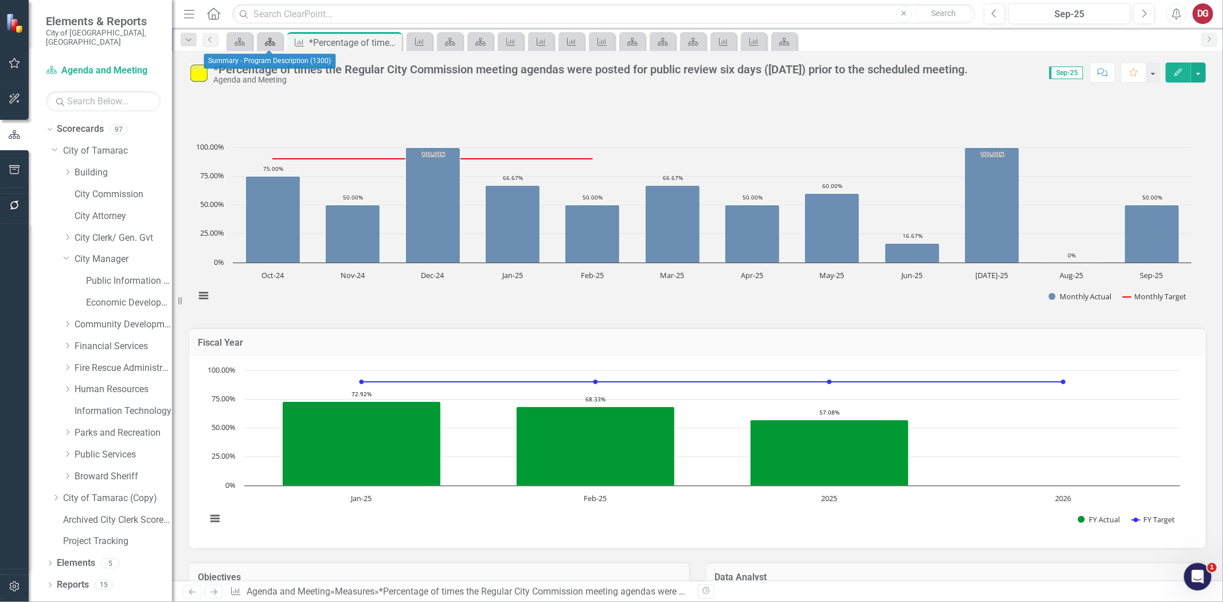
click at [266, 40] on icon "Scorecard" at bounding box center [269, 41] width 11 height 9
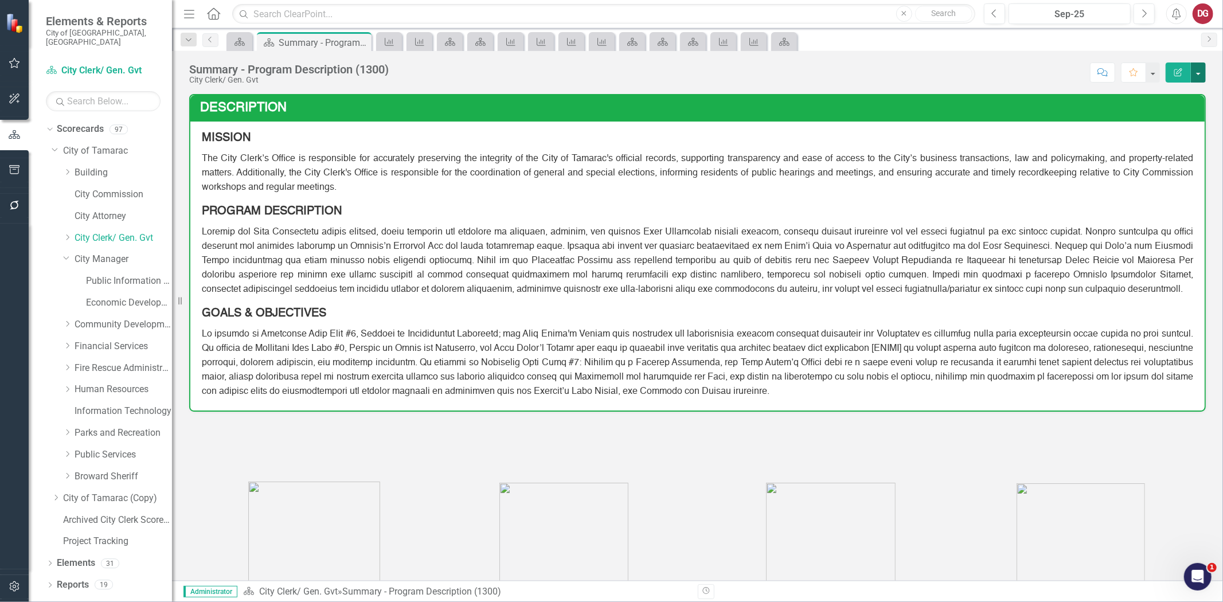
click at [1199, 75] on button "button" at bounding box center [1198, 73] width 15 height 20
click at [1153, 157] on link "PDF Export to PDF" at bounding box center [1159, 160] width 93 height 21
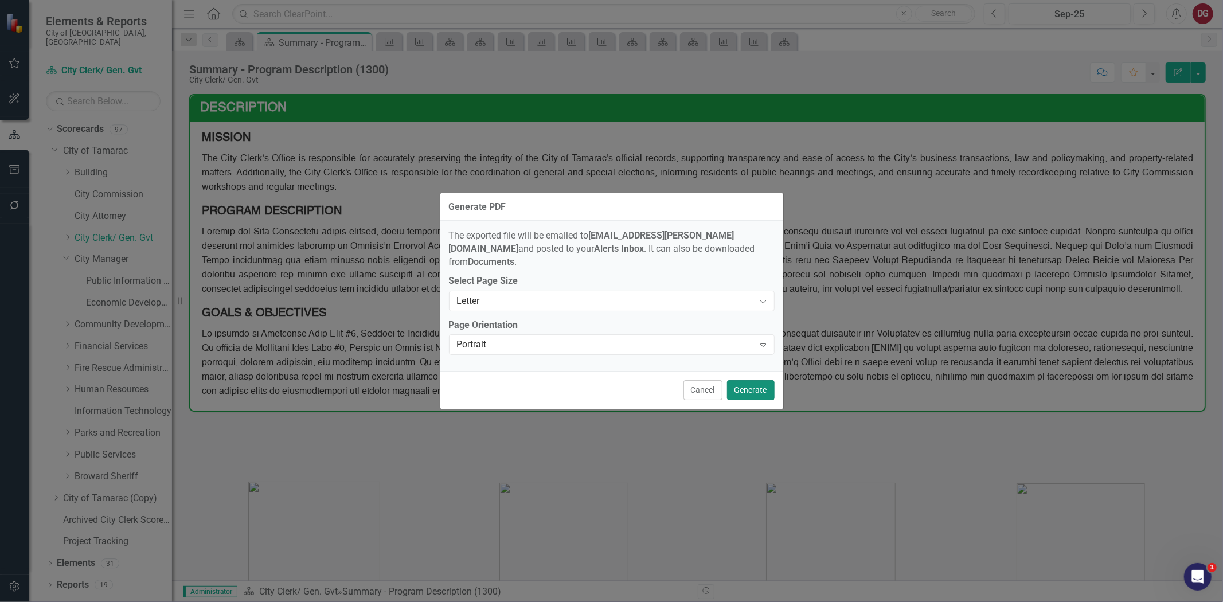
click at [754, 383] on button "Generate" at bounding box center [751, 390] width 48 height 20
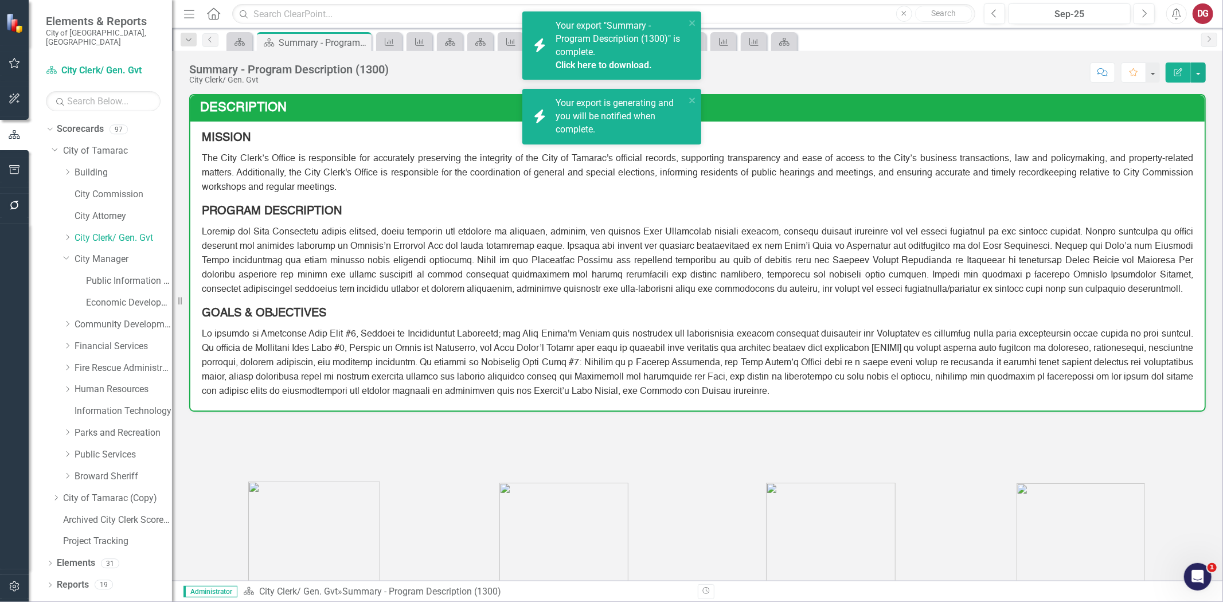
click at [564, 60] on link "Click here to download." at bounding box center [604, 65] width 96 height 11
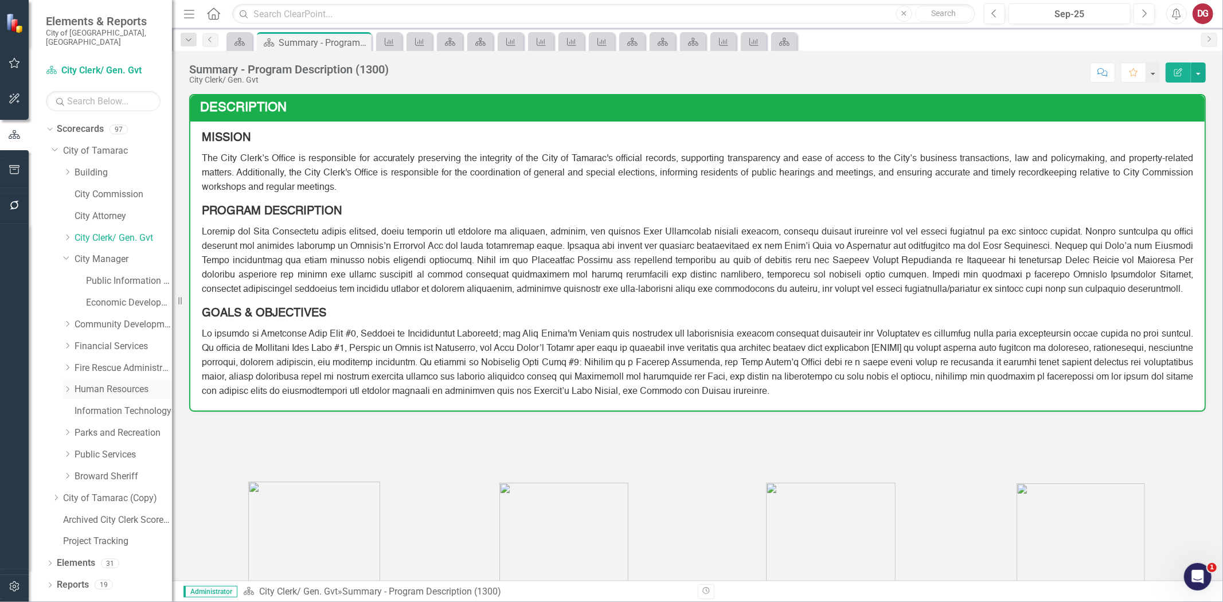
click at [66, 386] on icon "Dropdown" at bounding box center [67, 389] width 9 height 7
click at [86, 383] on link "Human Resources" at bounding box center [124, 389] width 98 height 13
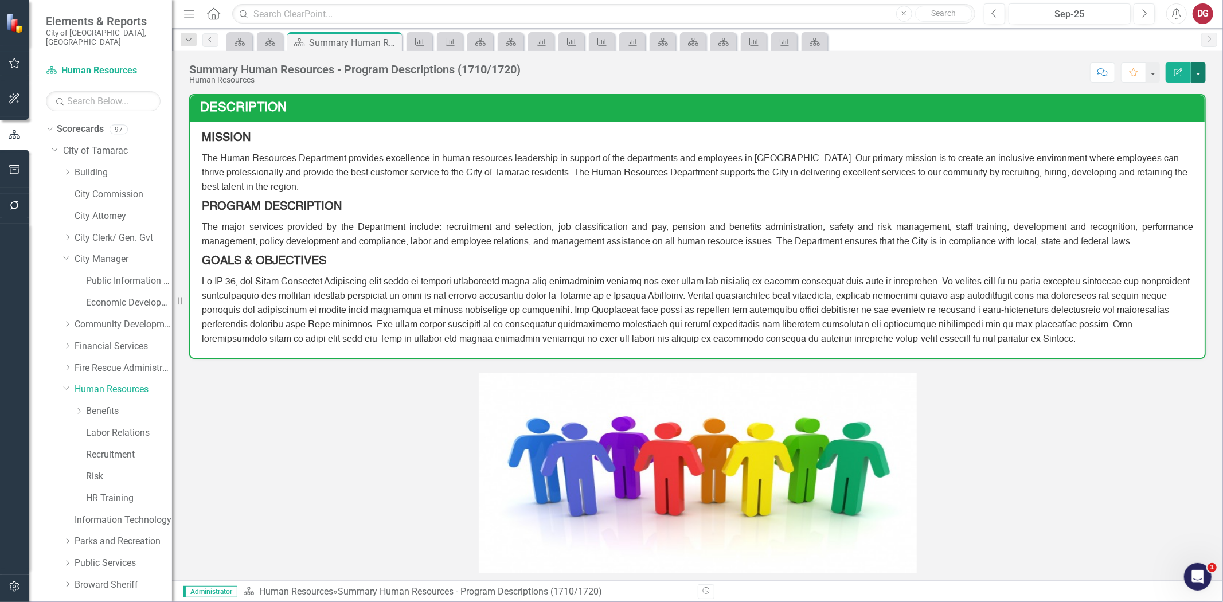
drag, startPoint x: 1198, startPoint y: 71, endPoint x: 1192, endPoint y: 77, distance: 8.5
click at [1198, 70] on button "button" at bounding box center [1198, 73] width 15 height 20
click at [1146, 163] on link "PDF Export to PDF" at bounding box center [1159, 160] width 93 height 21
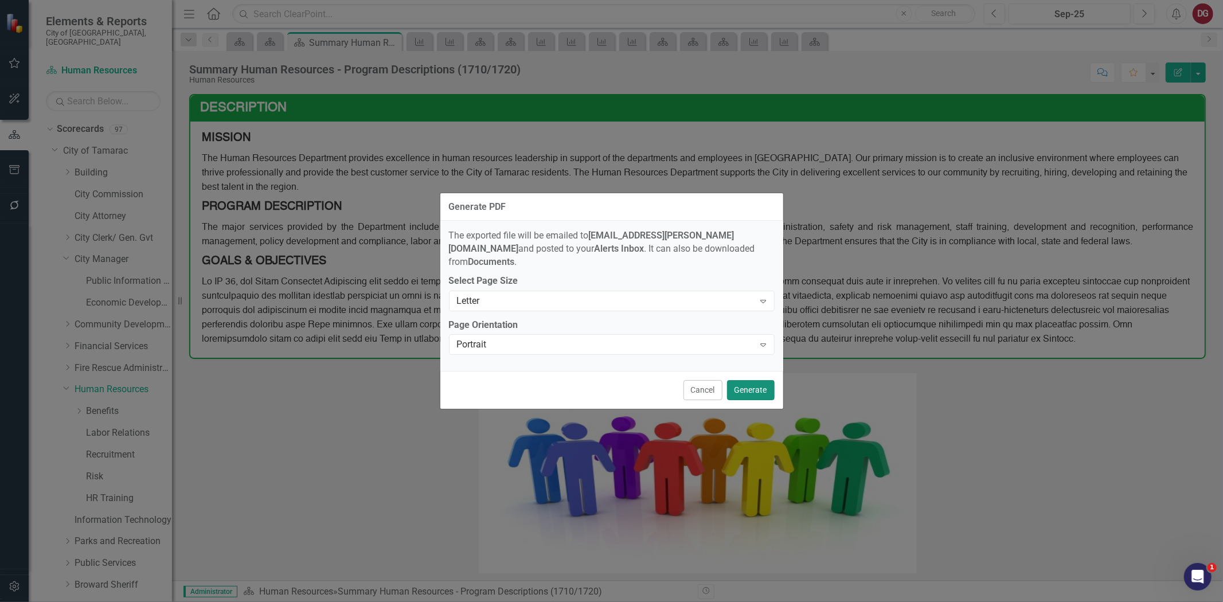
click at [764, 388] on button "Generate" at bounding box center [751, 390] width 48 height 20
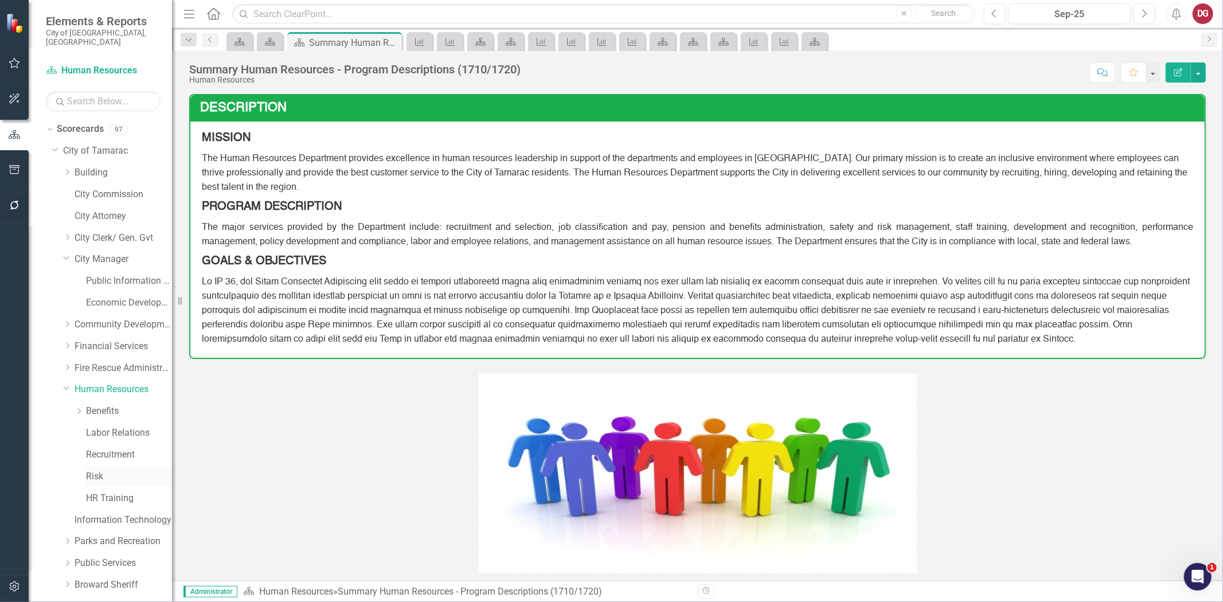
click at [101, 470] on link "Risk" at bounding box center [129, 476] width 86 height 13
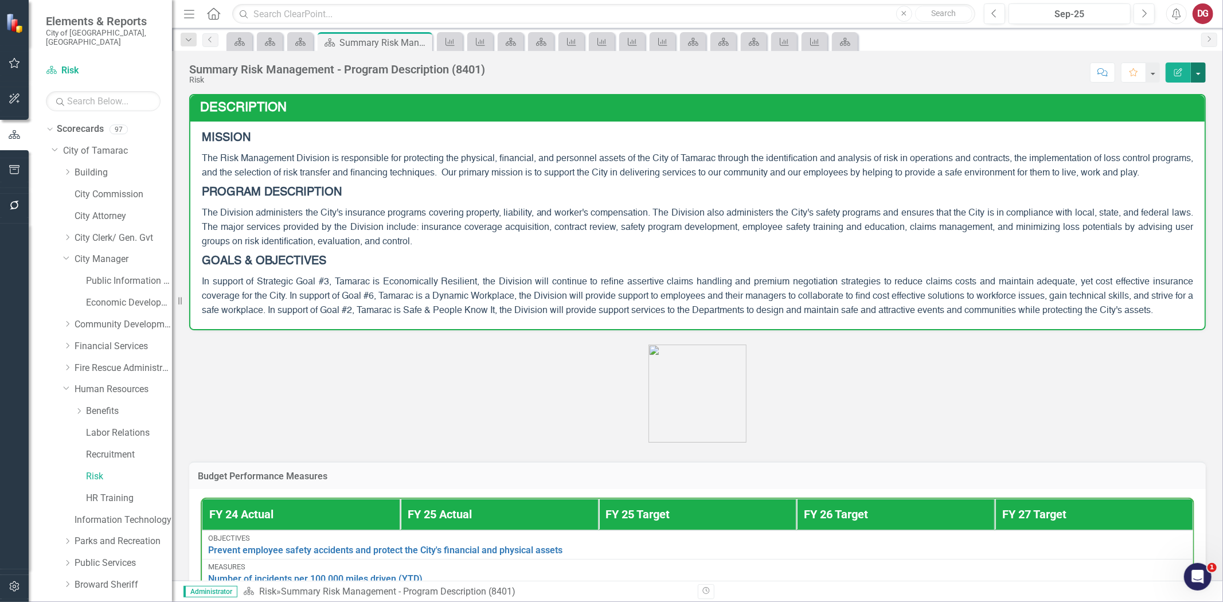
click at [1200, 71] on button "button" at bounding box center [1198, 73] width 15 height 20
click at [1161, 162] on link "PDF Export to PDF" at bounding box center [1159, 160] width 93 height 21
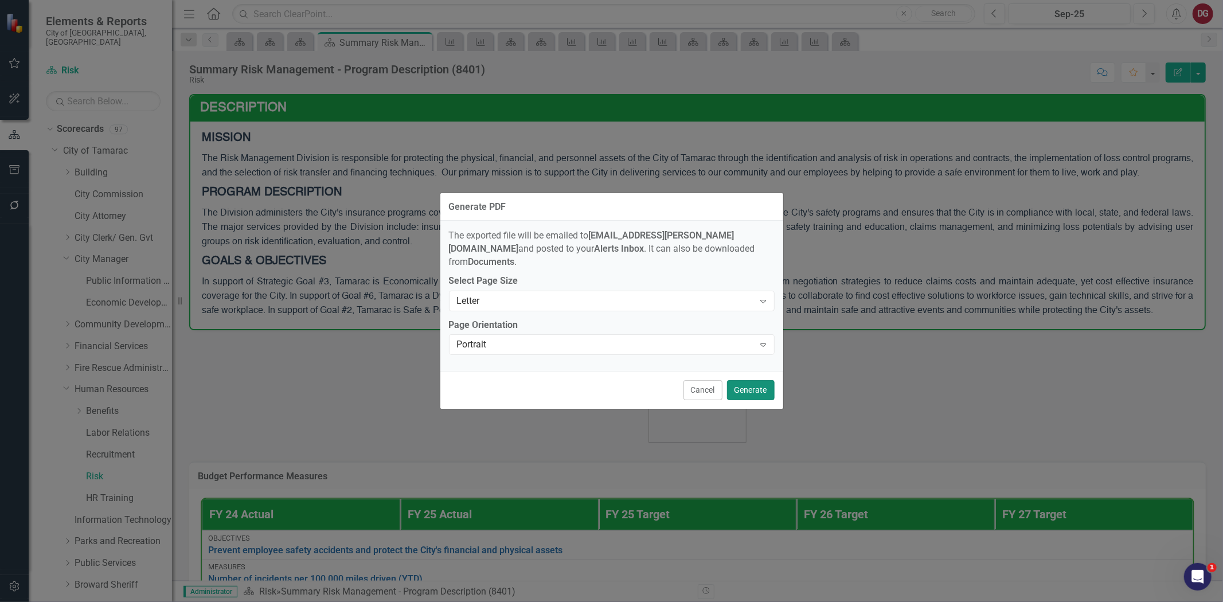
click at [751, 385] on button "Generate" at bounding box center [751, 390] width 48 height 20
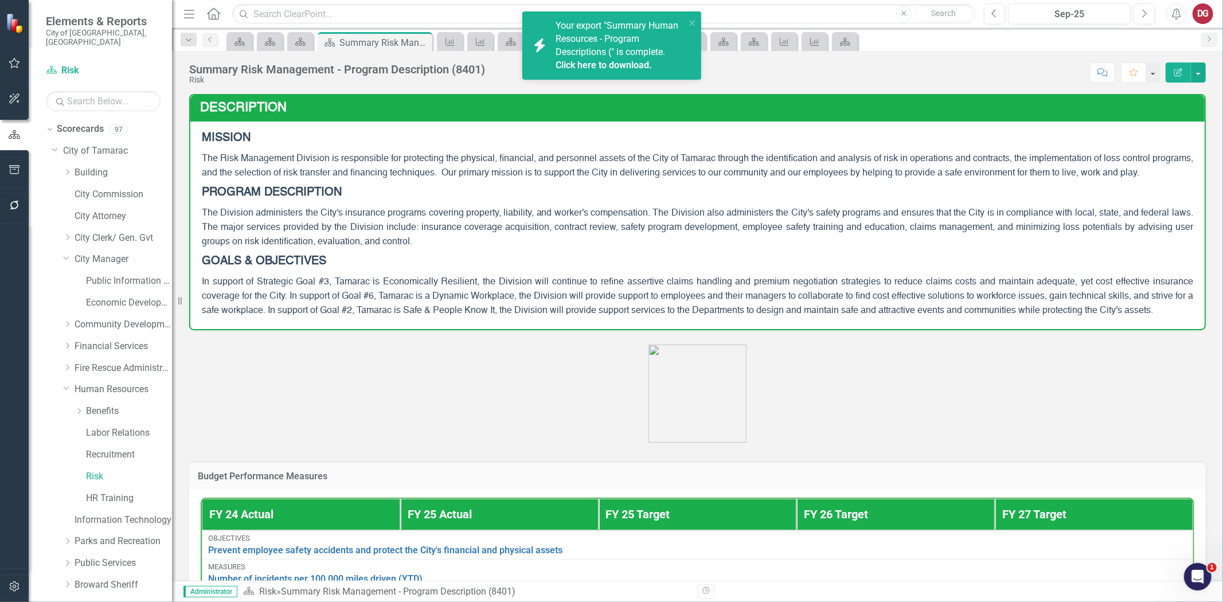
click at [598, 65] on link "Click here to download." at bounding box center [604, 65] width 96 height 11
click at [568, 64] on link "Click here to download." at bounding box center [604, 65] width 96 height 11
